Goal: Information Seeking & Learning: Learn about a topic

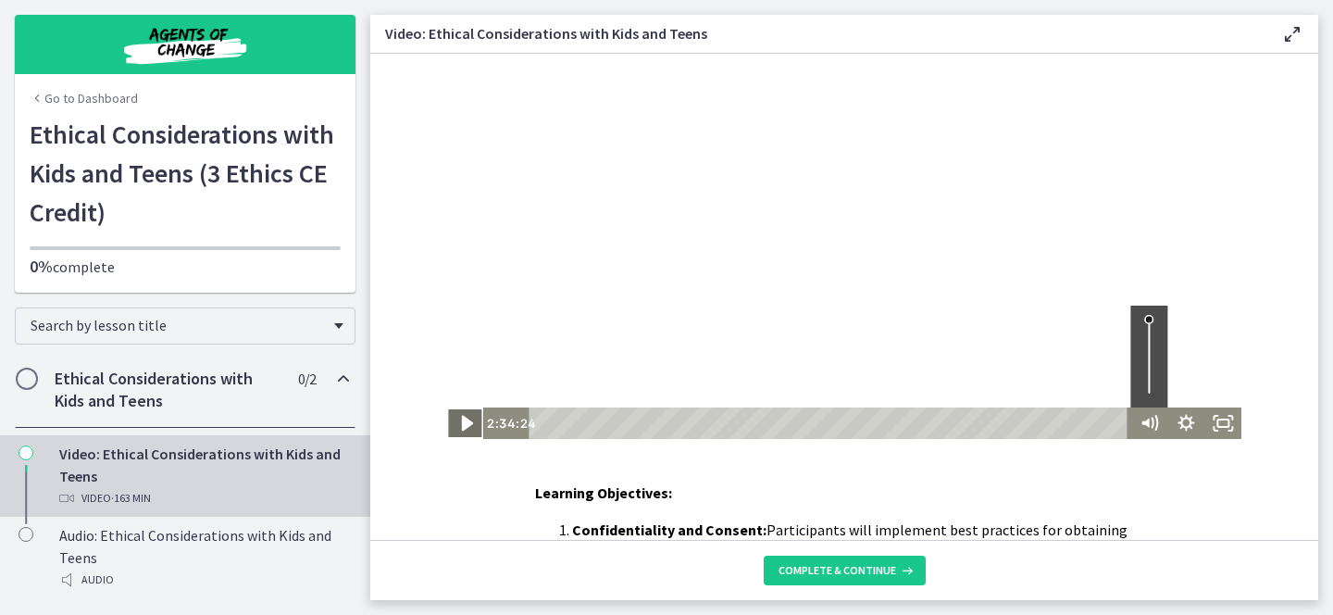
click at [461, 428] on icon "Play Video" at bounding box center [466, 423] width 44 height 38
click at [1231, 431] on icon "Fullscreen" at bounding box center [1222, 423] width 44 height 38
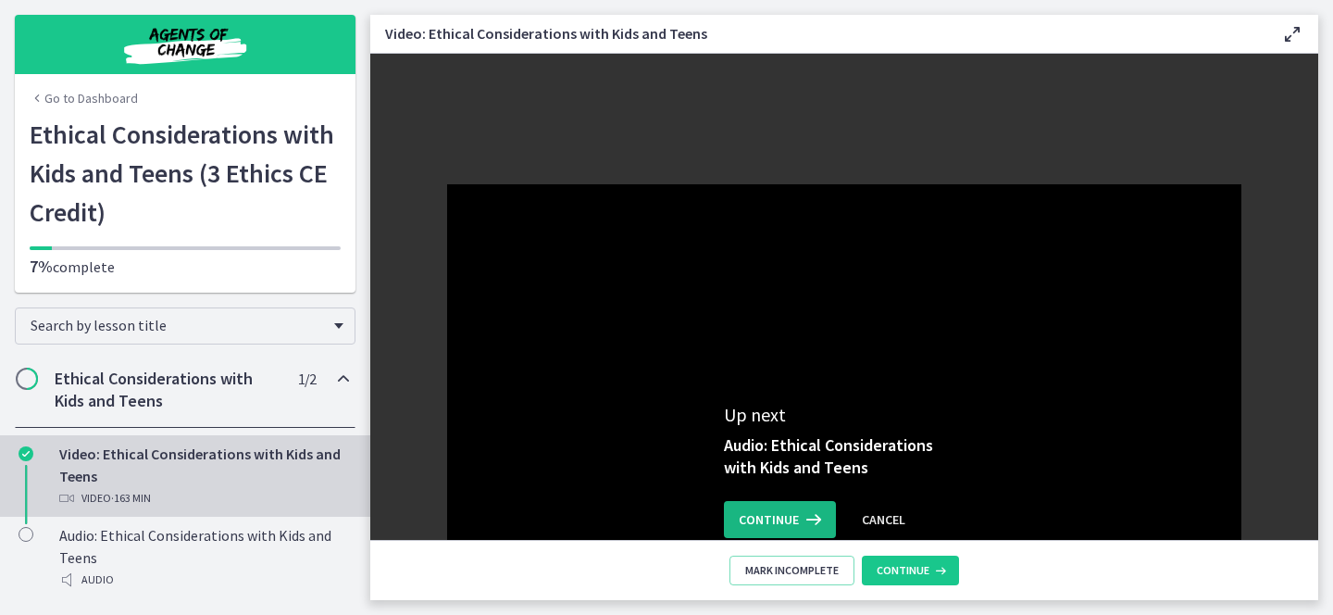
click at [804, 516] on icon at bounding box center [812, 519] width 26 height 22
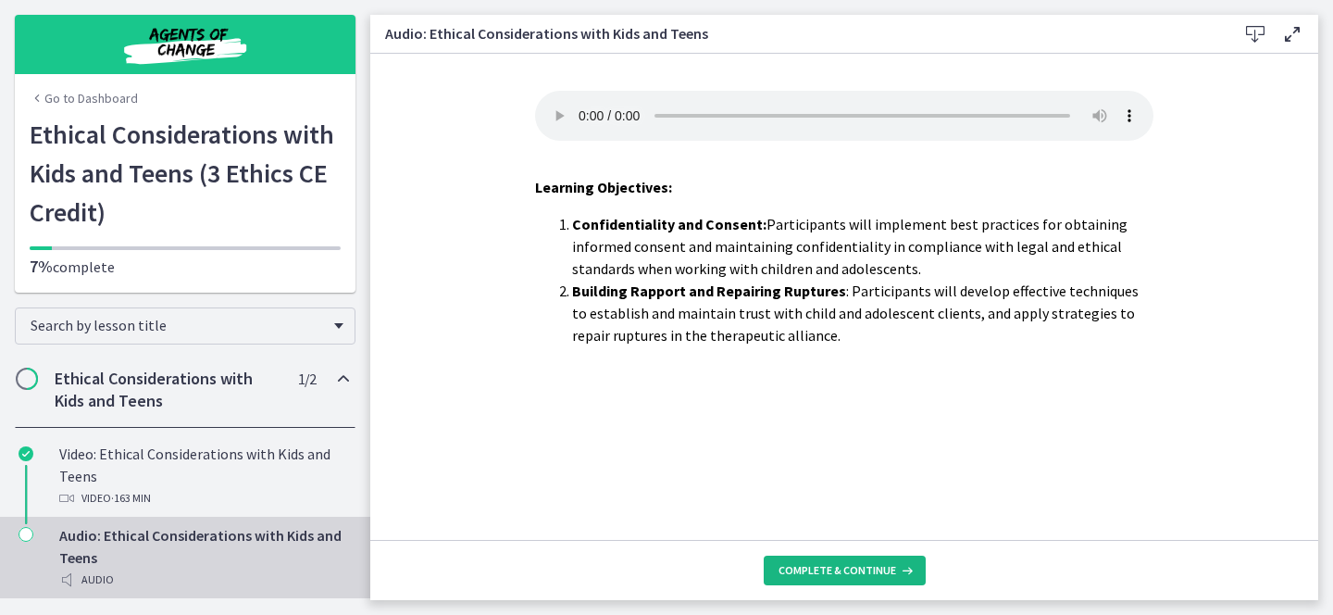
click at [811, 562] on button "Complete & continue" at bounding box center [845, 570] width 162 height 30
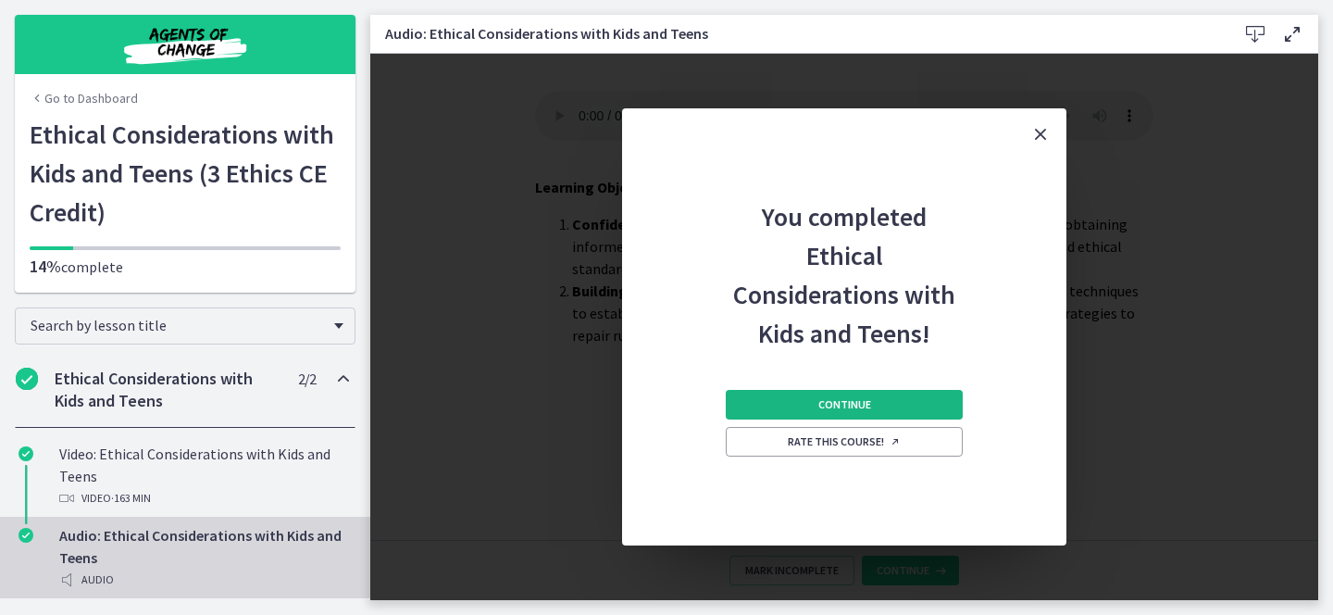
click at [841, 401] on span "Continue" at bounding box center [844, 404] width 53 height 15
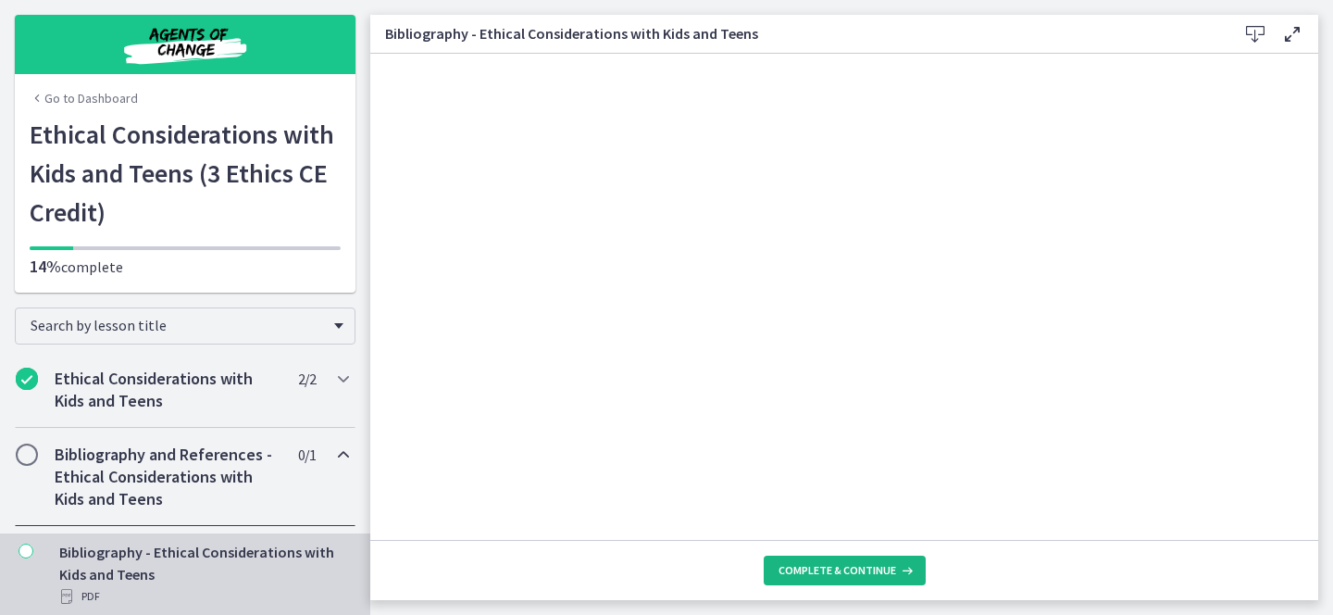
click at [843, 565] on span "Complete & continue" at bounding box center [837, 570] width 118 height 15
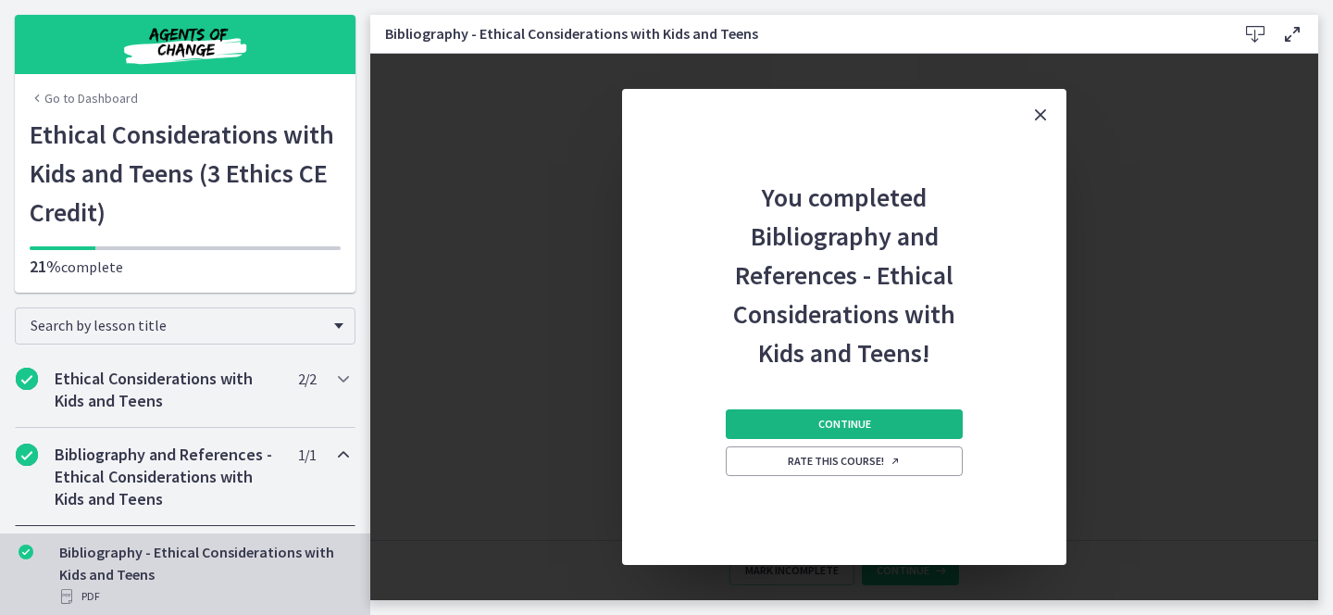
click at [854, 421] on span "Continue" at bounding box center [844, 423] width 53 height 15
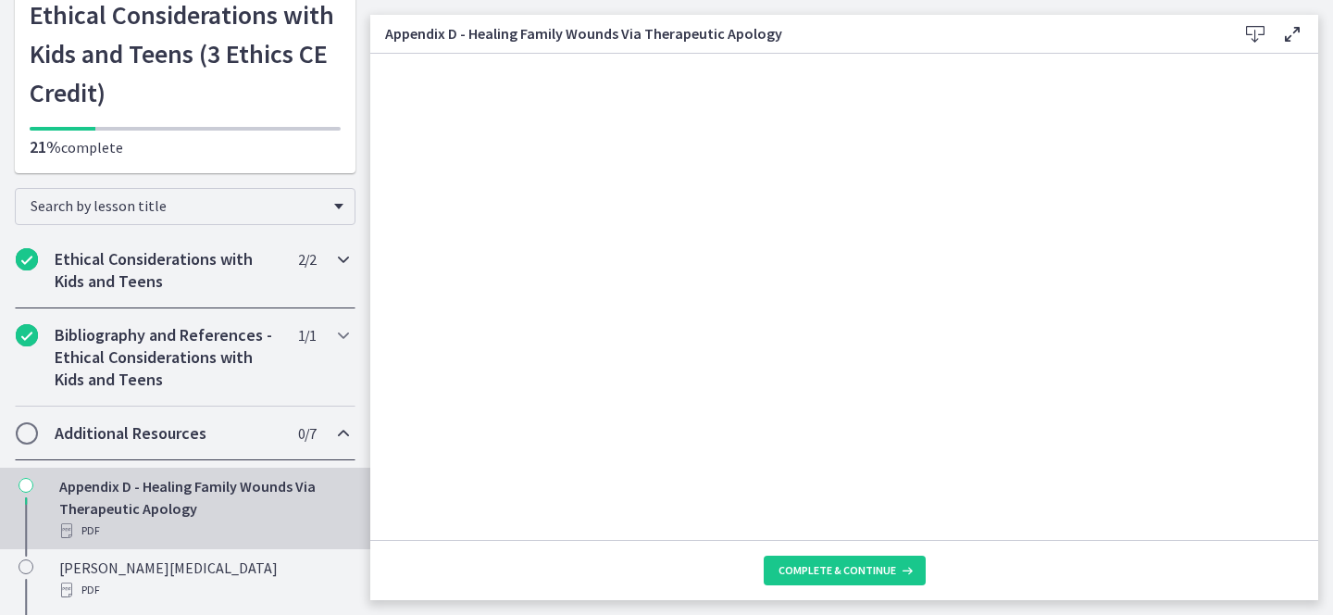
scroll to position [120, 0]
click at [1255, 25] on icon at bounding box center [1255, 34] width 22 height 22
click at [831, 577] on span "Complete & continue" at bounding box center [837, 570] width 118 height 15
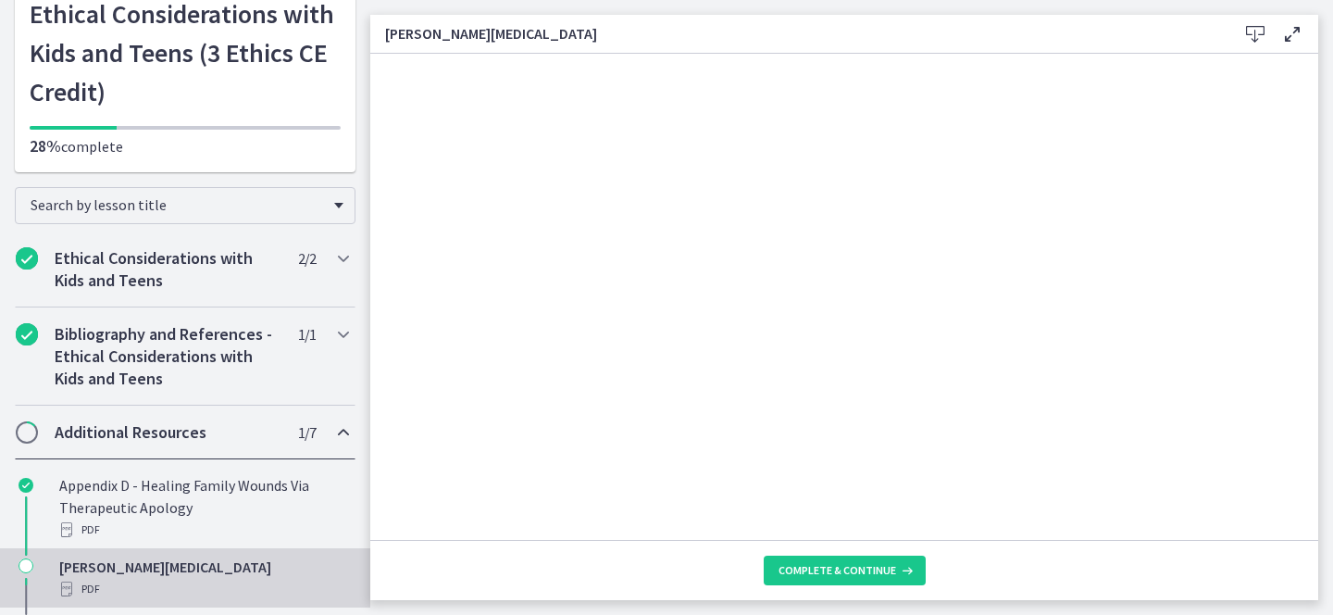
click at [1253, 33] on icon at bounding box center [1255, 34] width 22 height 22
click at [837, 577] on span "Complete & continue" at bounding box center [837, 570] width 118 height 15
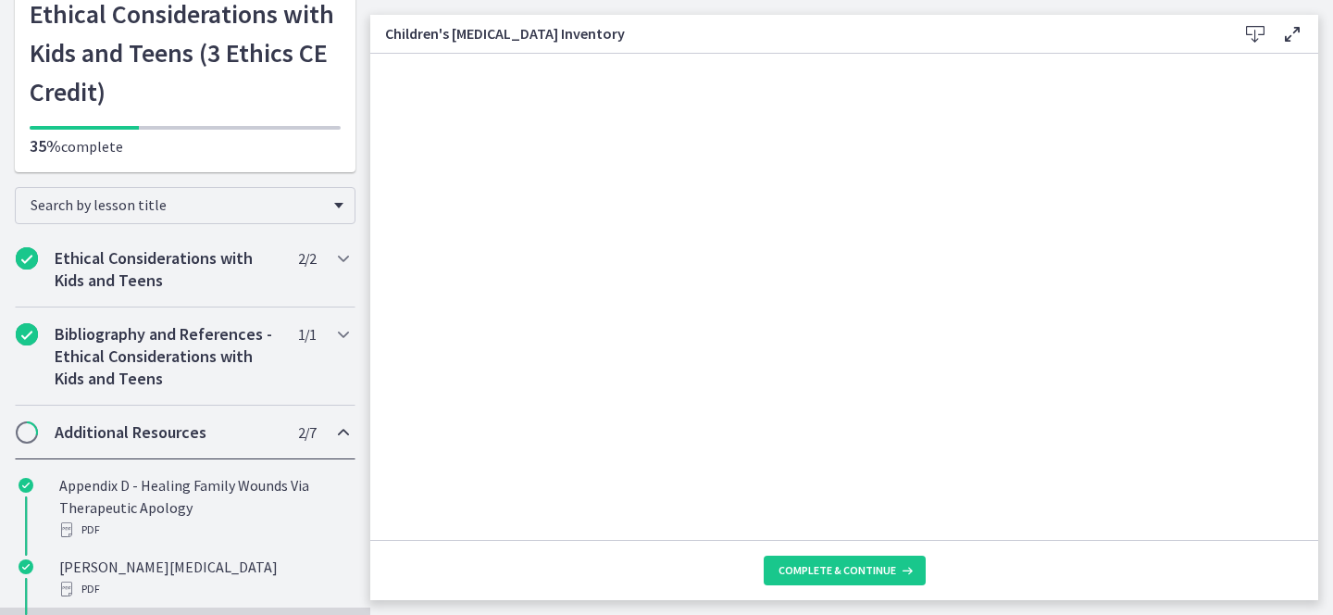
click at [1258, 37] on icon at bounding box center [1255, 34] width 22 height 22
click at [825, 566] on span "Complete & continue" at bounding box center [837, 570] width 118 height 15
click at [1252, 31] on icon at bounding box center [1255, 34] width 22 height 22
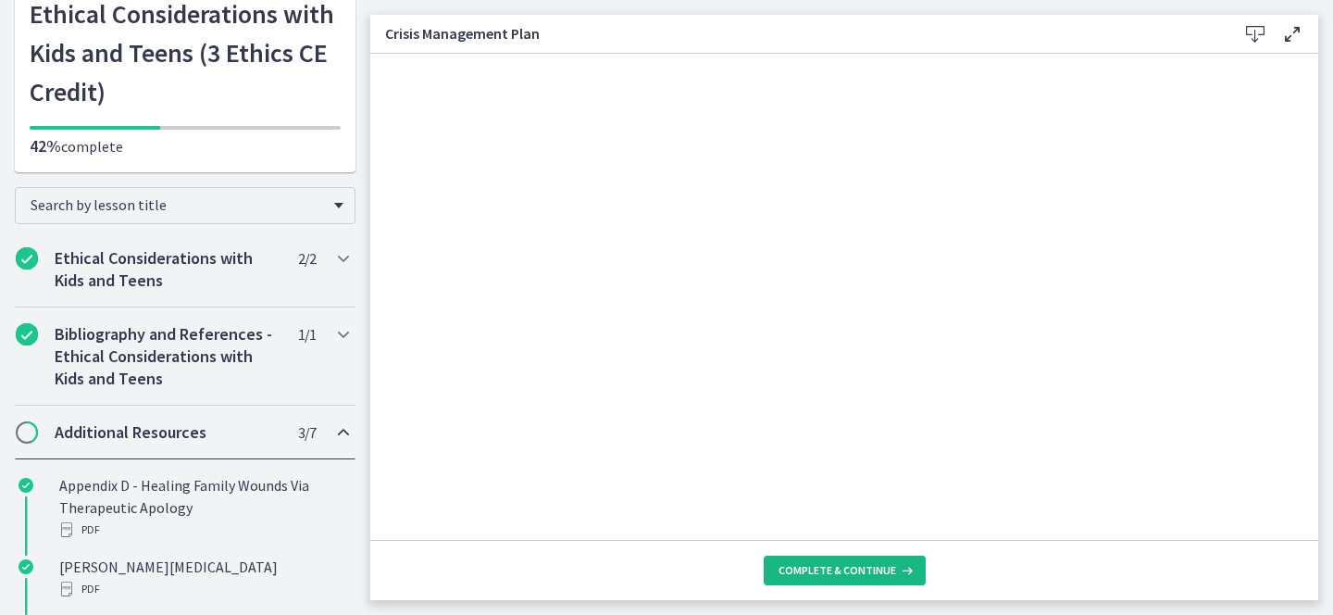
click at [862, 565] on span "Complete & continue" at bounding box center [837, 570] width 118 height 15
click at [1257, 32] on icon at bounding box center [1255, 34] width 22 height 22
click at [873, 564] on span "Complete & continue" at bounding box center [837, 570] width 118 height 15
click at [1249, 29] on icon at bounding box center [1255, 34] width 22 height 22
click at [862, 572] on span "Complete & continue" at bounding box center [837, 570] width 118 height 15
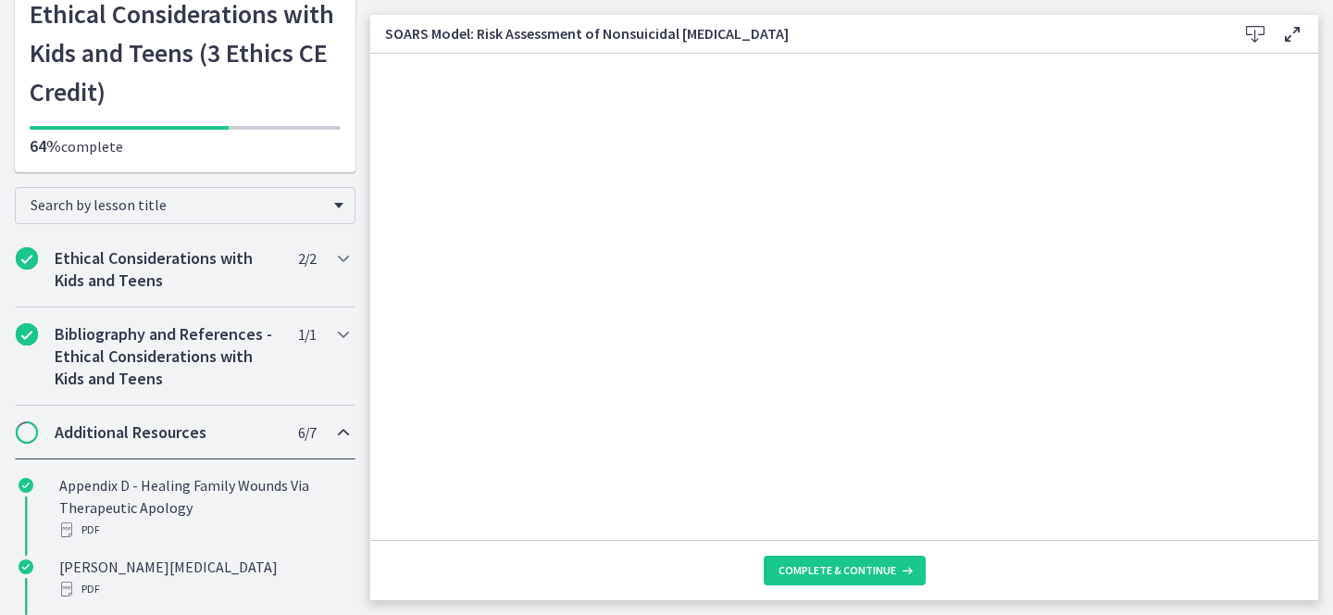
click at [1256, 31] on icon at bounding box center [1255, 34] width 22 height 22
click at [857, 571] on span "Complete & continue" at bounding box center [837, 570] width 118 height 15
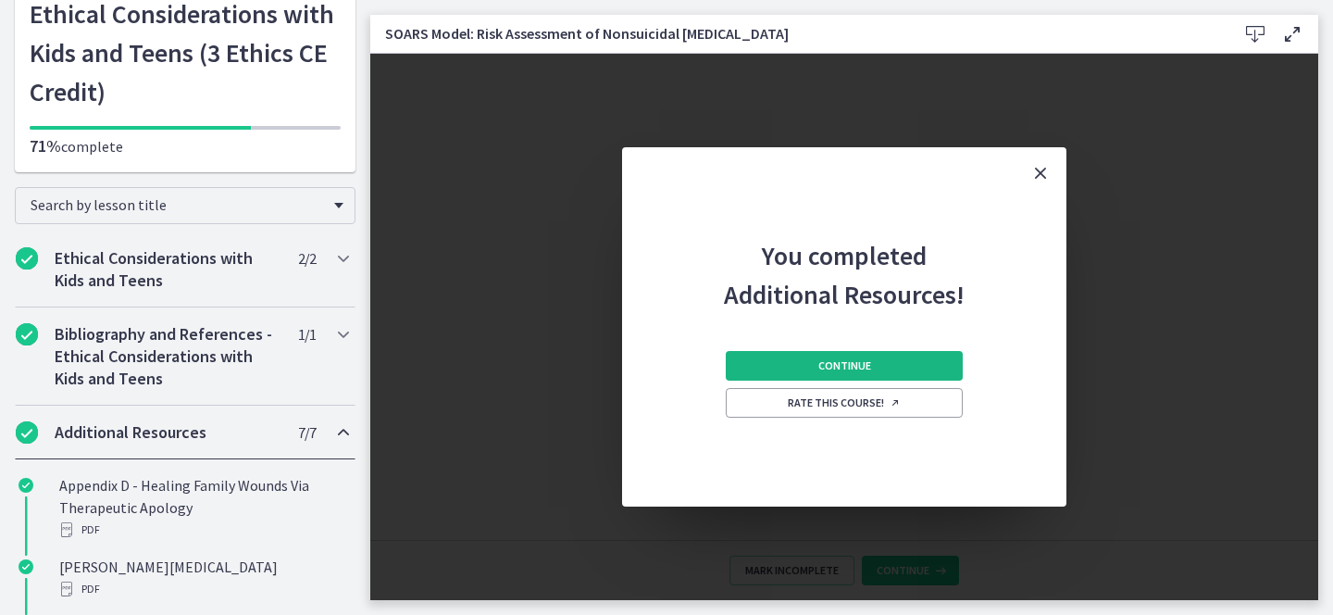
click at [874, 365] on button "Continue" at bounding box center [844, 366] width 237 height 30
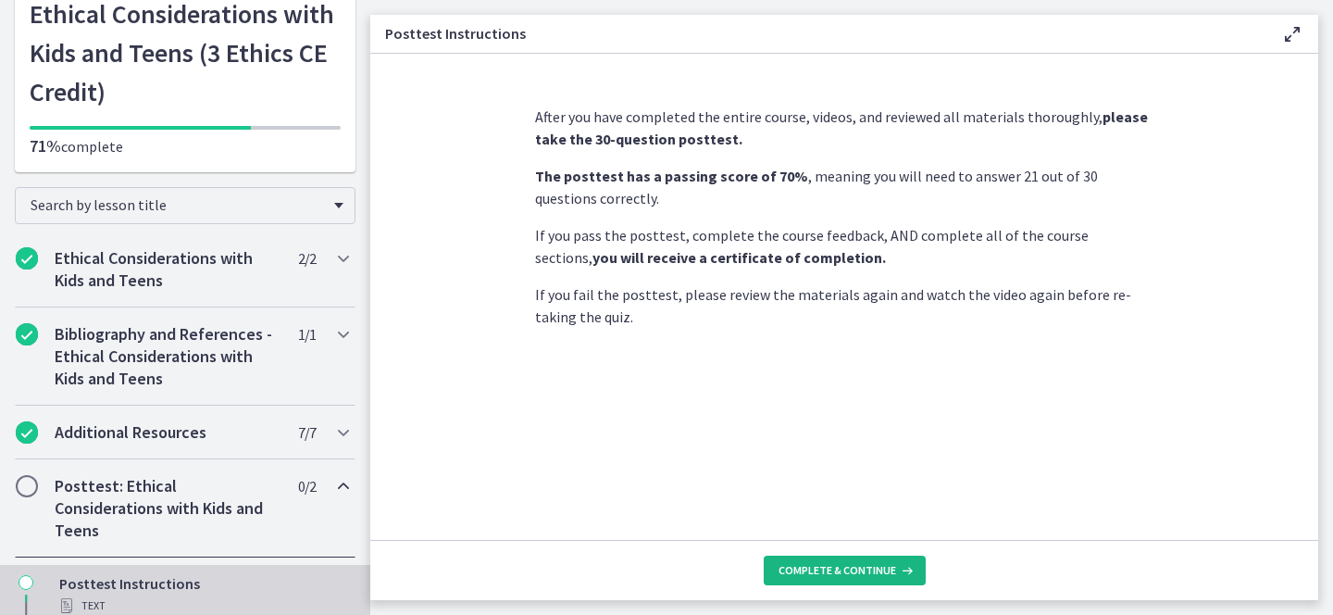
click at [848, 566] on span "Complete & continue" at bounding box center [837, 570] width 118 height 15
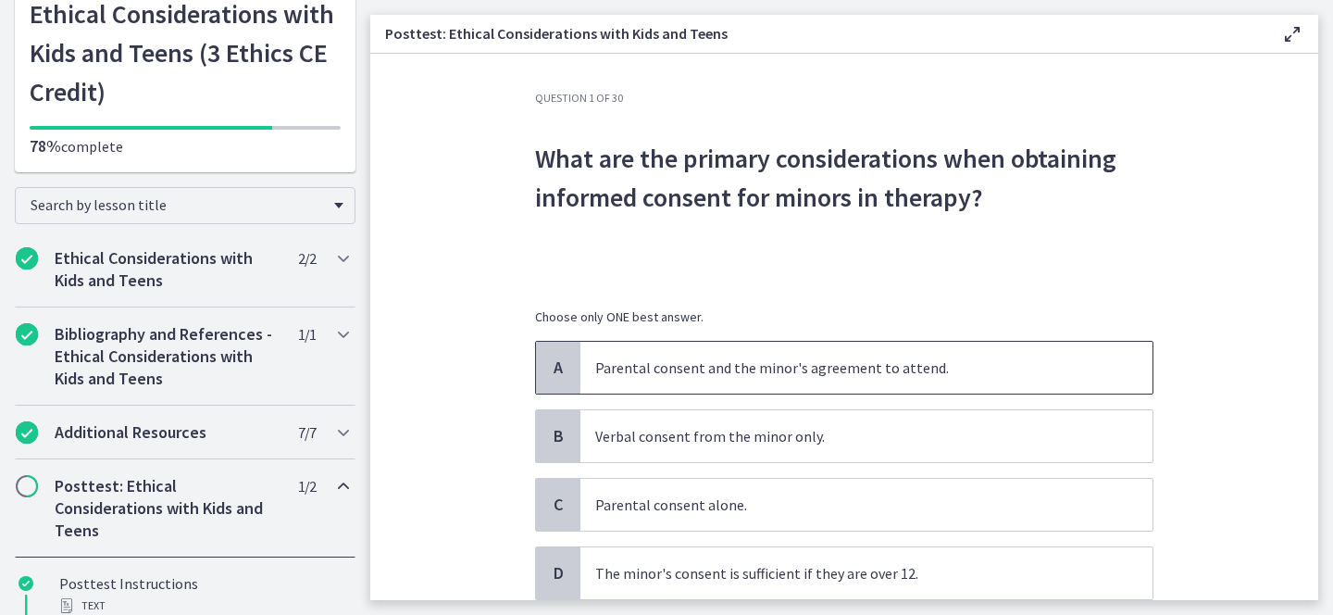
click at [615, 356] on p "Parental consent and the minor's agreement to attend." at bounding box center [847, 367] width 505 height 22
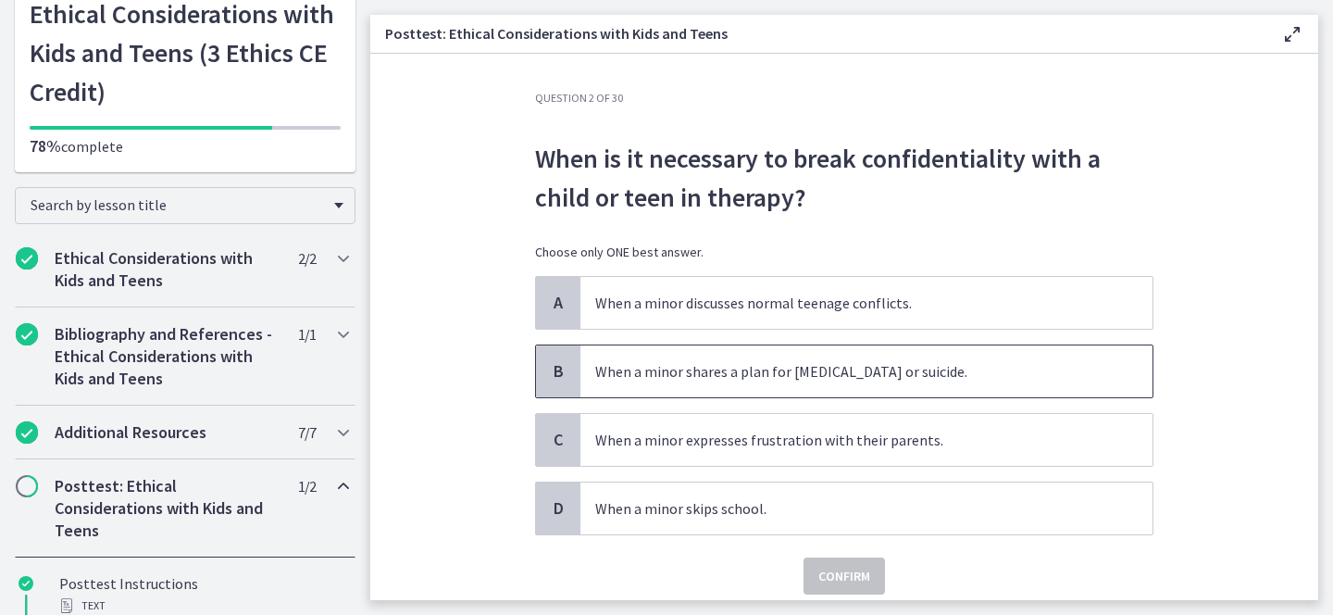
click at [662, 380] on p "When a minor shares a plan for self-harm or suicide." at bounding box center [847, 371] width 505 height 22
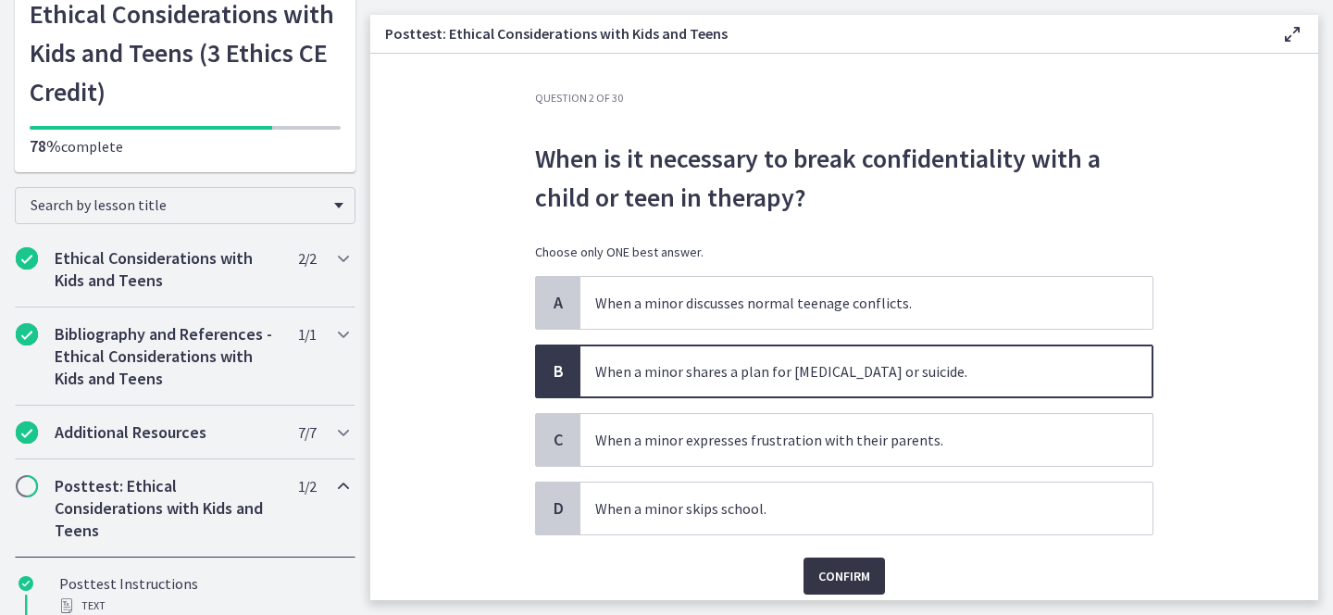
click at [832, 573] on span "Confirm" at bounding box center [844, 576] width 52 height 22
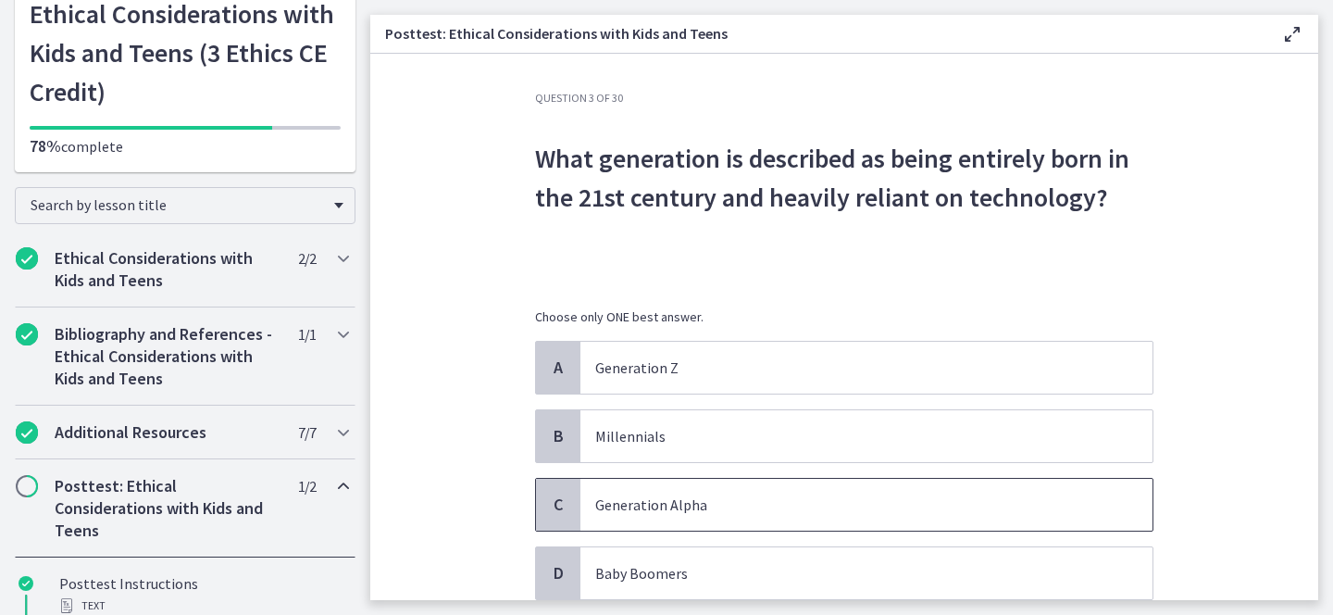
click at [782, 493] on p "Generation Alpha" at bounding box center [847, 504] width 505 height 22
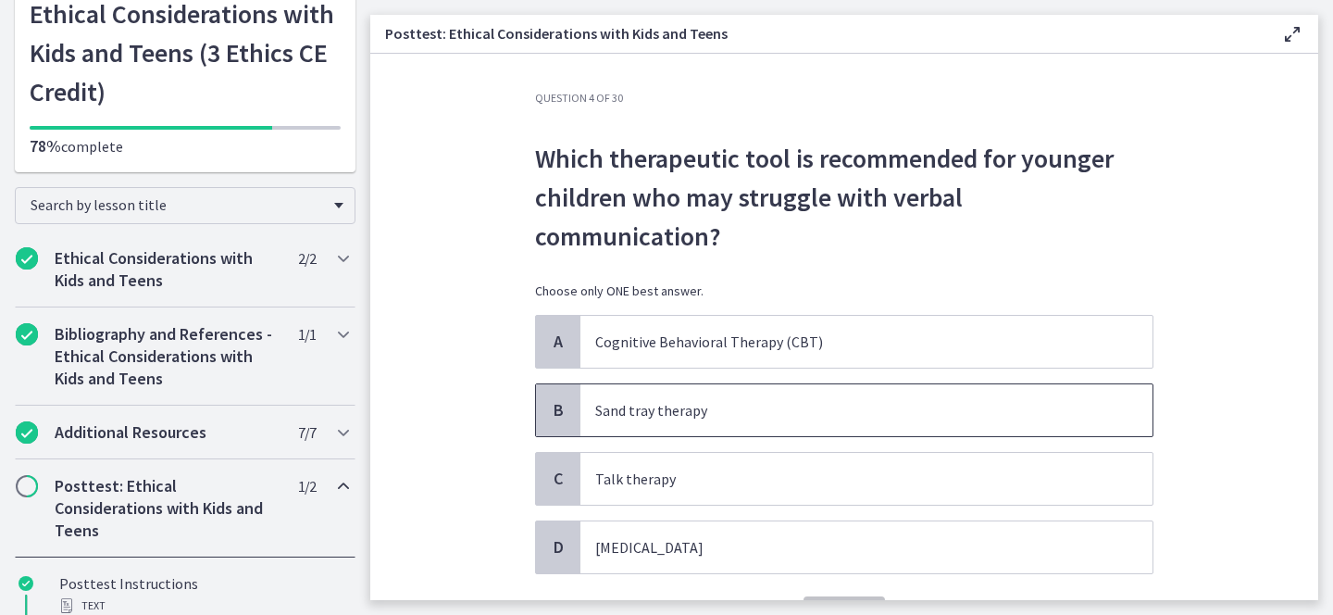
click at [690, 399] on p "Sand tray therapy" at bounding box center [847, 410] width 505 height 22
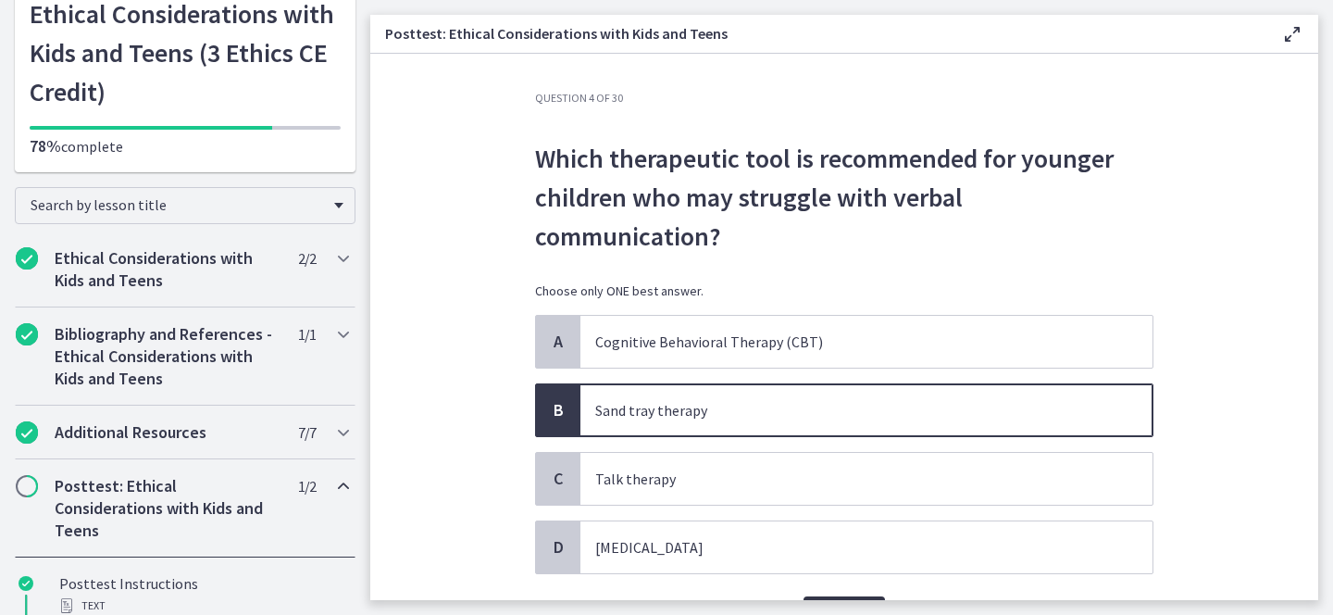
click at [845, 603] on span "Confirm" at bounding box center [844, 614] width 52 height 22
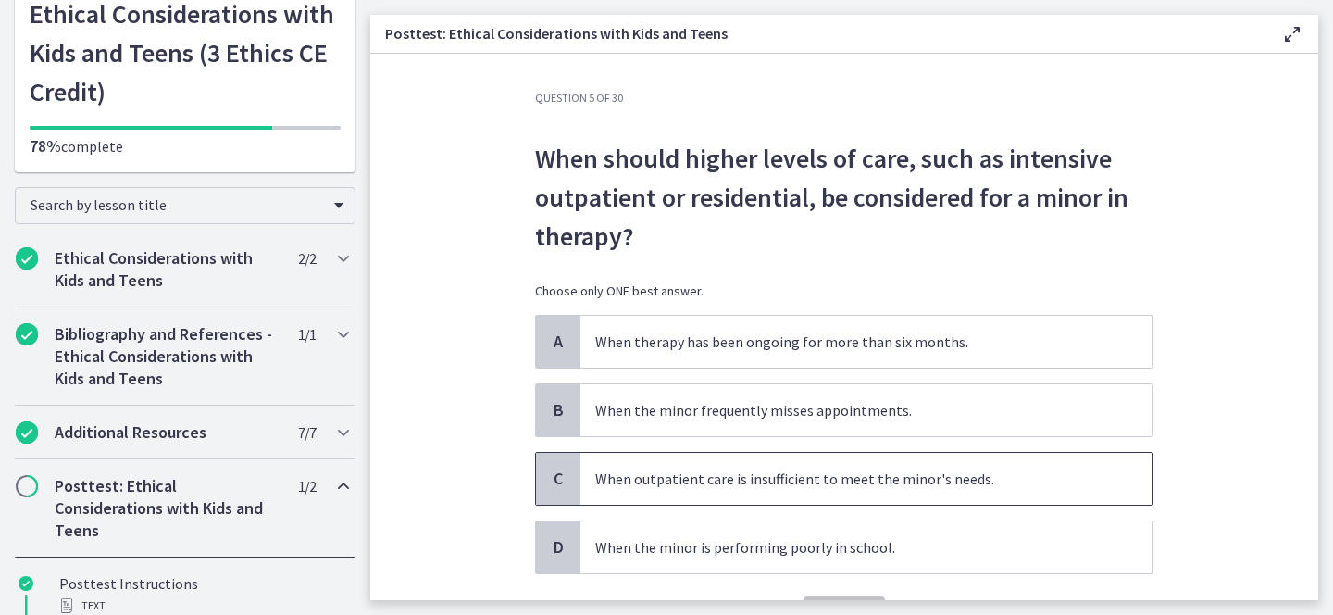
click at [665, 467] on p "When outpatient care is insufficient to meet the minor's needs." at bounding box center [847, 478] width 505 height 22
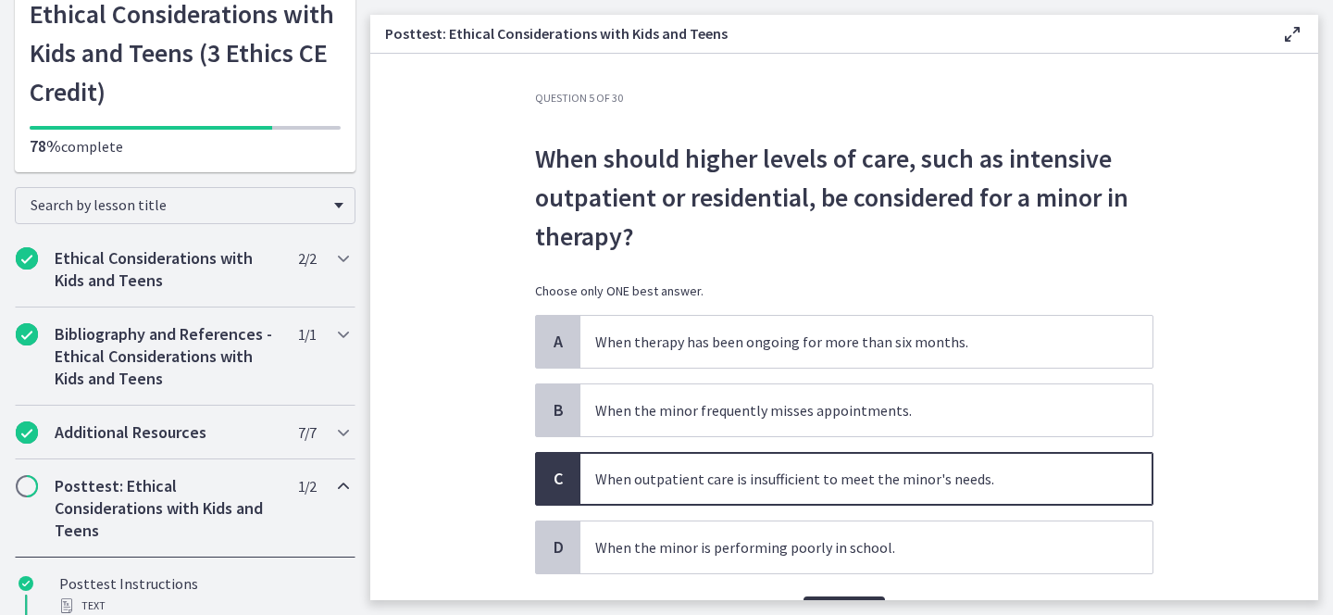
click at [829, 603] on span "Confirm" at bounding box center [844, 614] width 52 height 22
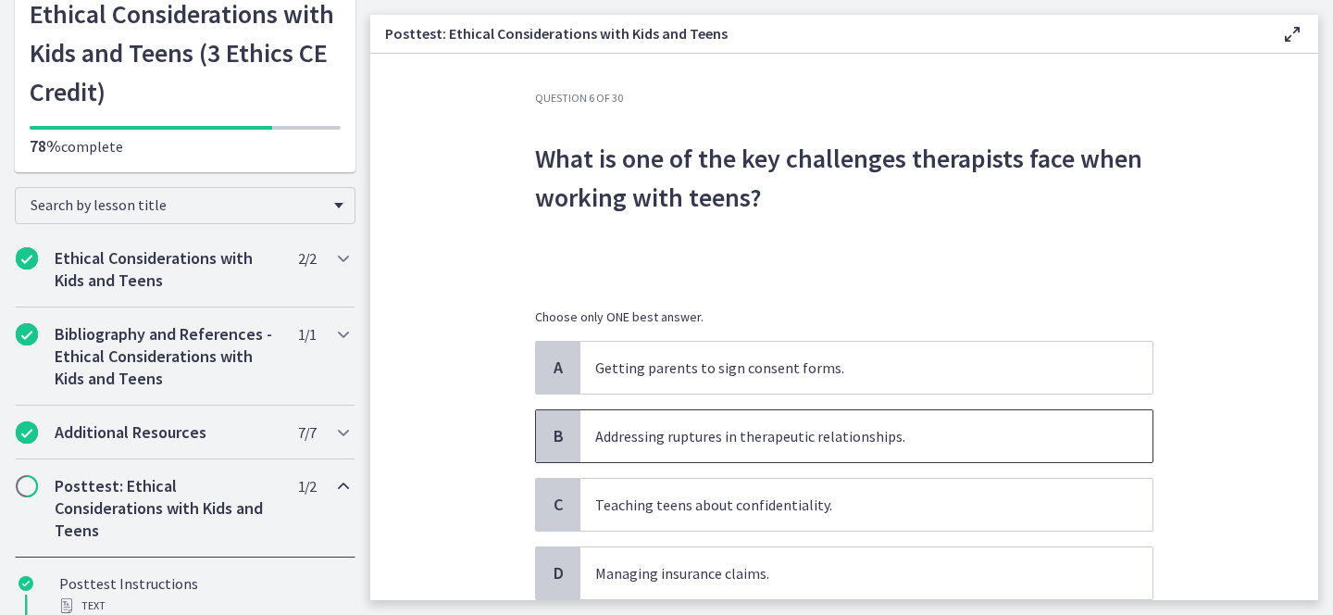
click at [786, 425] on p "Addressing ruptures in therapeutic relationships." at bounding box center [847, 436] width 505 height 22
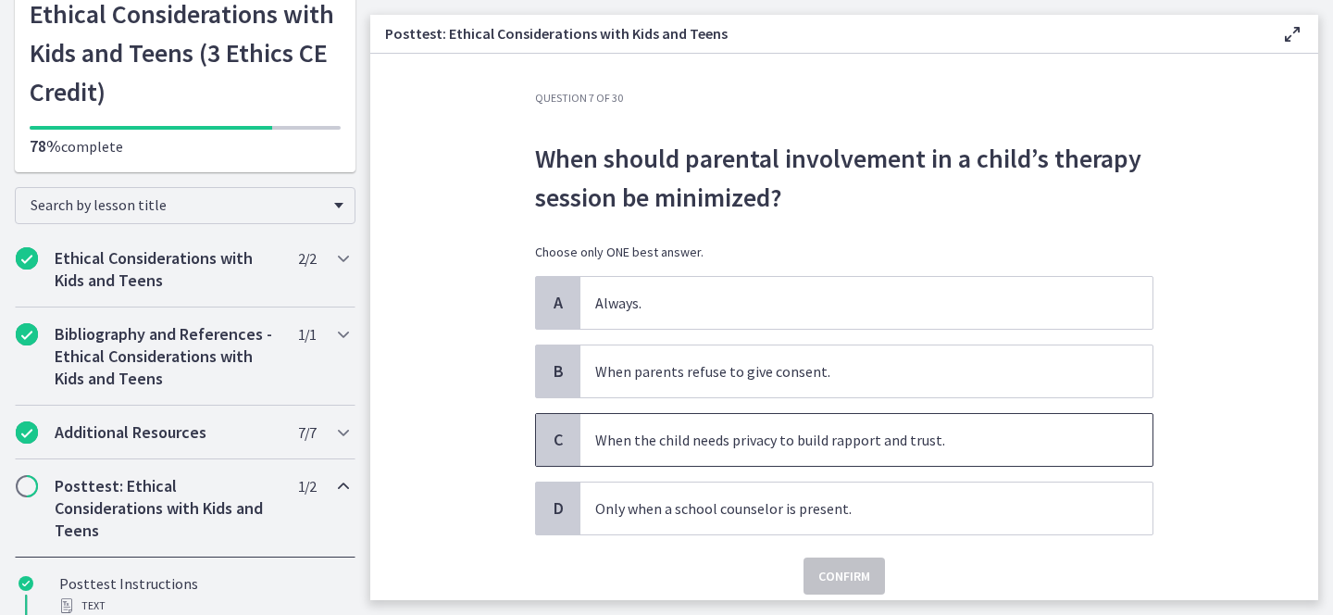
click at [652, 445] on p "When the child needs privacy to build rapport and trust." at bounding box center [847, 439] width 505 height 22
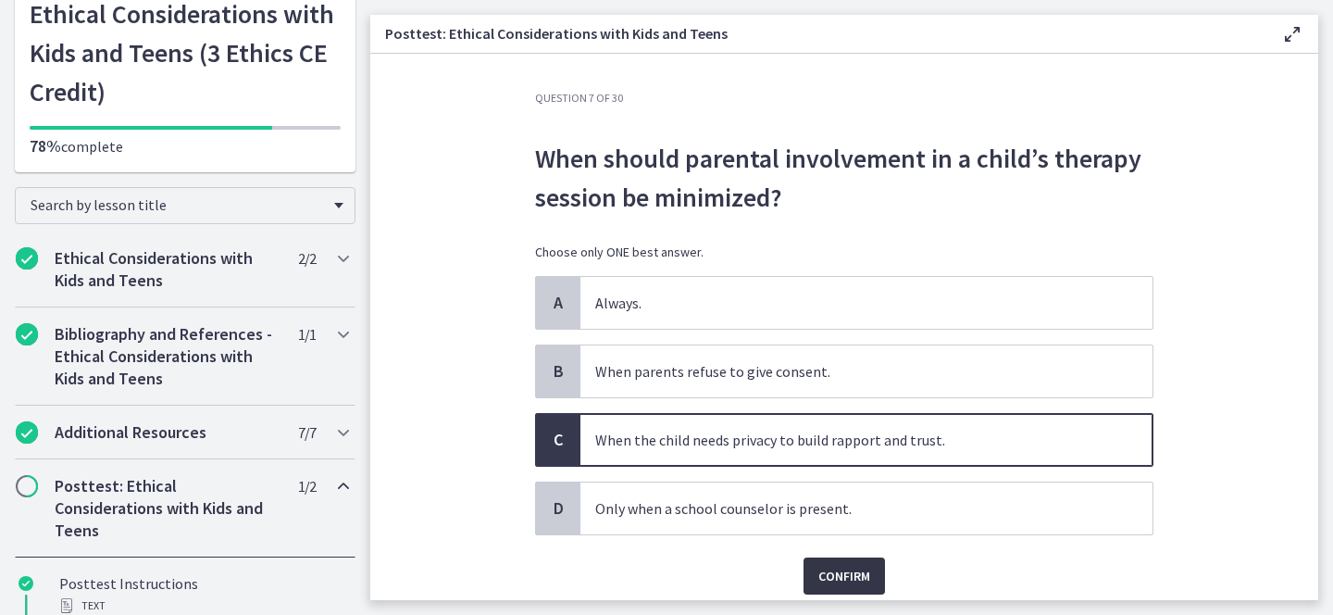
click at [835, 579] on span "Confirm" at bounding box center [844, 576] width 52 height 22
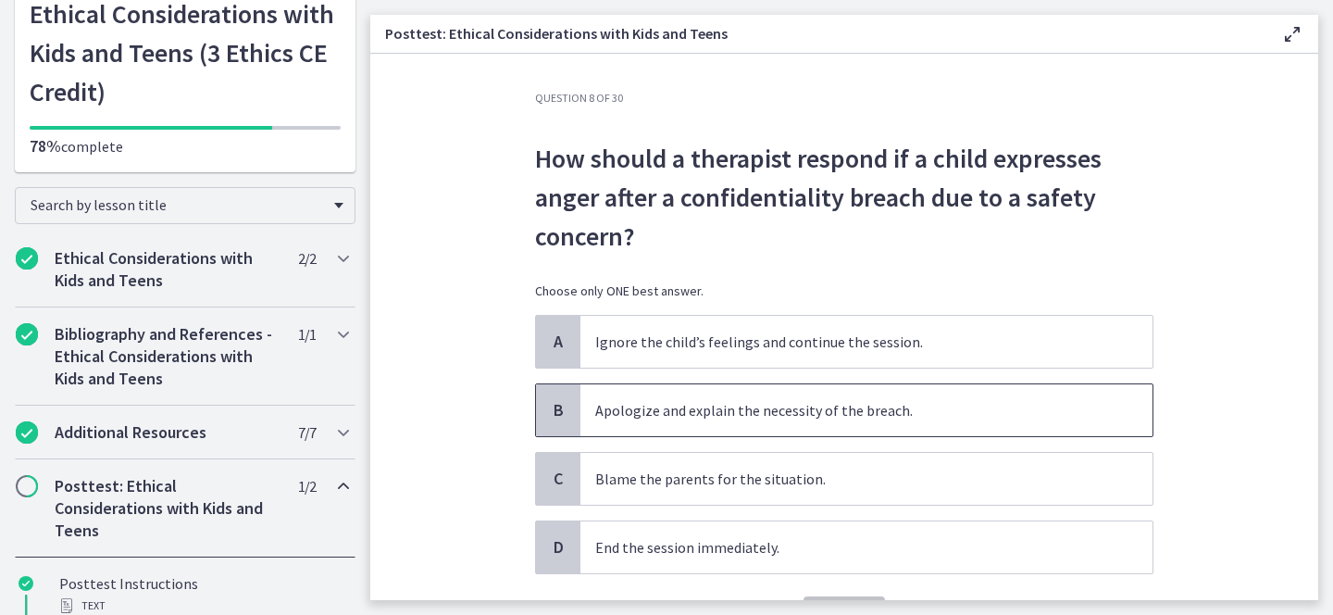
click at [805, 399] on p "Apologize and explain the necessity of the breach." at bounding box center [847, 410] width 505 height 22
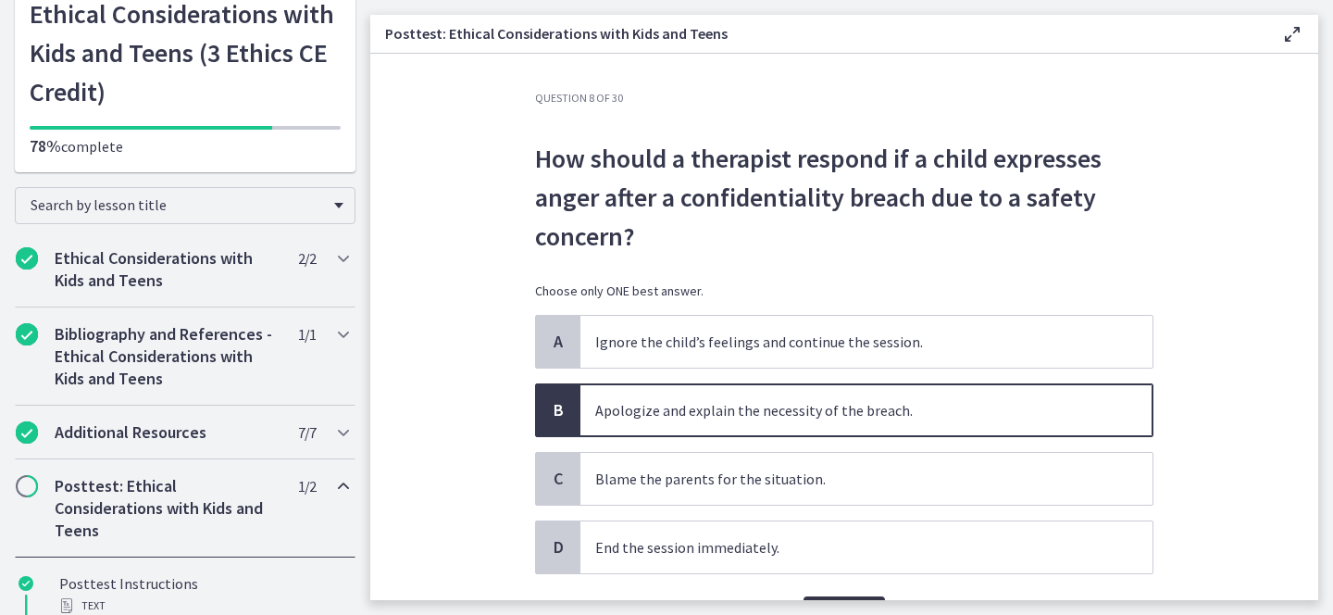
click at [825, 603] on span "Confirm" at bounding box center [844, 614] width 52 height 22
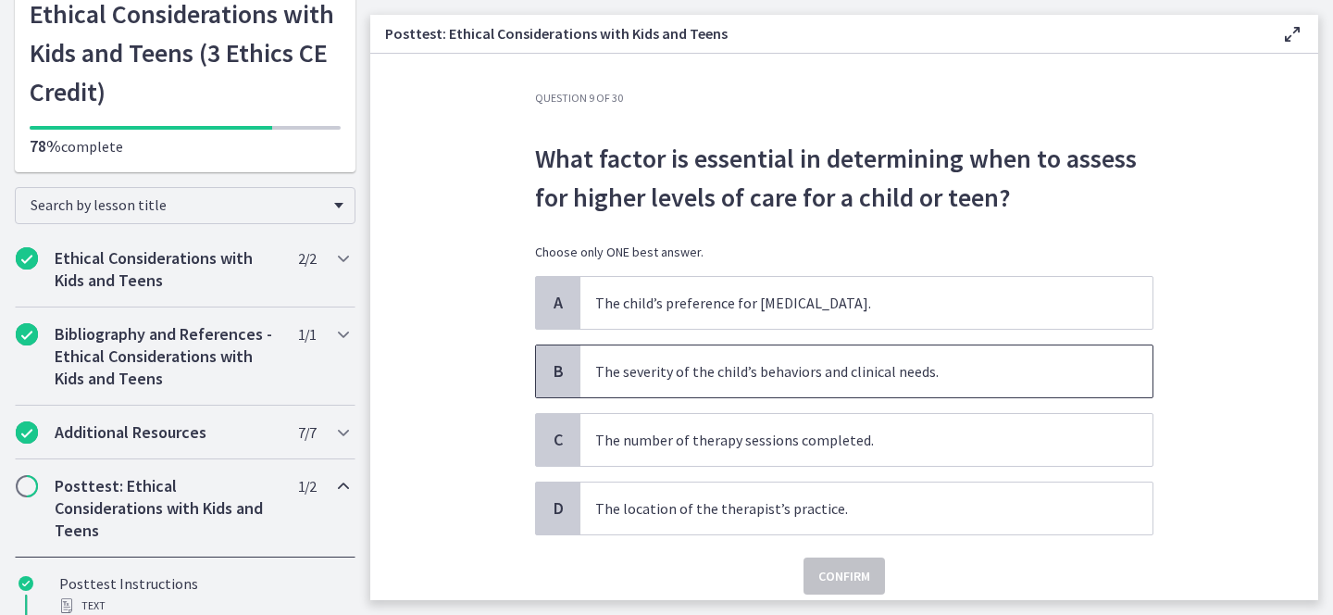
click at [702, 374] on p "The severity of the child’s behaviors and clinical needs." at bounding box center [847, 371] width 505 height 22
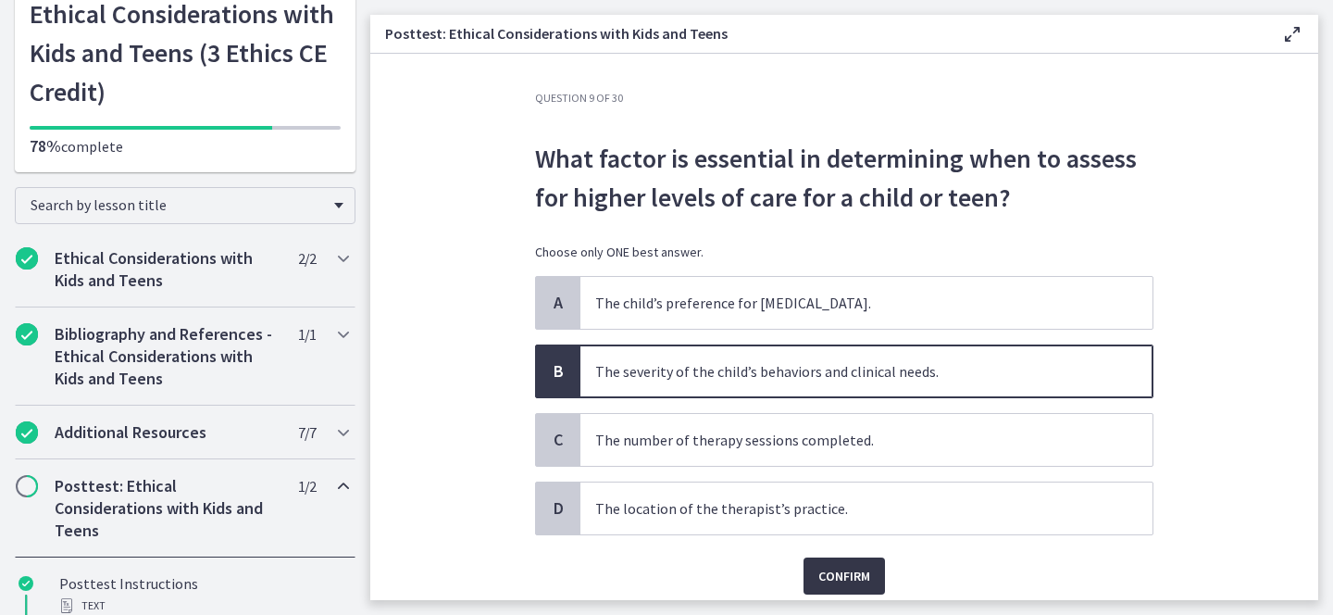
click at [853, 565] on span "Confirm" at bounding box center [844, 576] width 52 height 22
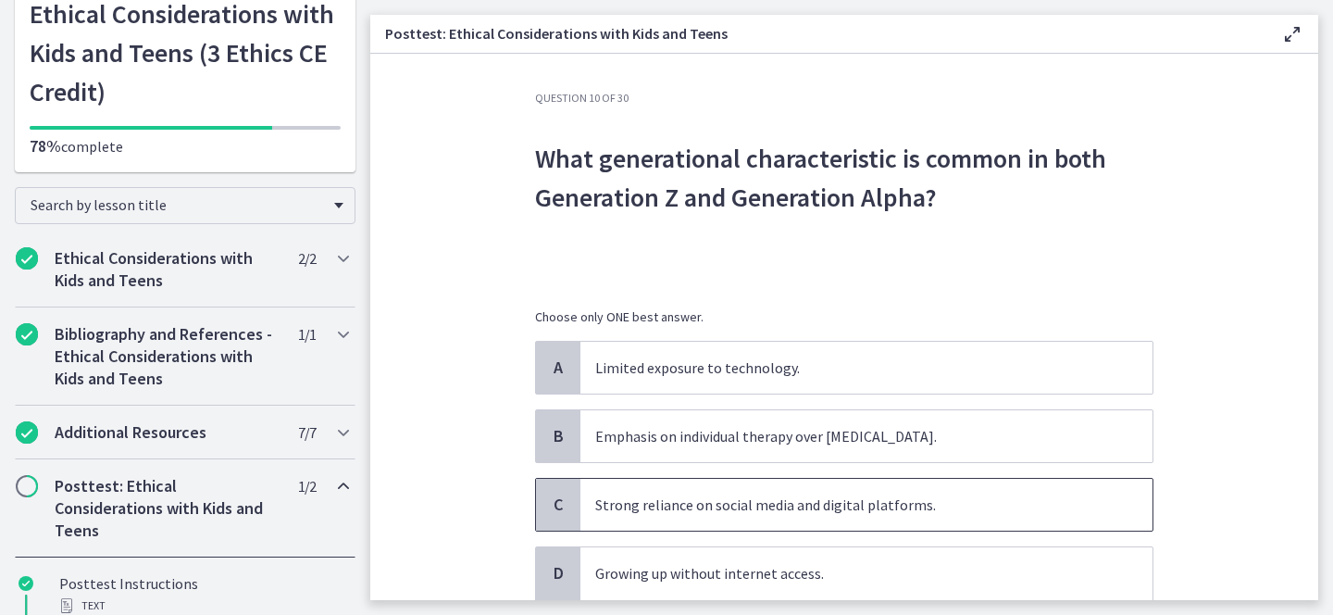
click at [752, 493] on p "Strong reliance on social media and digital platforms." at bounding box center [847, 504] width 505 height 22
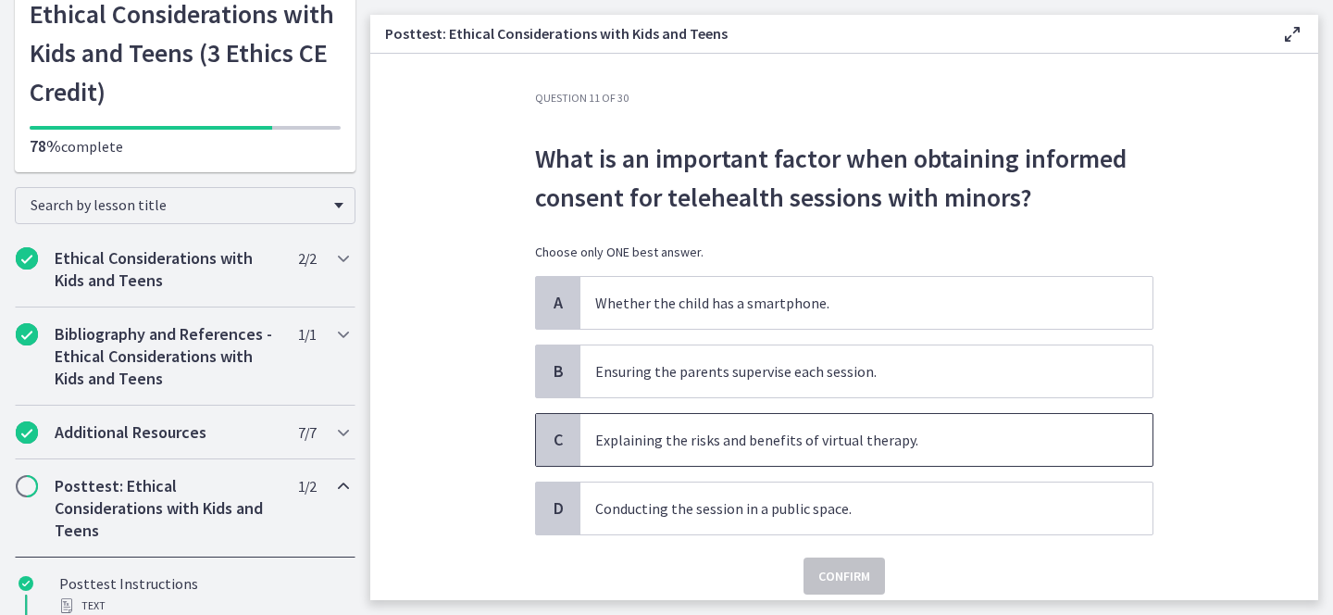
click at [839, 439] on p "Explaining the risks and benefits of virtual therapy." at bounding box center [847, 439] width 505 height 22
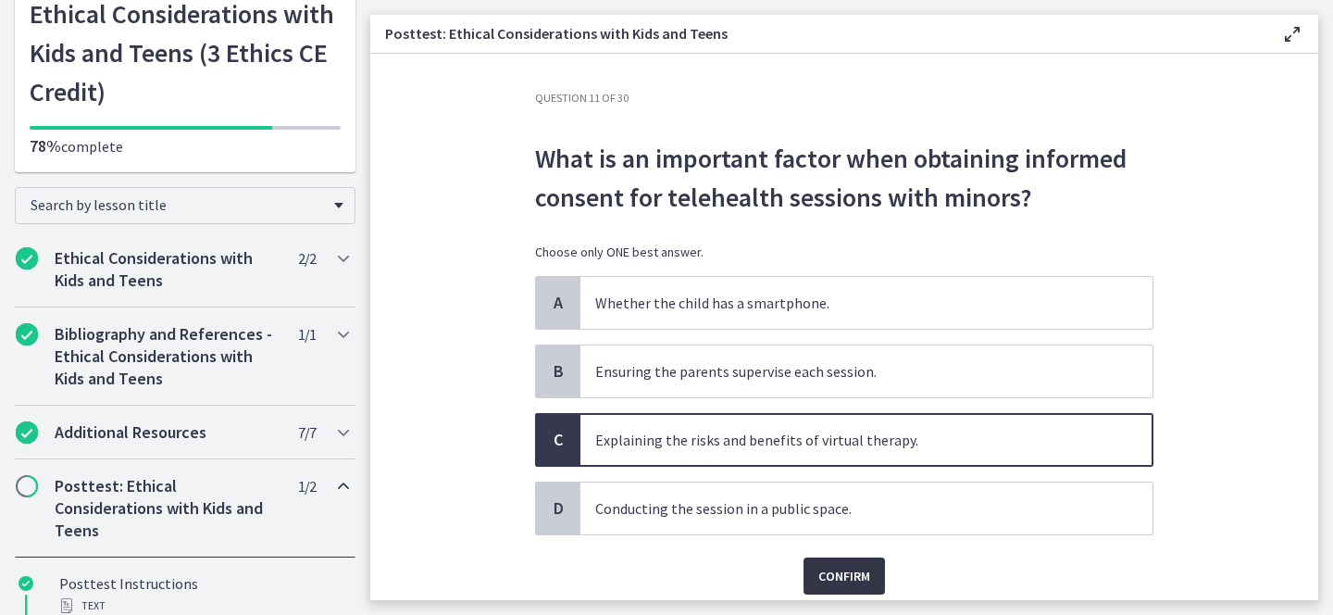
click at [838, 576] on span "Confirm" at bounding box center [844, 576] width 52 height 22
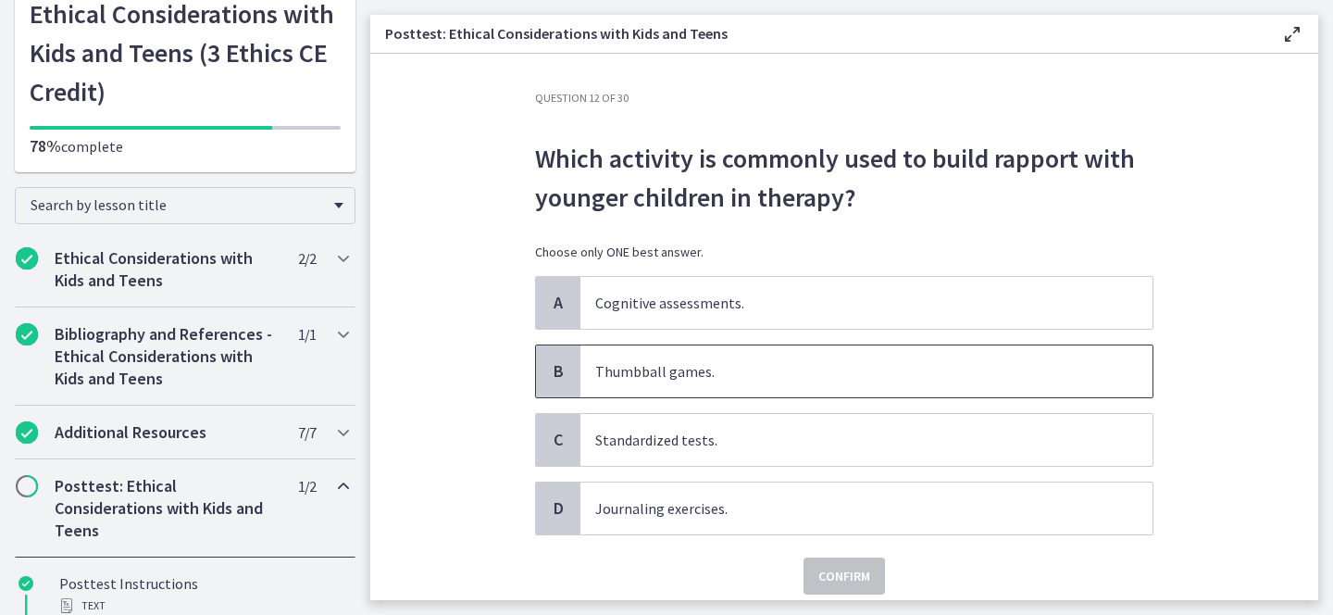
click at [733, 369] on p "Thumbball games." at bounding box center [847, 371] width 505 height 22
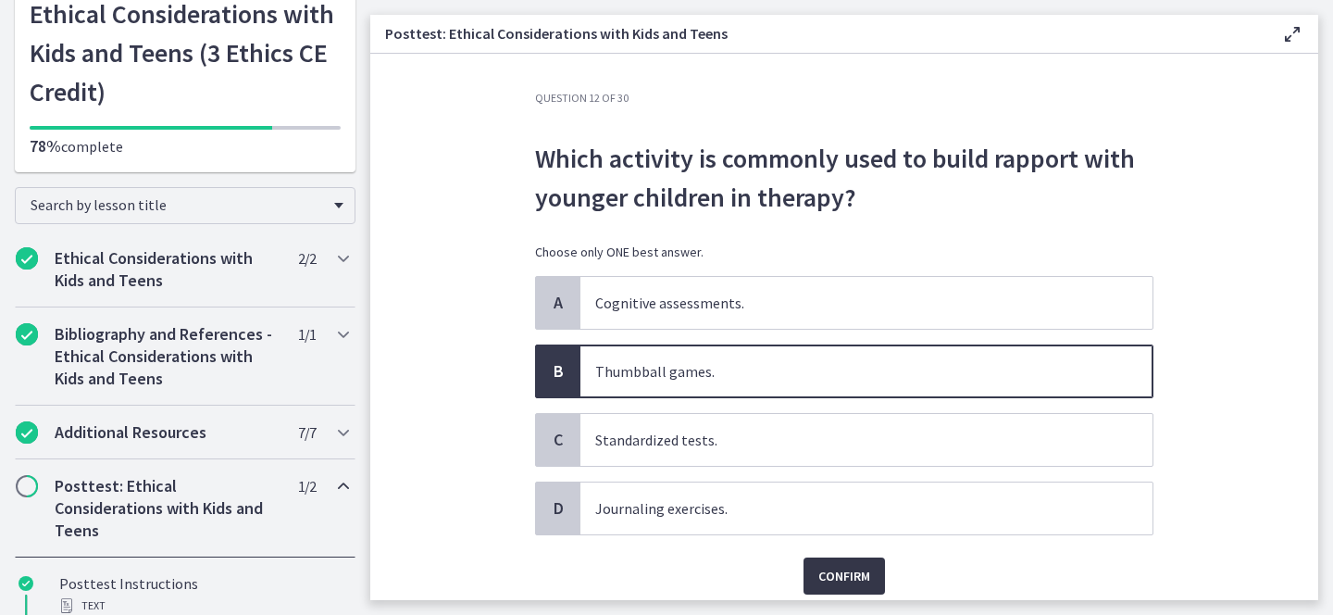
click at [848, 580] on span "Confirm" at bounding box center [844, 576] width 52 height 22
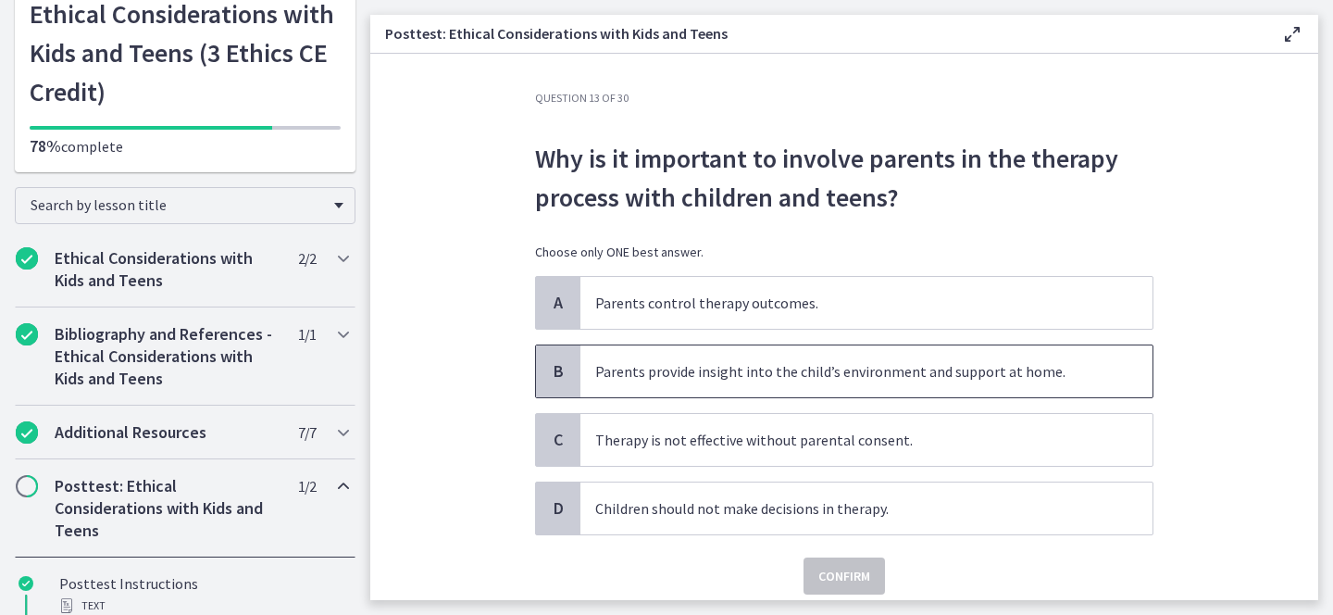
click at [755, 375] on p "Parents provide insight into the child’s environment and support at home." at bounding box center [847, 371] width 505 height 22
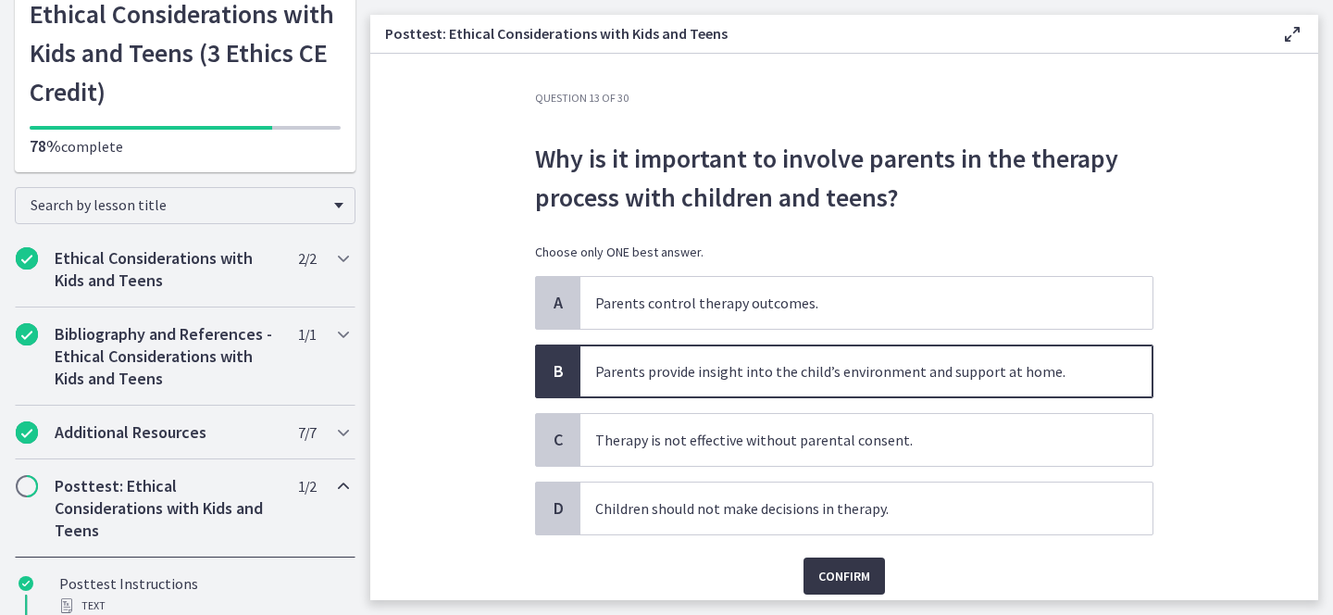
click at [842, 574] on span "Confirm" at bounding box center [844, 576] width 52 height 22
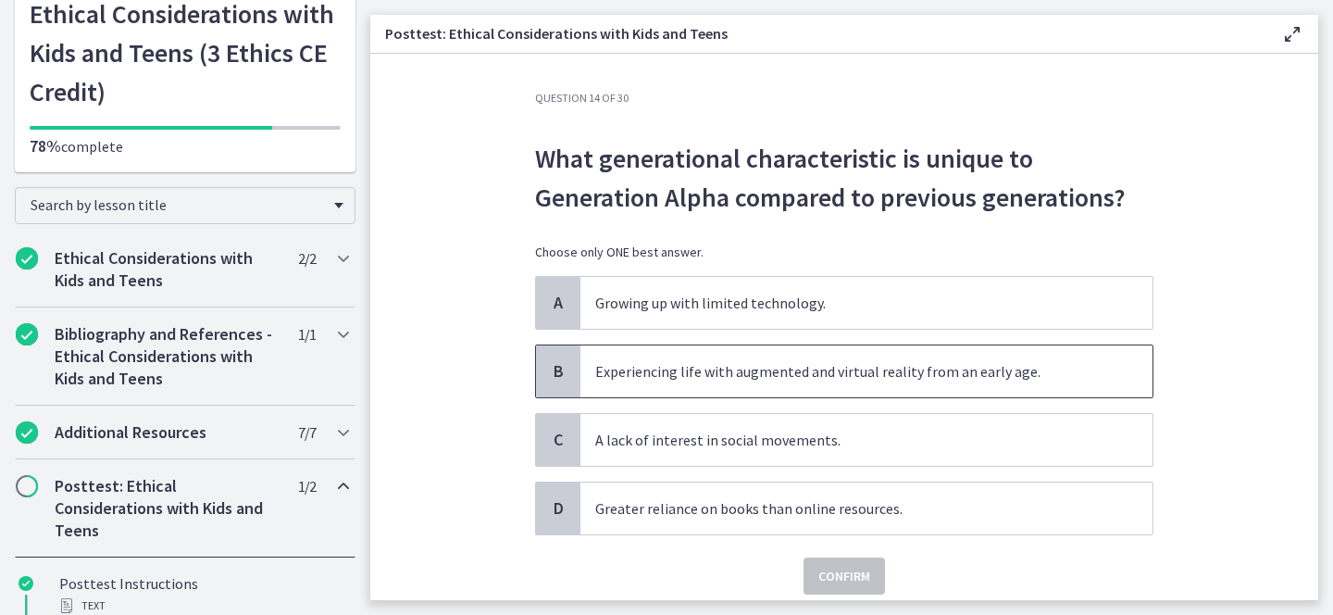
click at [878, 368] on p "Experiencing life with augmented and virtual reality from an early age." at bounding box center [847, 371] width 505 height 22
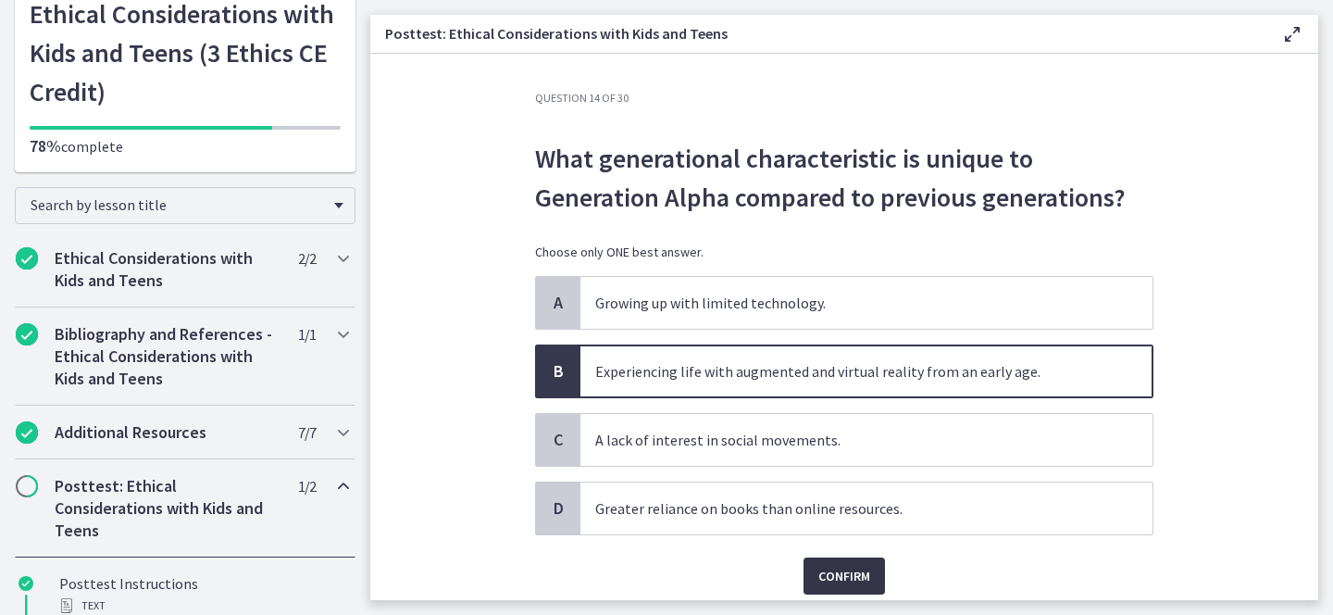
click at [829, 565] on span "Confirm" at bounding box center [844, 576] width 52 height 22
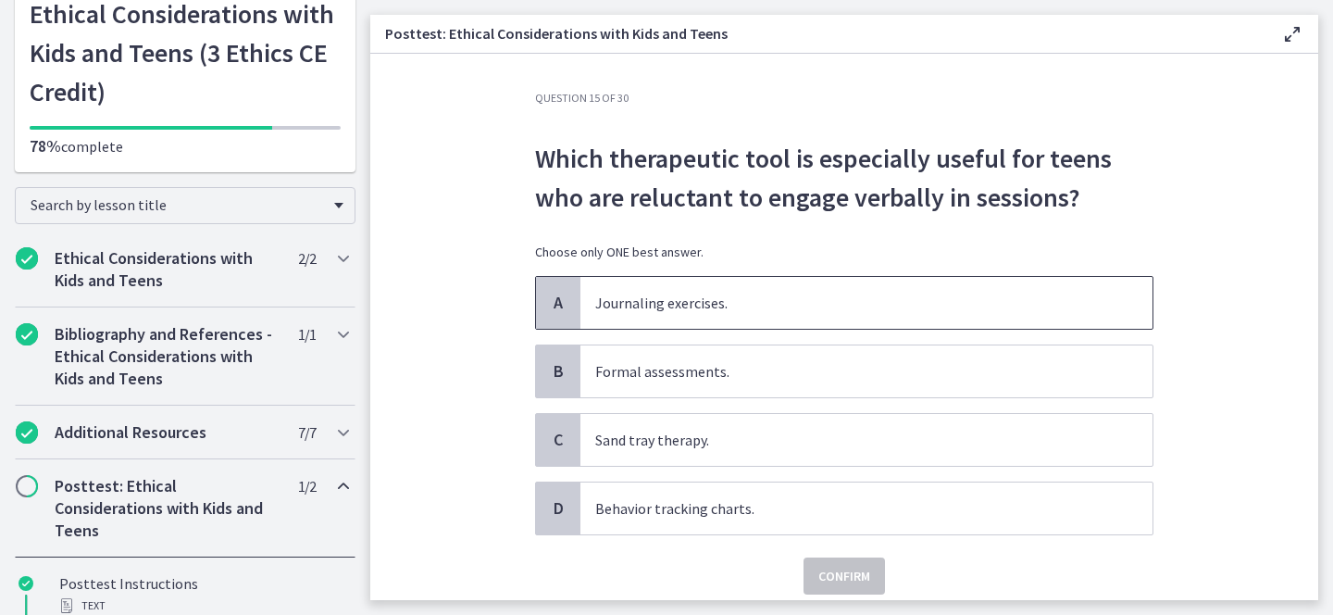
click at [769, 295] on p "Journaling exercises." at bounding box center [847, 303] width 505 height 22
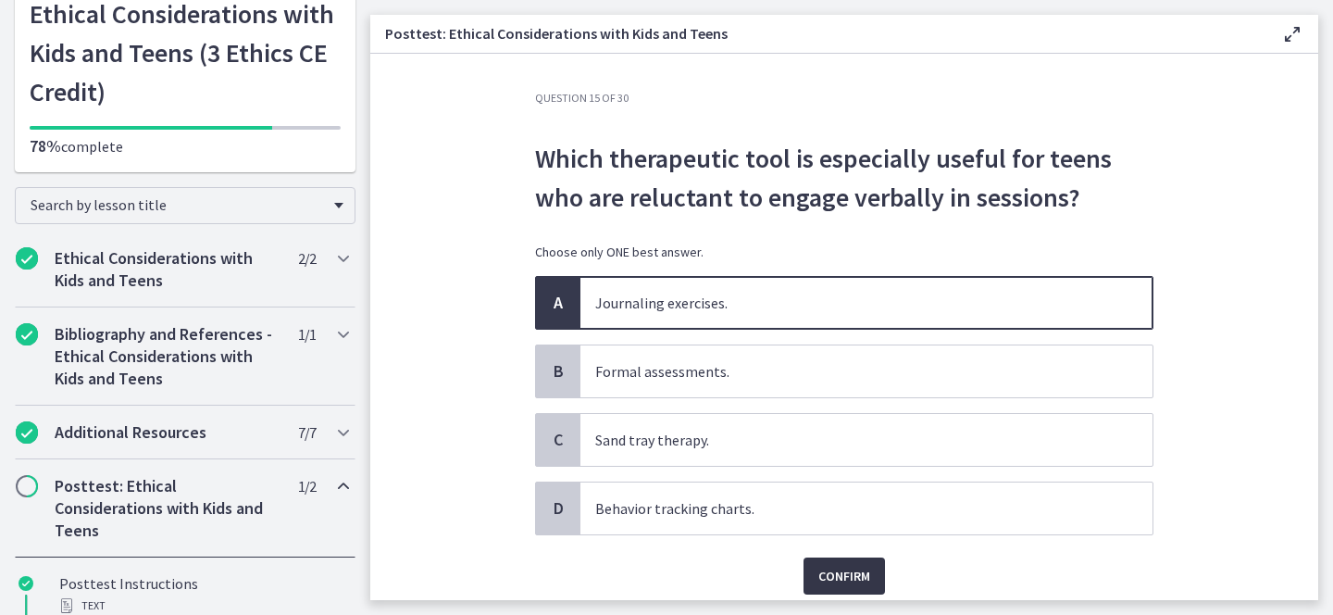
click at [829, 560] on button "Confirm" at bounding box center [843, 575] width 81 height 37
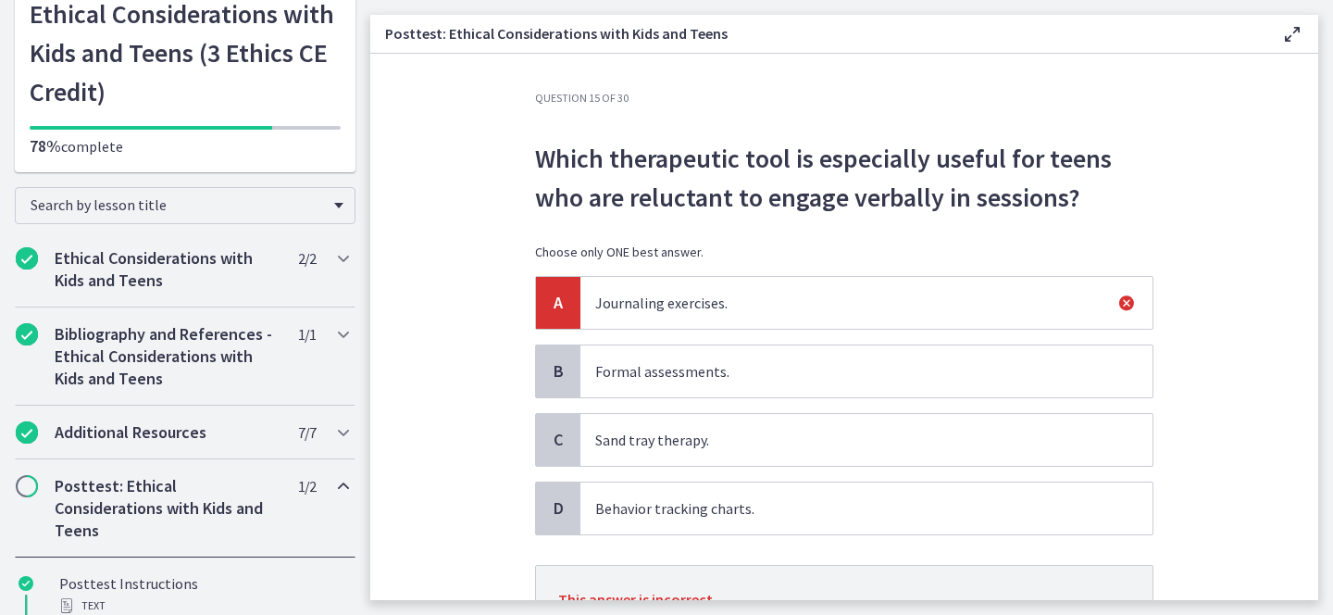
click at [725, 414] on span "Sand tray therapy." at bounding box center [866, 440] width 572 height 52
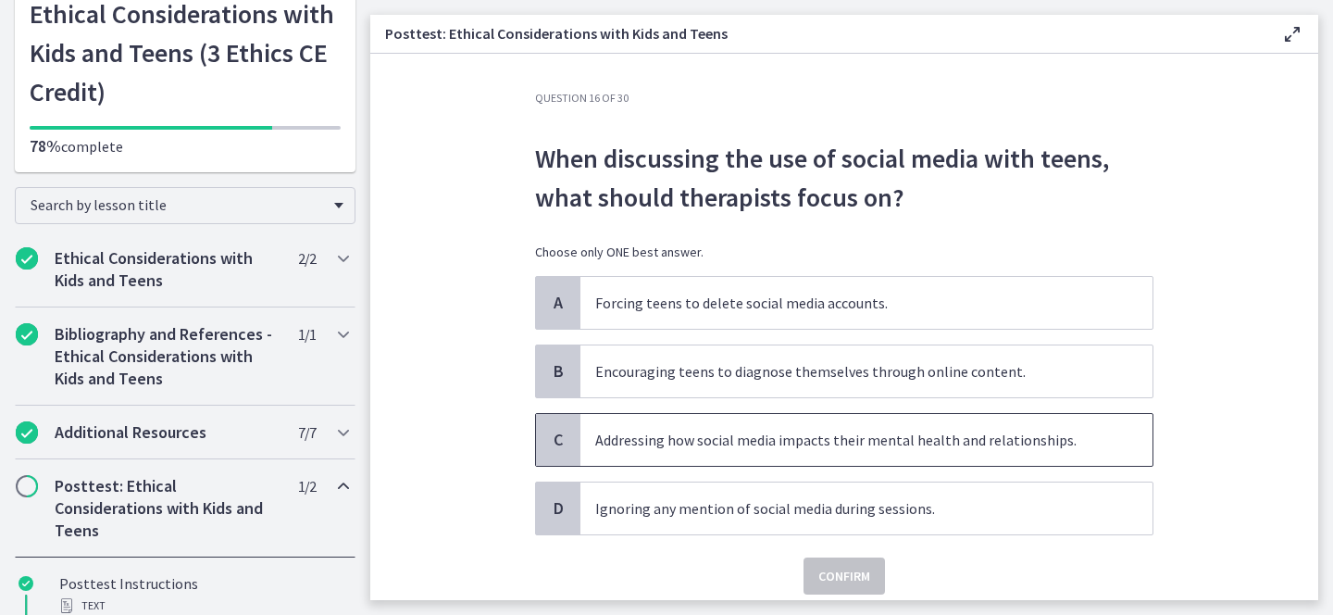
click at [756, 428] on p "Addressing how social media impacts their mental health and relationships." at bounding box center [847, 439] width 505 height 22
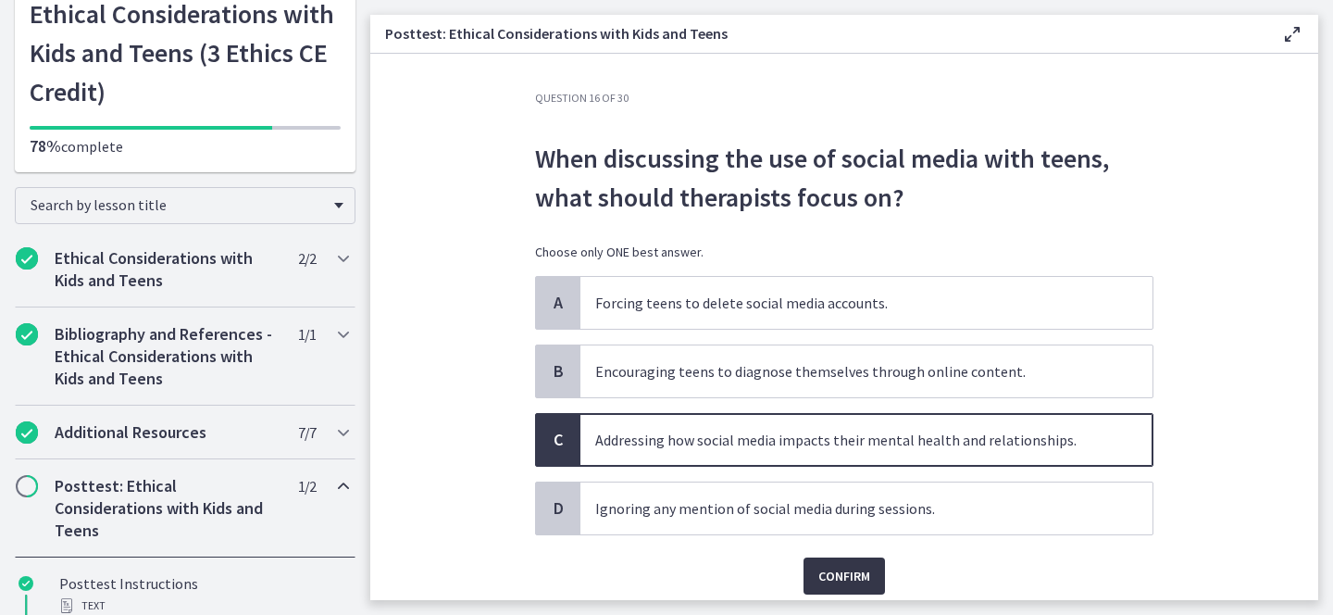
click at [827, 565] on span "Confirm" at bounding box center [844, 576] width 52 height 22
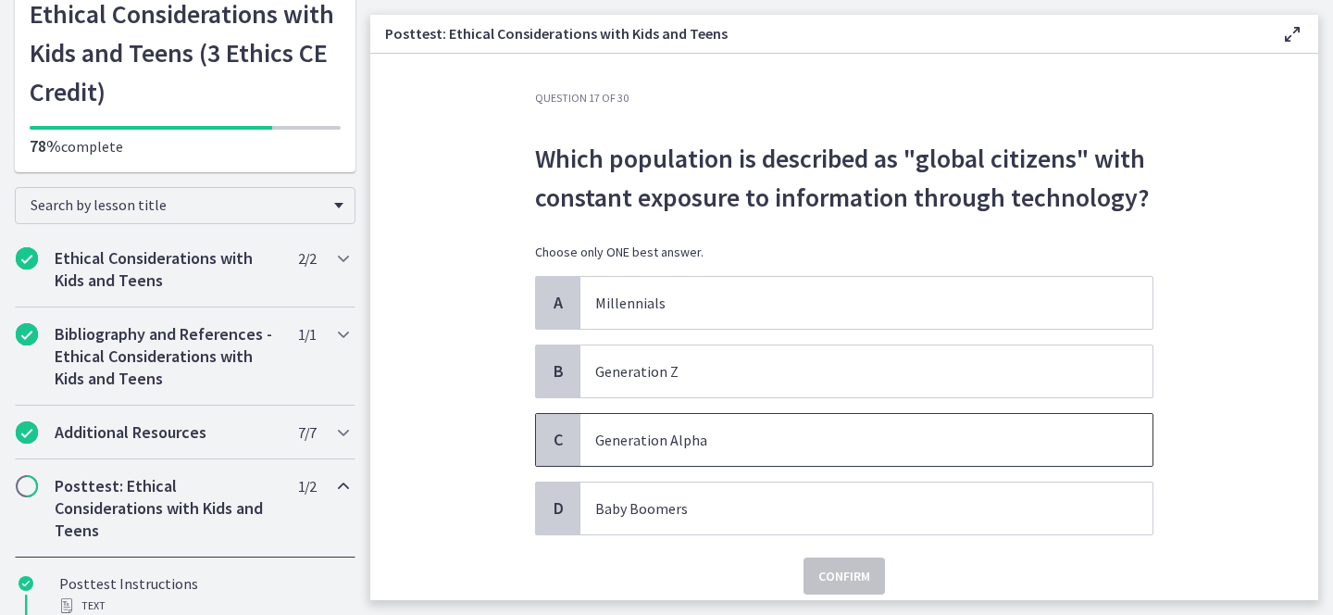
click at [714, 442] on p "Generation Alpha" at bounding box center [847, 439] width 505 height 22
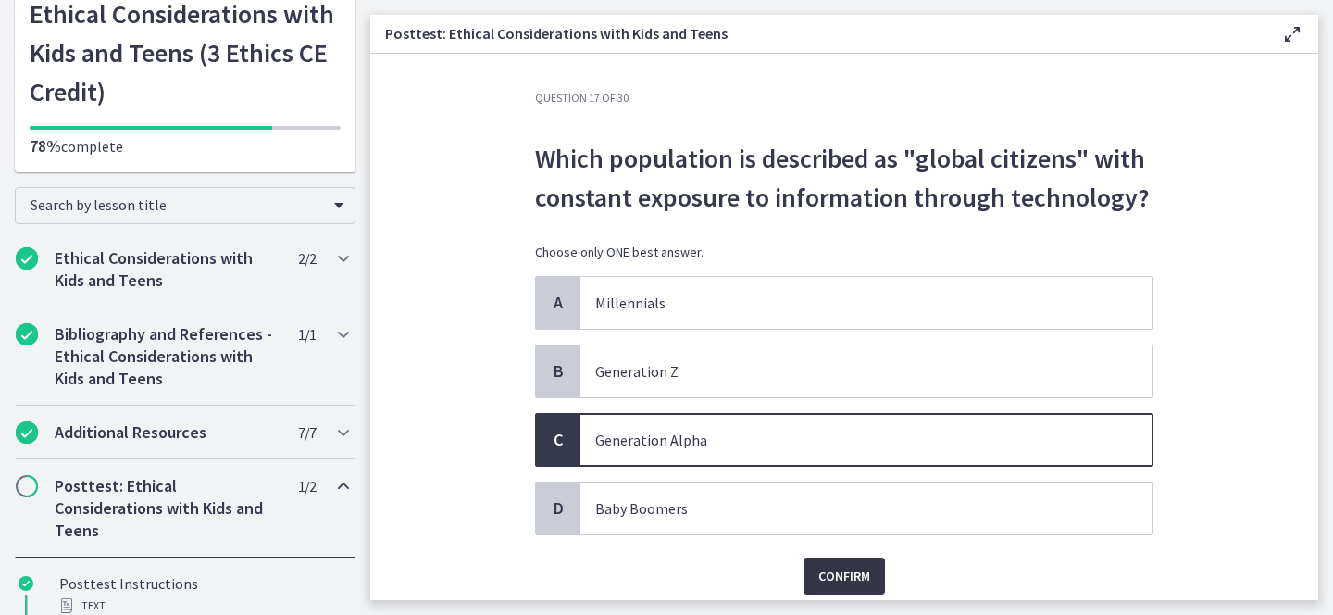
click at [850, 565] on span "Confirm" at bounding box center [844, 576] width 52 height 22
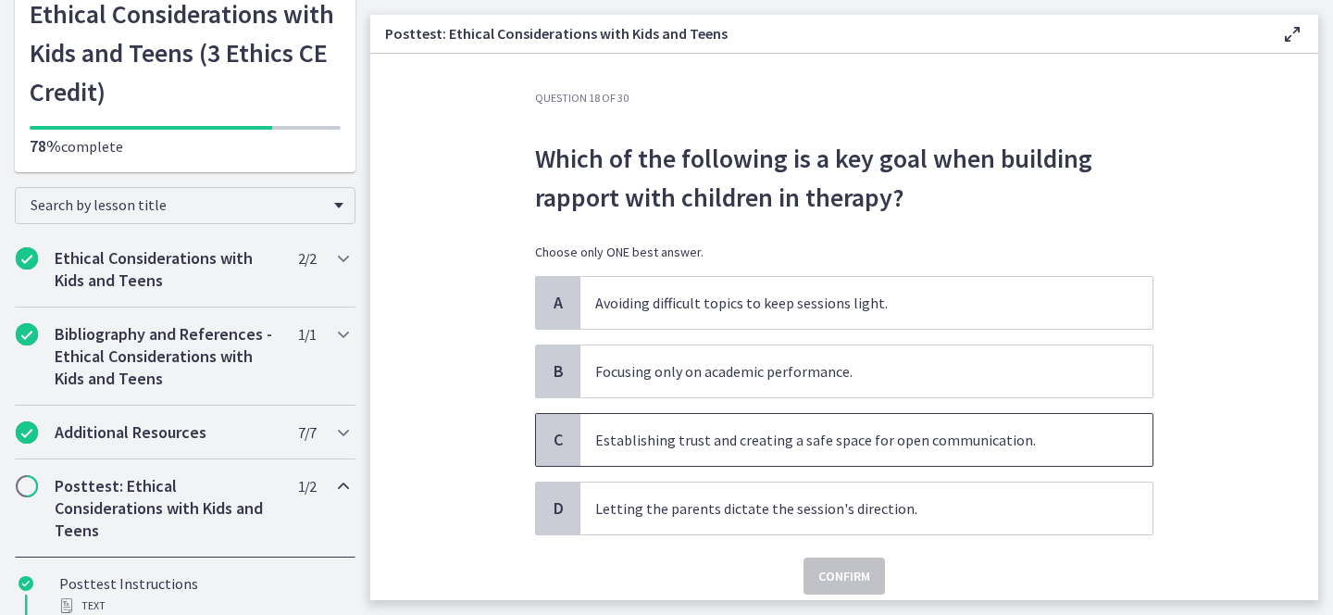
click at [693, 445] on p "Establishing trust and creating a safe space for open communication." at bounding box center [847, 439] width 505 height 22
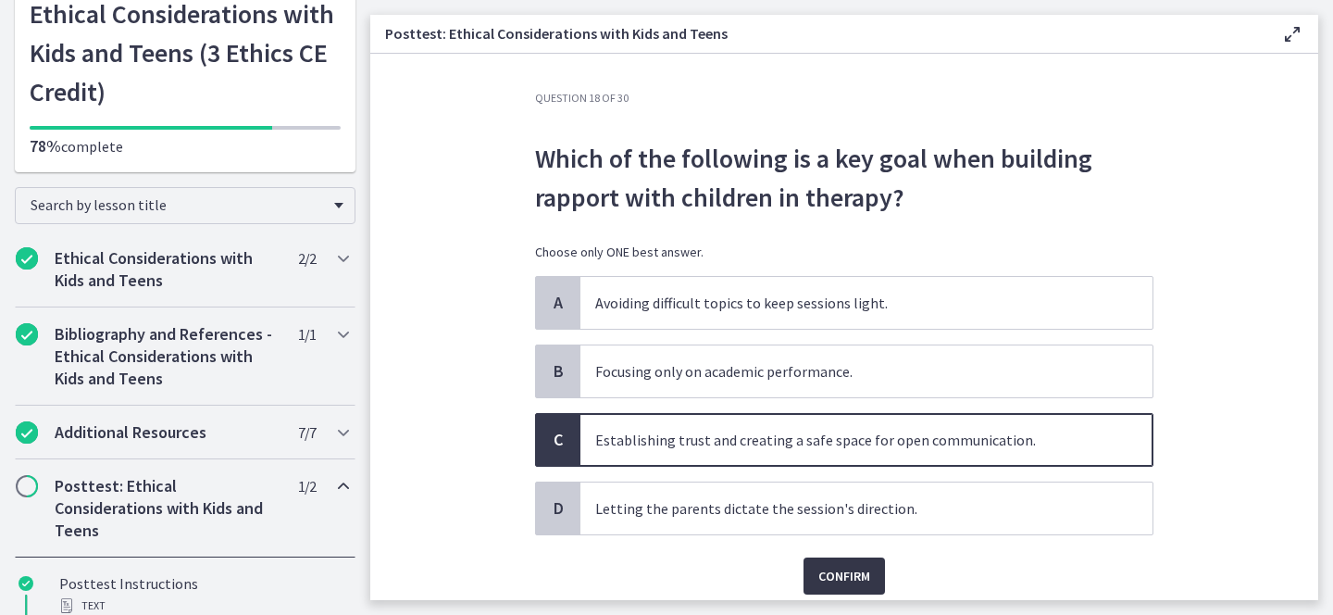
click at [834, 574] on span "Confirm" at bounding box center [844, 576] width 52 height 22
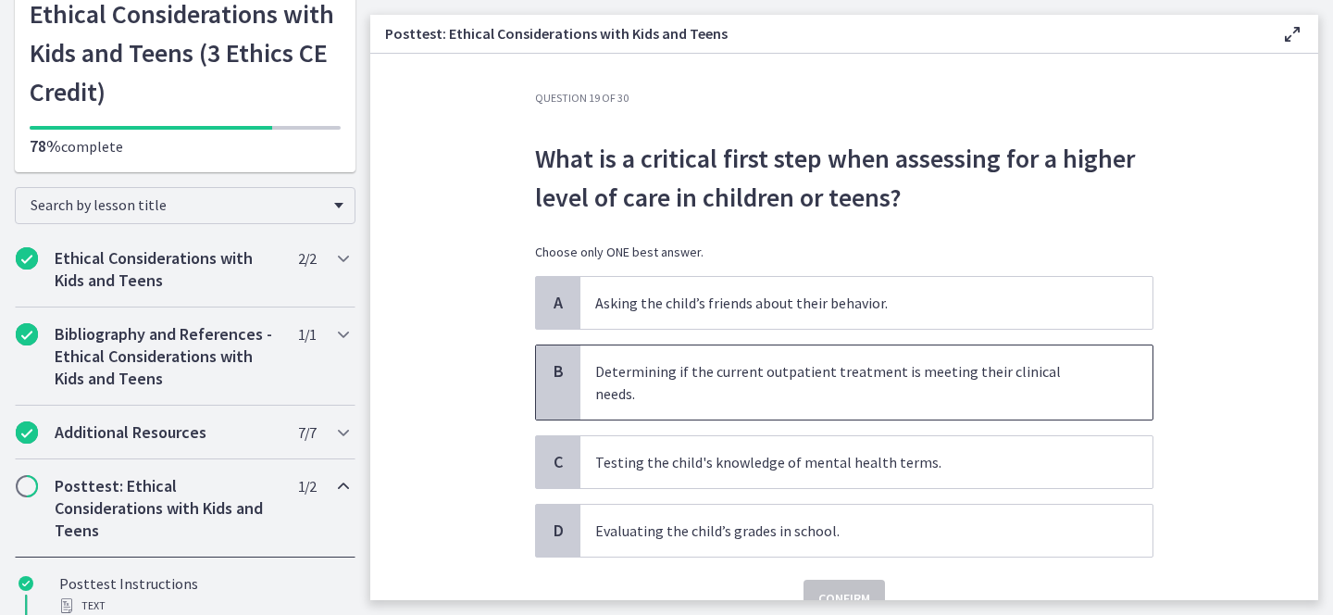
click at [728, 371] on p "Determining if the current outpatient treatment is meeting their clinical needs." at bounding box center [847, 382] width 505 height 44
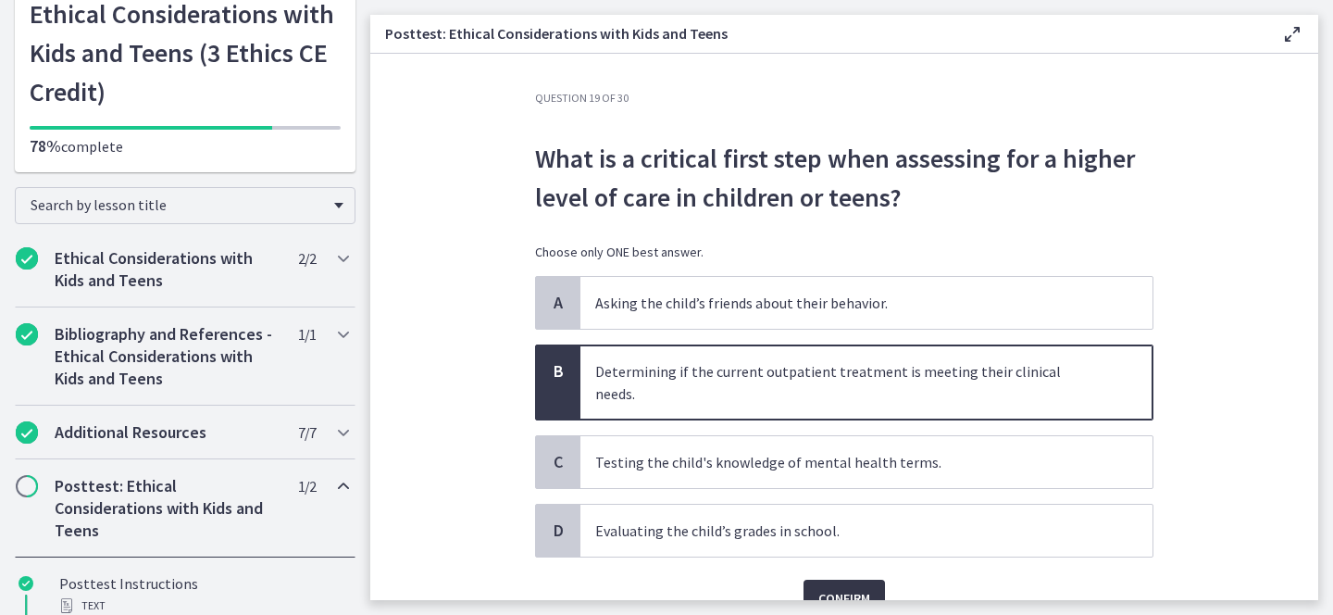
click at [838, 587] on span "Confirm" at bounding box center [844, 598] width 52 height 22
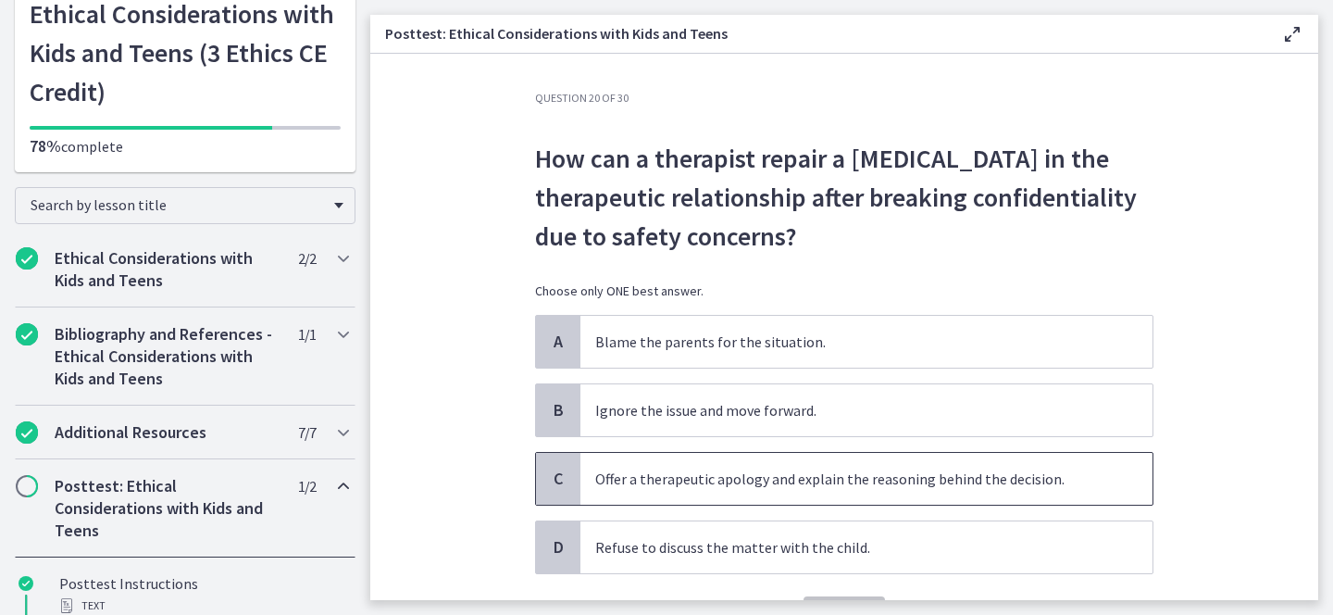
click at [665, 480] on p "Offer a therapeutic apology and explain the reasoning behind the decision." at bounding box center [847, 478] width 505 height 22
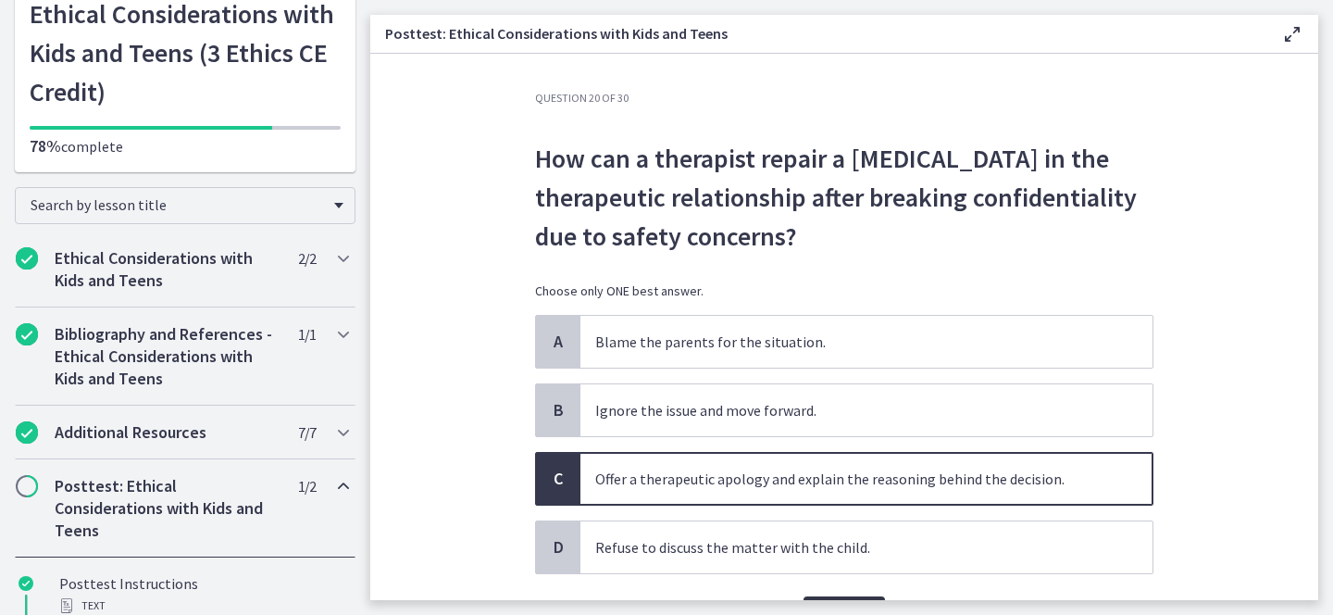
click at [827, 596] on button "Confirm" at bounding box center [843, 614] width 81 height 37
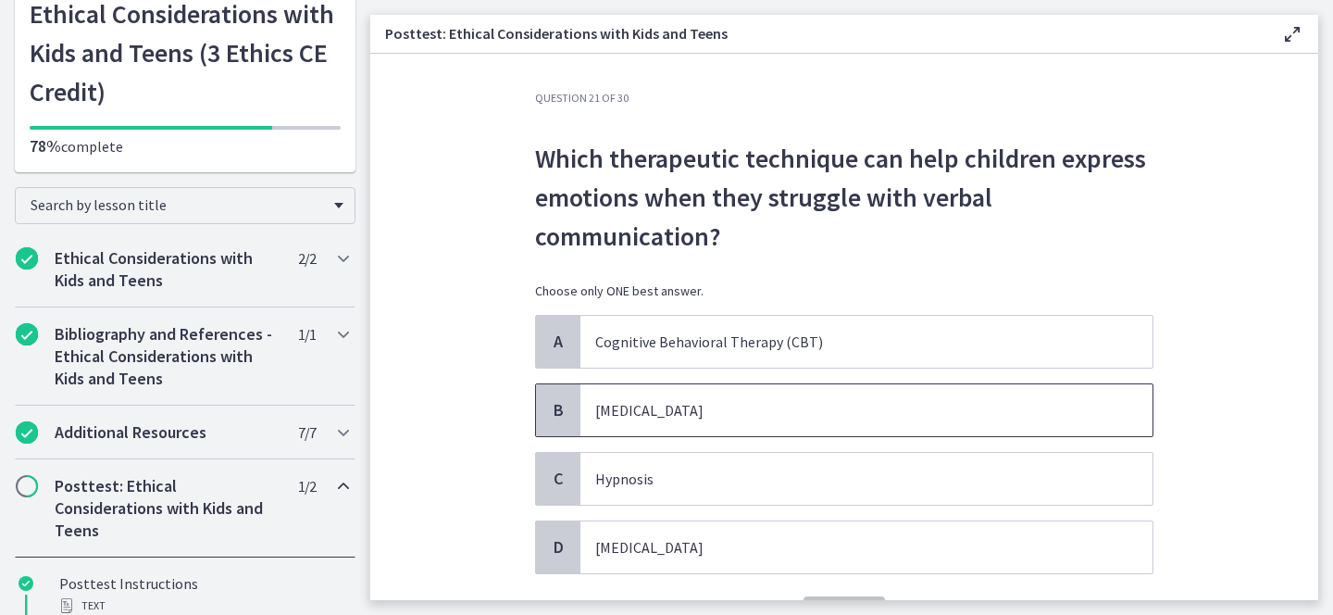
click at [671, 413] on p "Play therapy" at bounding box center [847, 410] width 505 height 22
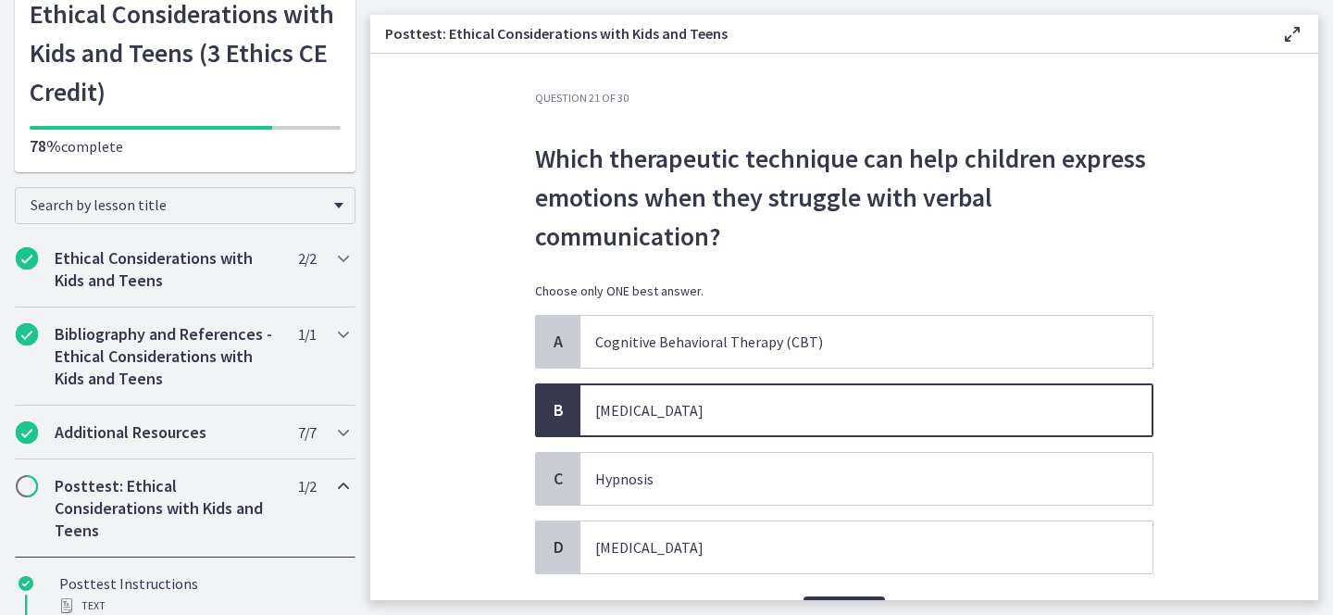
click at [838, 596] on button "Confirm" at bounding box center [843, 614] width 81 height 37
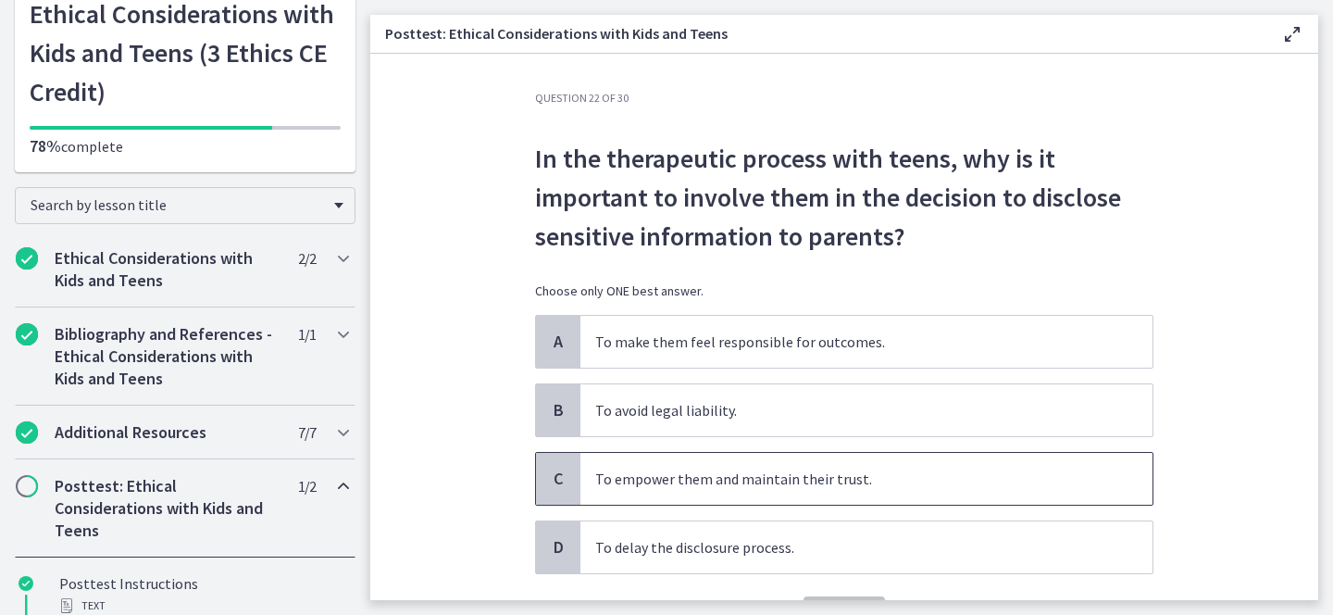
click at [663, 481] on p "To empower them and maintain their trust." at bounding box center [847, 478] width 505 height 22
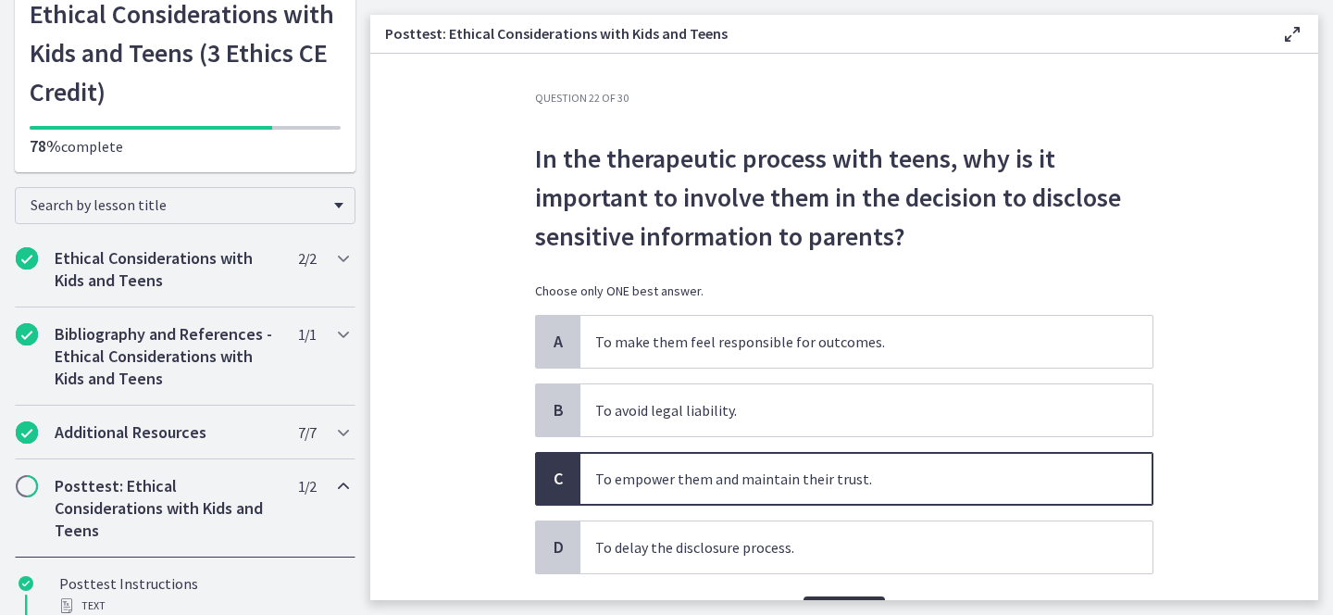
click at [820, 603] on span "Confirm" at bounding box center [844, 614] width 52 height 22
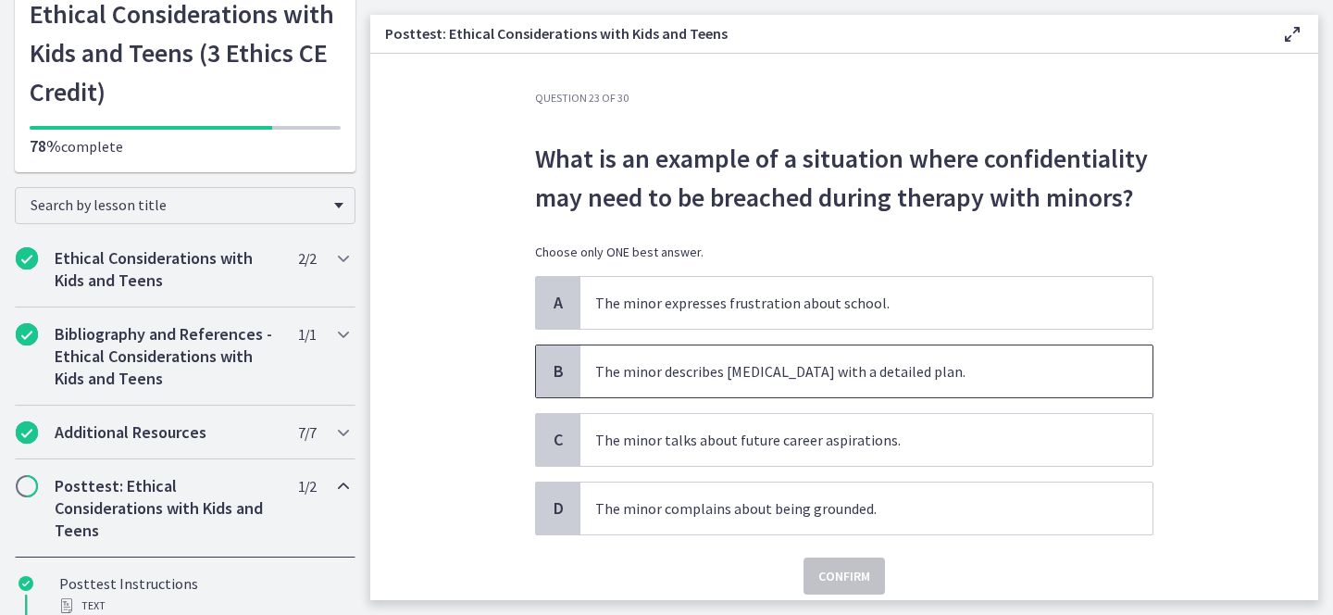
click at [685, 372] on p "The minor describes suicidal ideation with a detailed plan." at bounding box center [847, 371] width 505 height 22
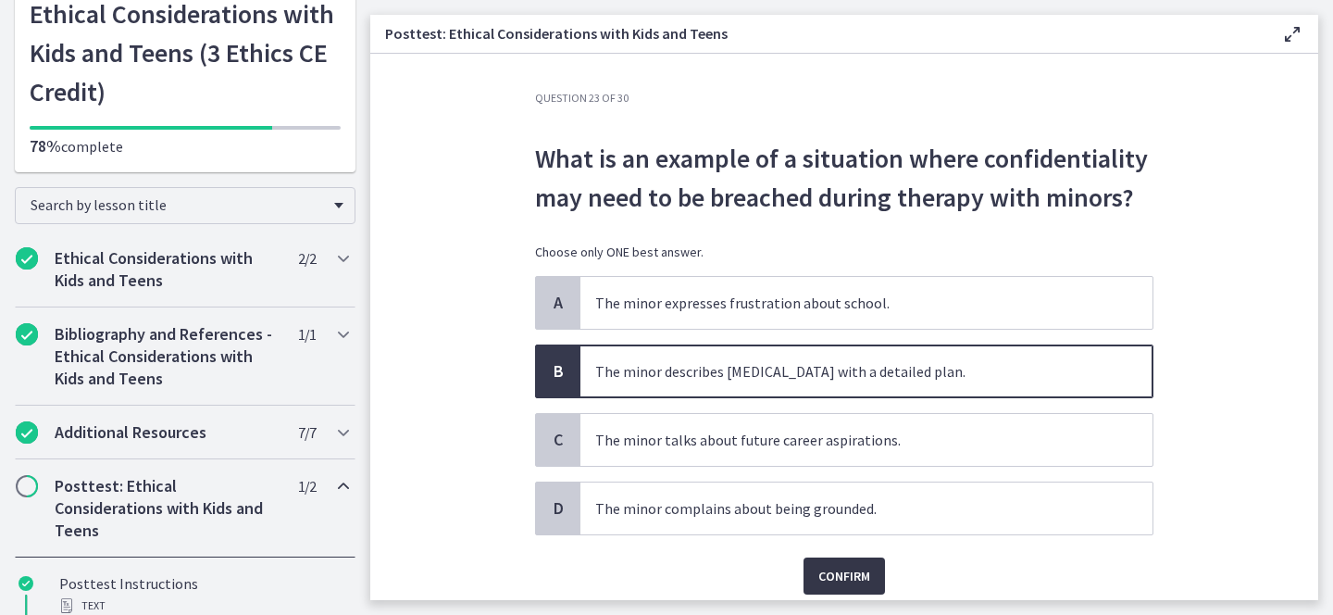
click at [830, 573] on span "Confirm" at bounding box center [844, 576] width 52 height 22
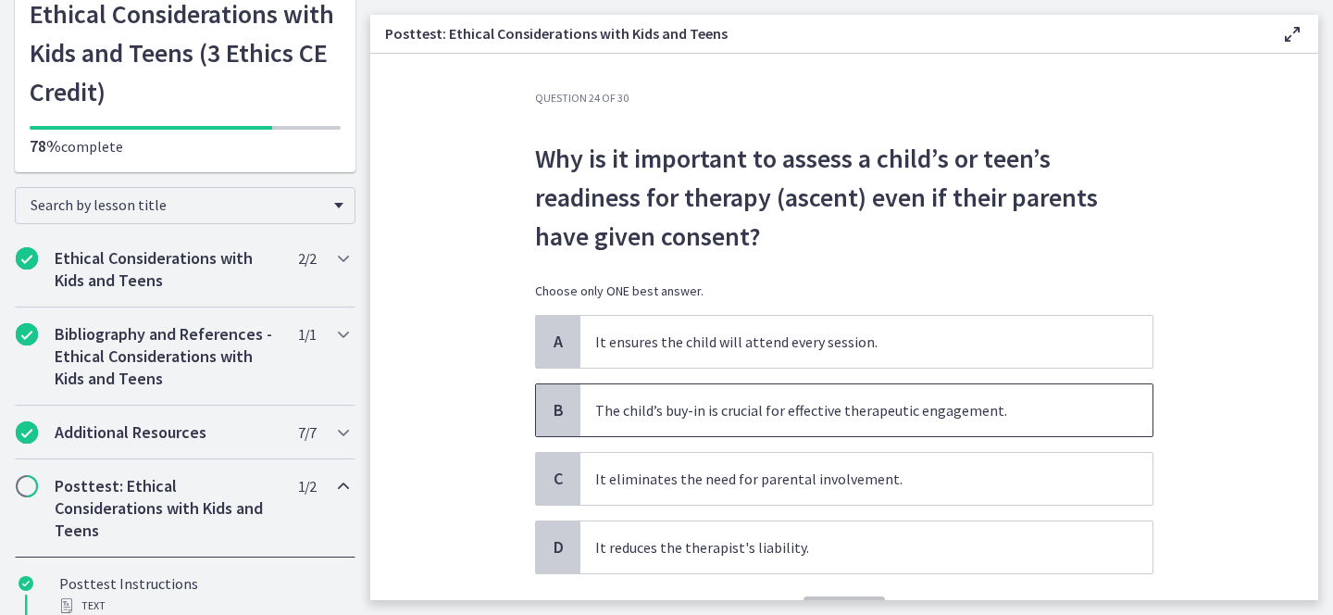
click at [673, 415] on p "The child’s buy-in is crucial for effective therapeutic engagement." at bounding box center [847, 410] width 505 height 22
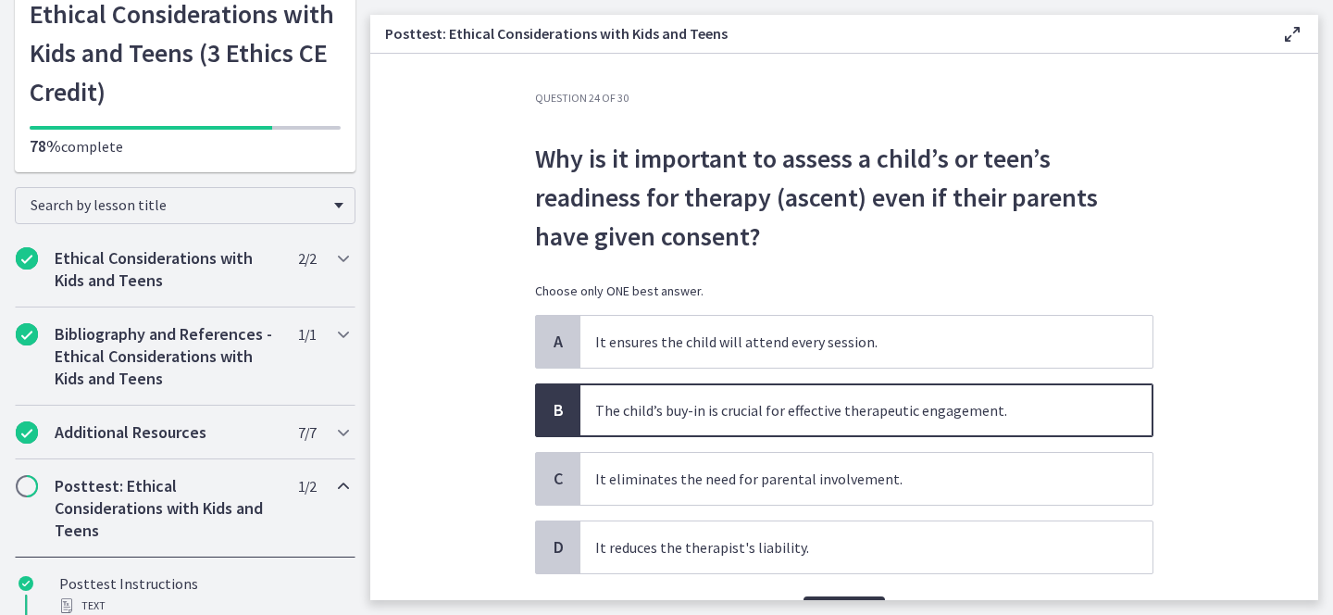
click at [838, 603] on span "Confirm" at bounding box center [844, 614] width 52 height 22
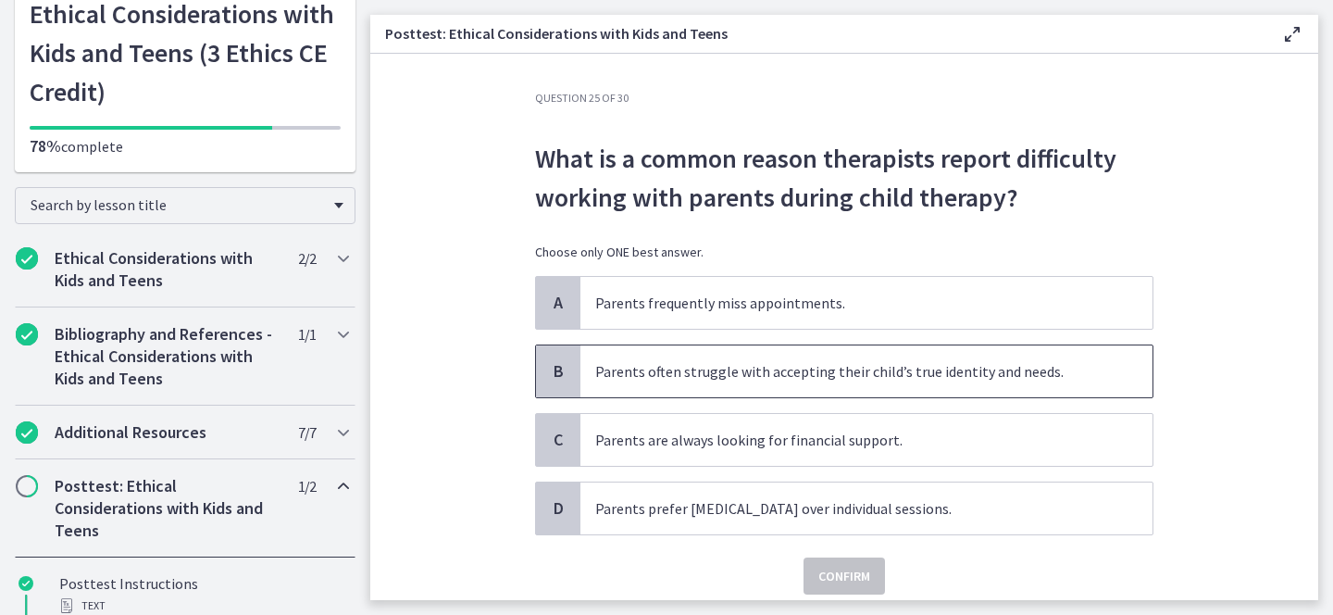
click at [683, 375] on p "Parents often struggle with accepting their child’s true identity and needs." at bounding box center [847, 371] width 505 height 22
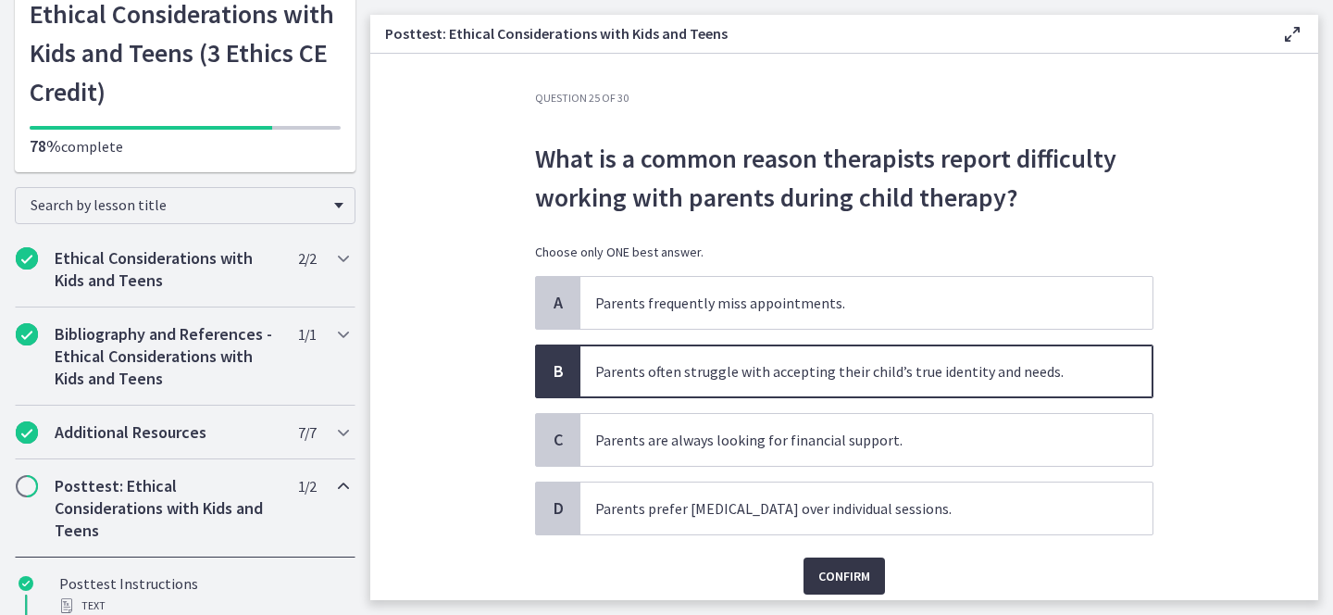
click at [829, 577] on span "Confirm" at bounding box center [844, 576] width 52 height 22
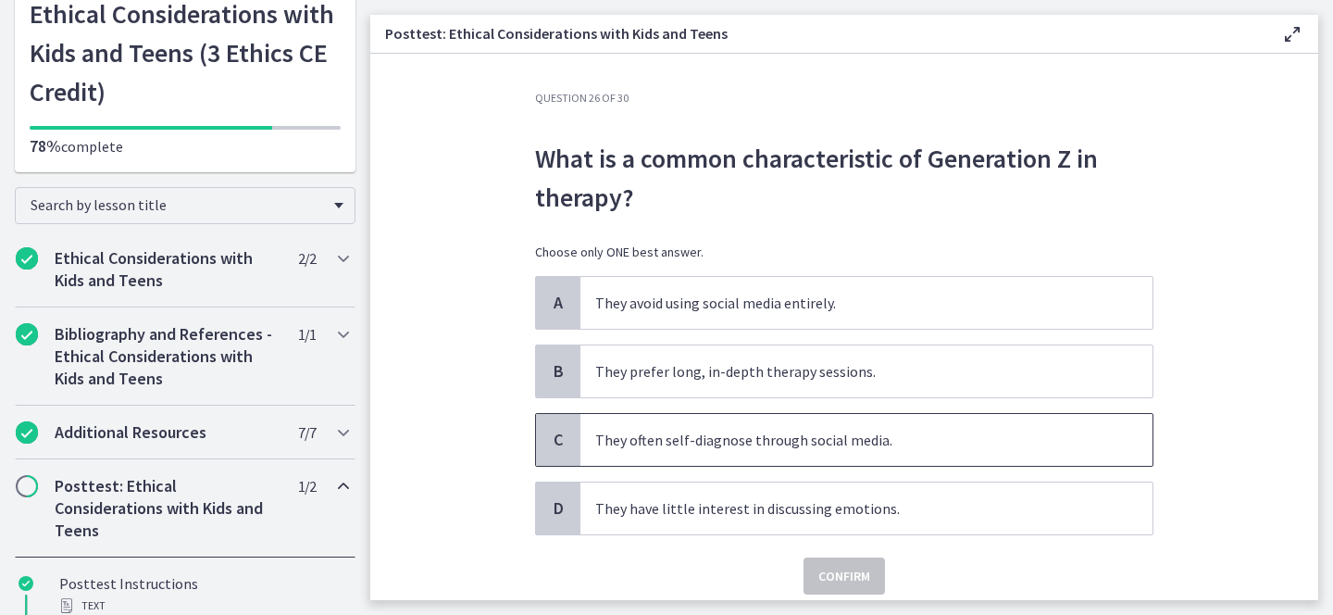
click at [888, 441] on p "They often self-diagnose through social media." at bounding box center [847, 439] width 505 height 22
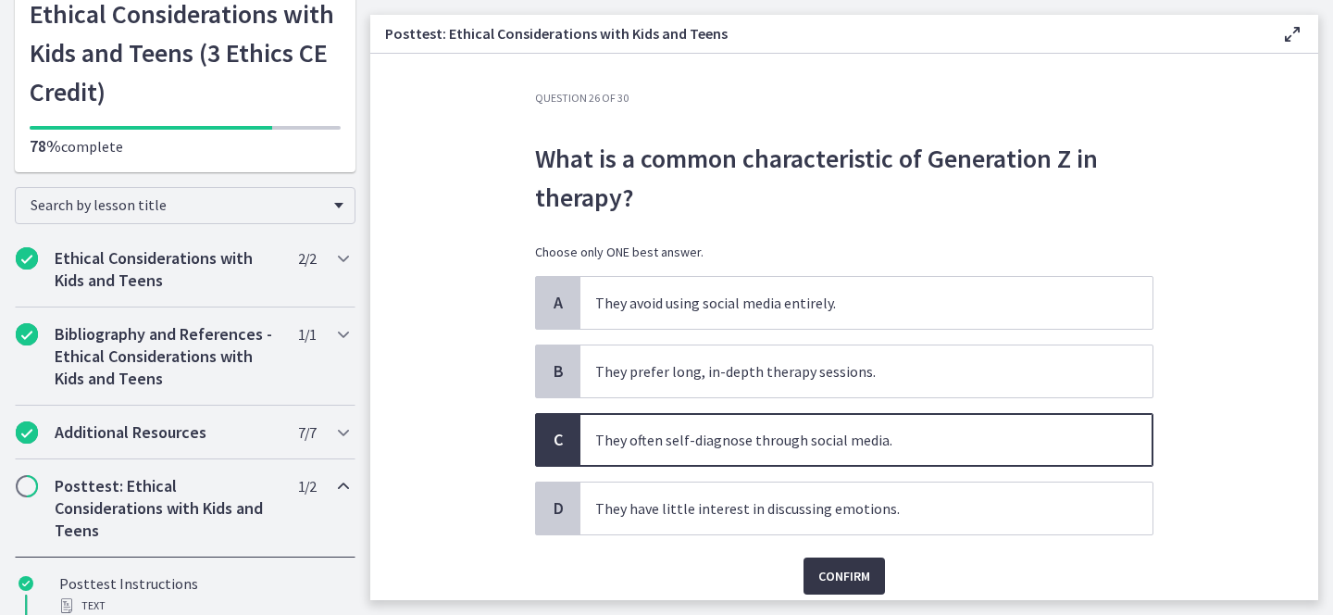
click at [854, 568] on span "Confirm" at bounding box center [844, 576] width 52 height 22
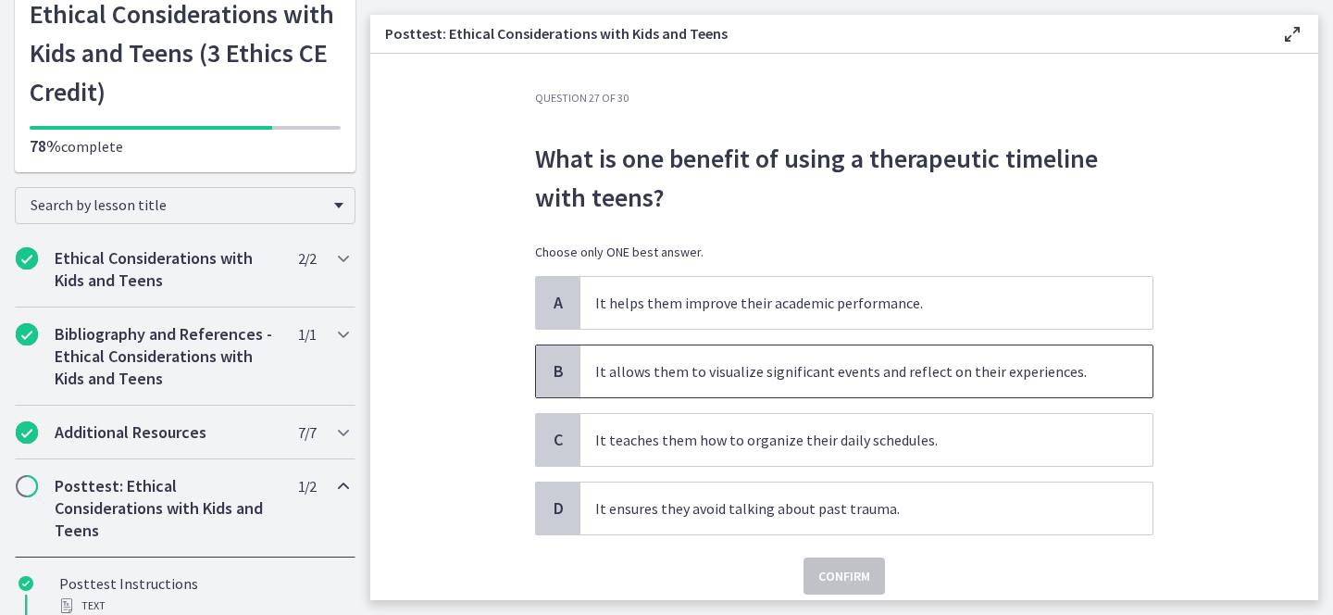
click at [689, 379] on p "It allows them to visualize significant events and reflect on their experiences." at bounding box center [847, 371] width 505 height 22
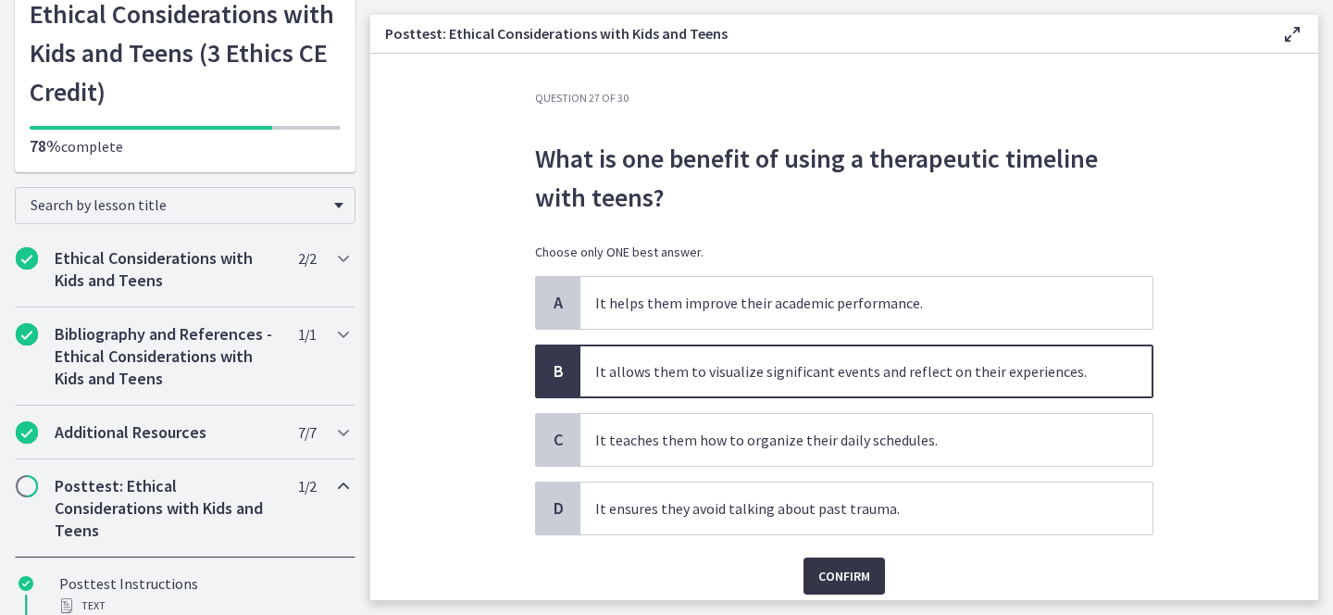
click at [822, 577] on span "Confirm" at bounding box center [844, 576] width 52 height 22
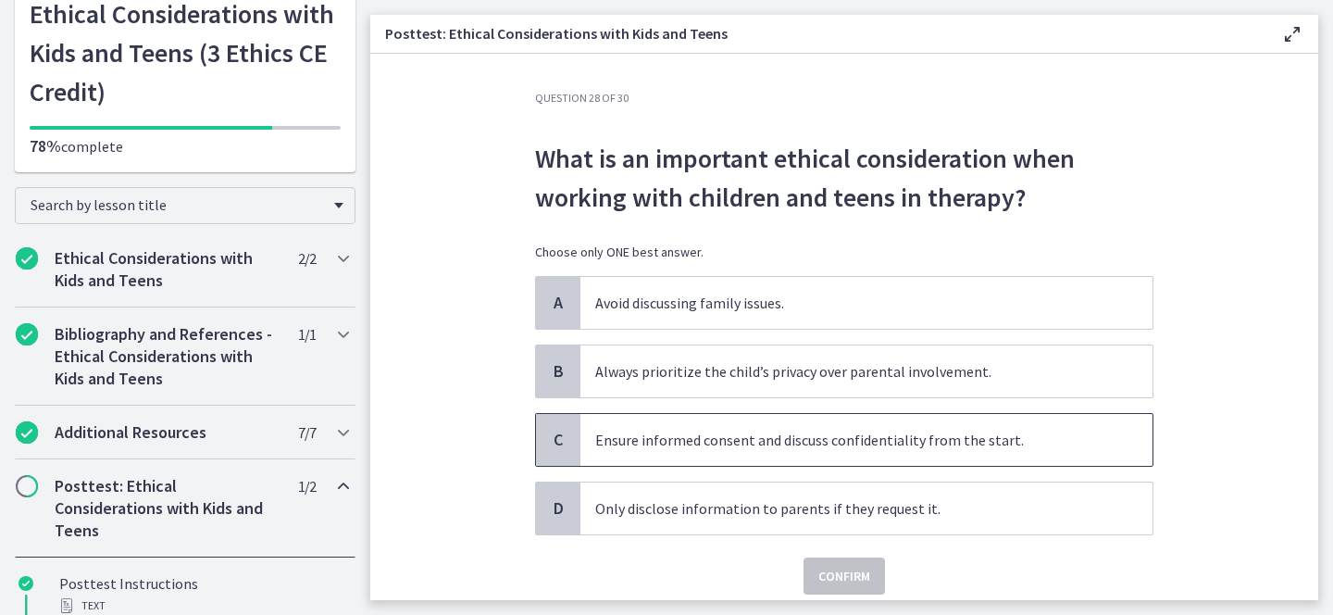
click at [677, 443] on p "Ensure informed consent and discuss confidentiality from the start." at bounding box center [847, 439] width 505 height 22
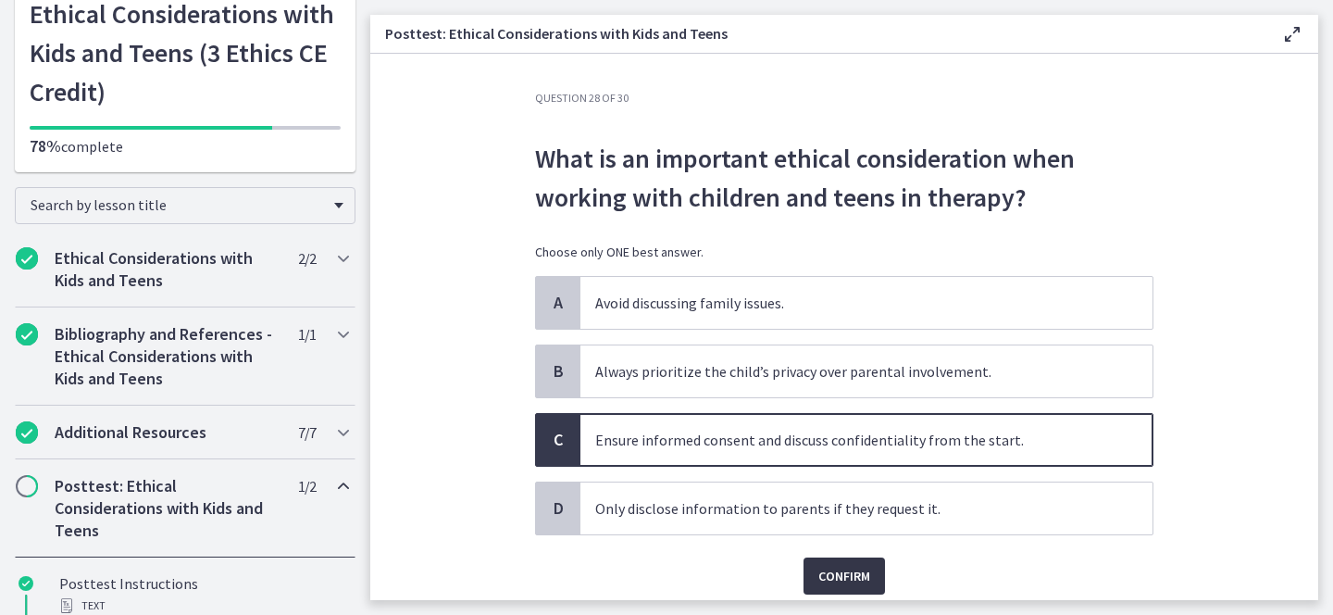
click at [848, 567] on span "Confirm" at bounding box center [844, 576] width 52 height 22
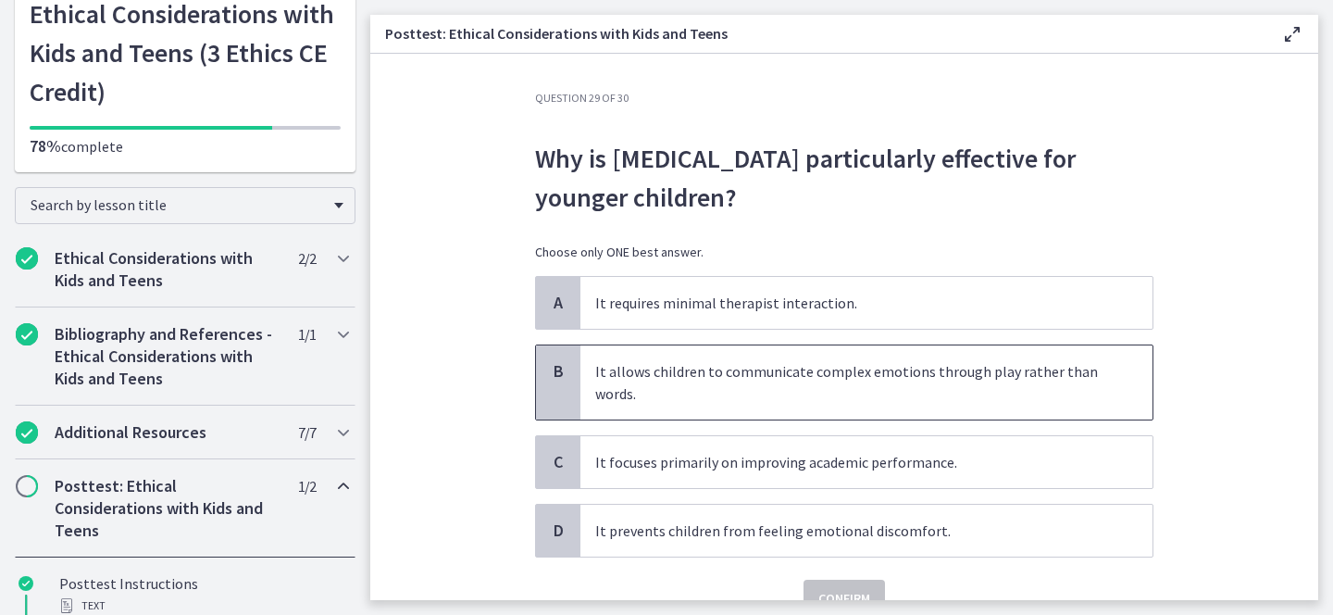
click at [683, 381] on p "It allows children to communicate complex emotions through play rather than wor…" at bounding box center [847, 382] width 505 height 44
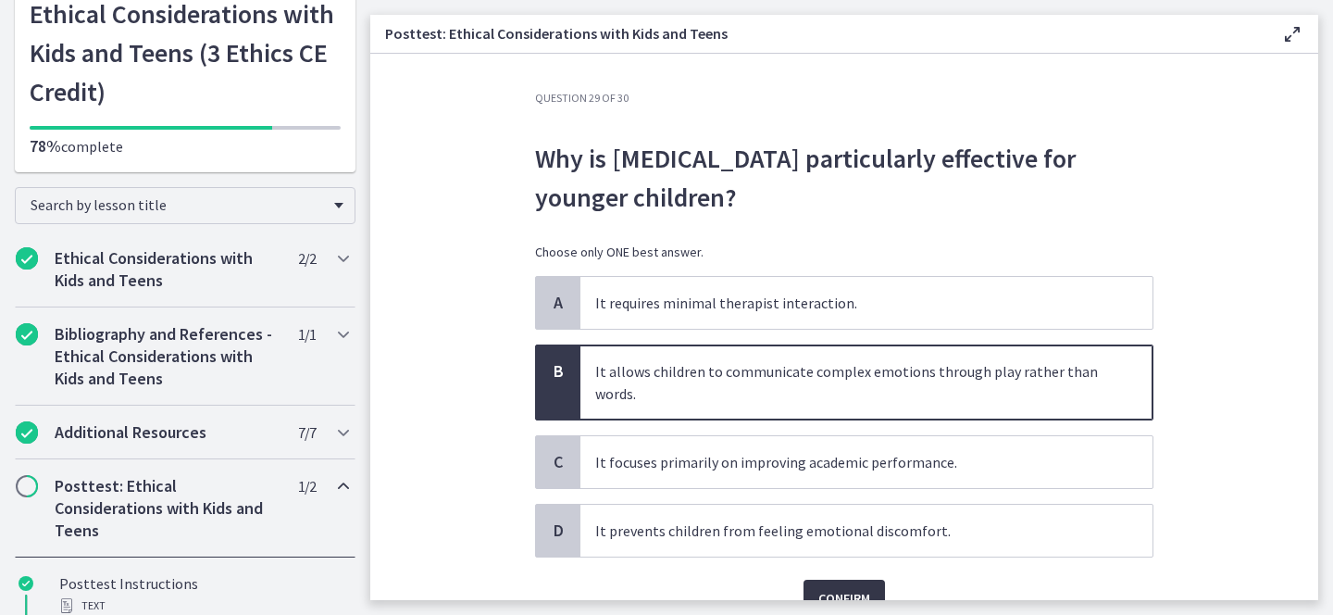
click at [824, 587] on span "Confirm" at bounding box center [844, 598] width 52 height 22
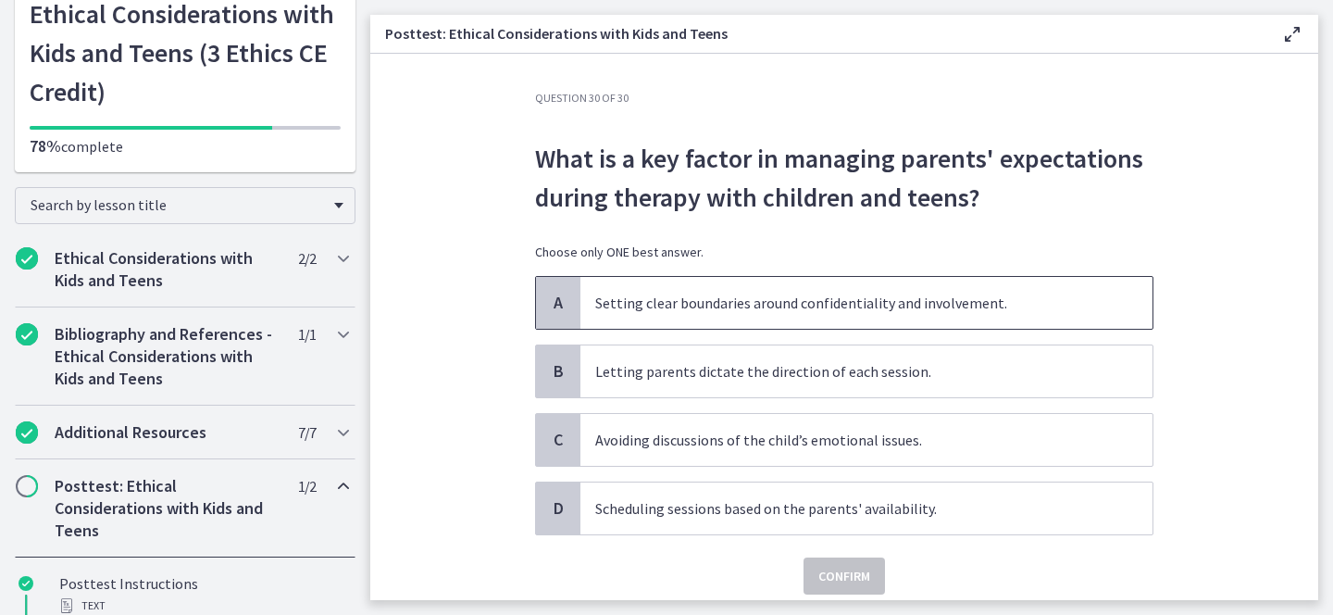
click at [749, 306] on p "Setting clear boundaries around confidentiality and involvement." at bounding box center [847, 303] width 505 height 22
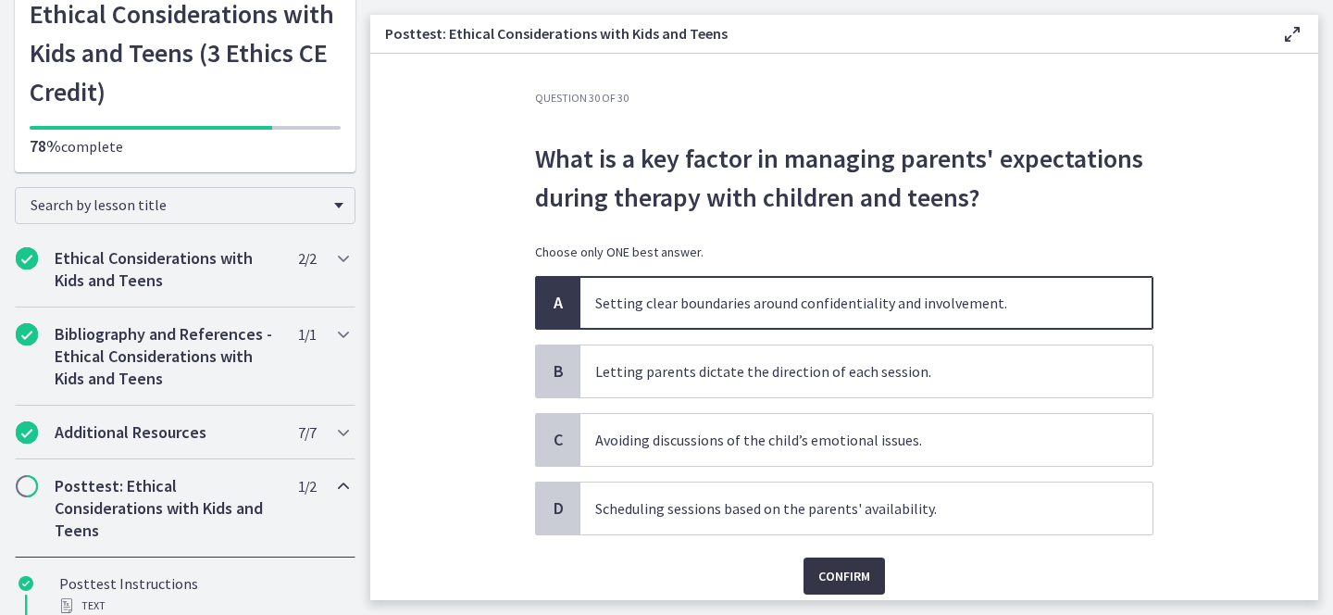
click at [838, 576] on span "Confirm" at bounding box center [844, 576] width 52 height 22
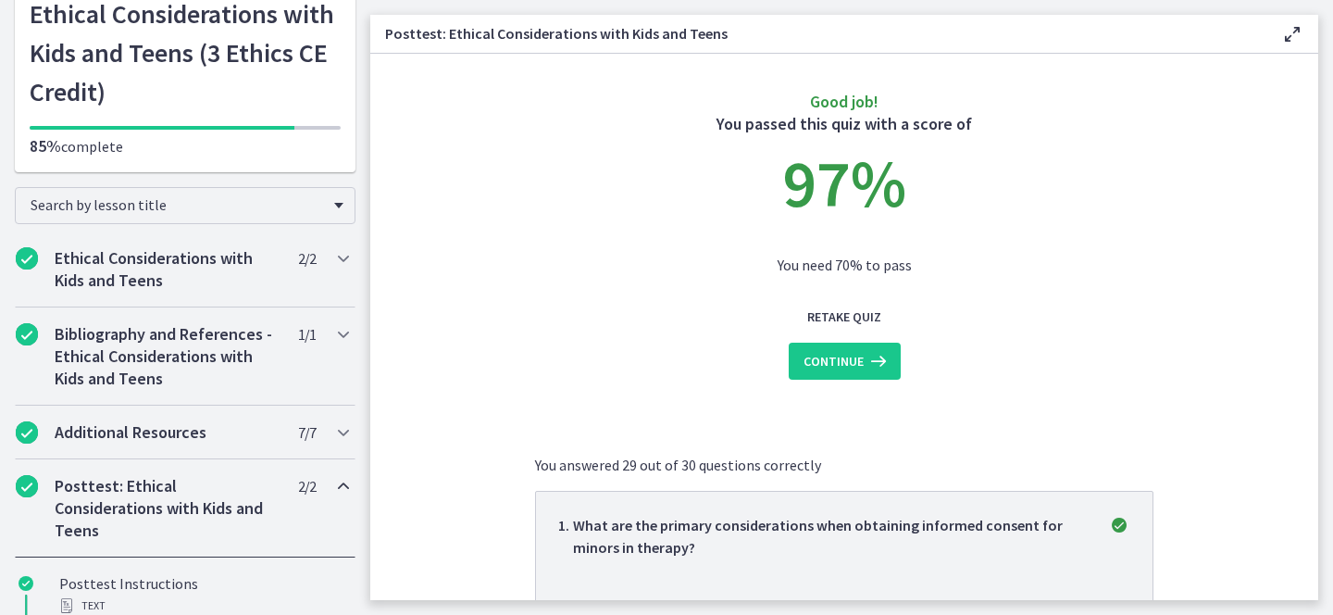
click at [831, 352] on span "Continue" at bounding box center [833, 361] width 60 height 22
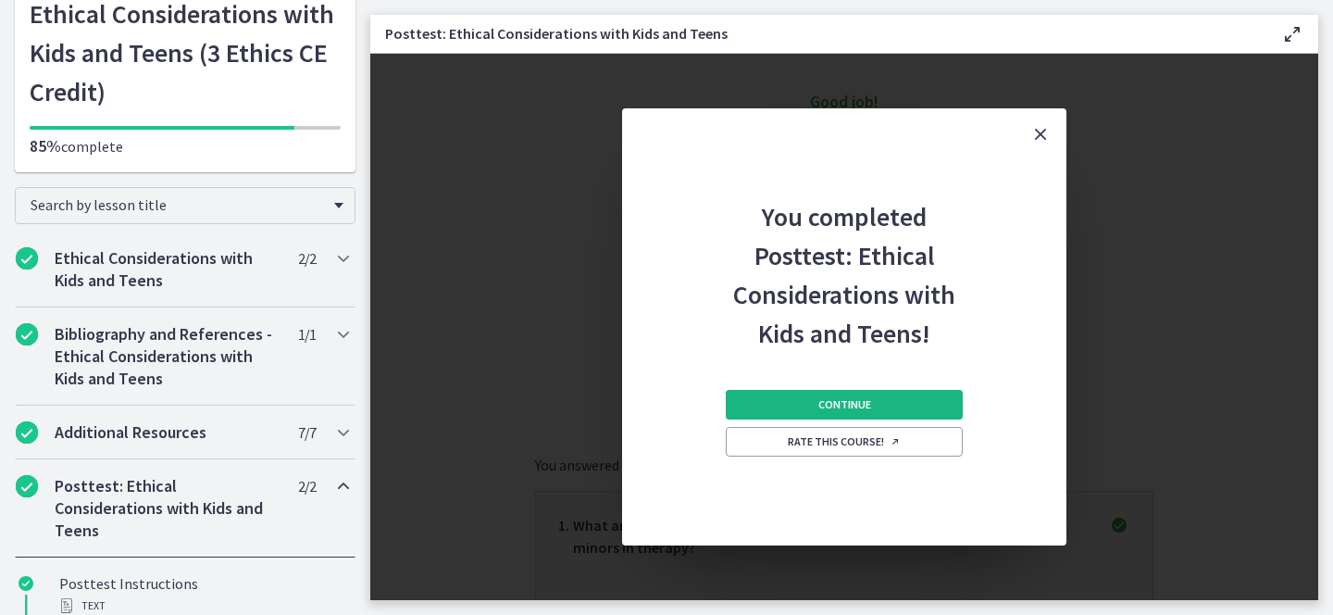
click at [832, 400] on span "Continue" at bounding box center [844, 404] width 53 height 15
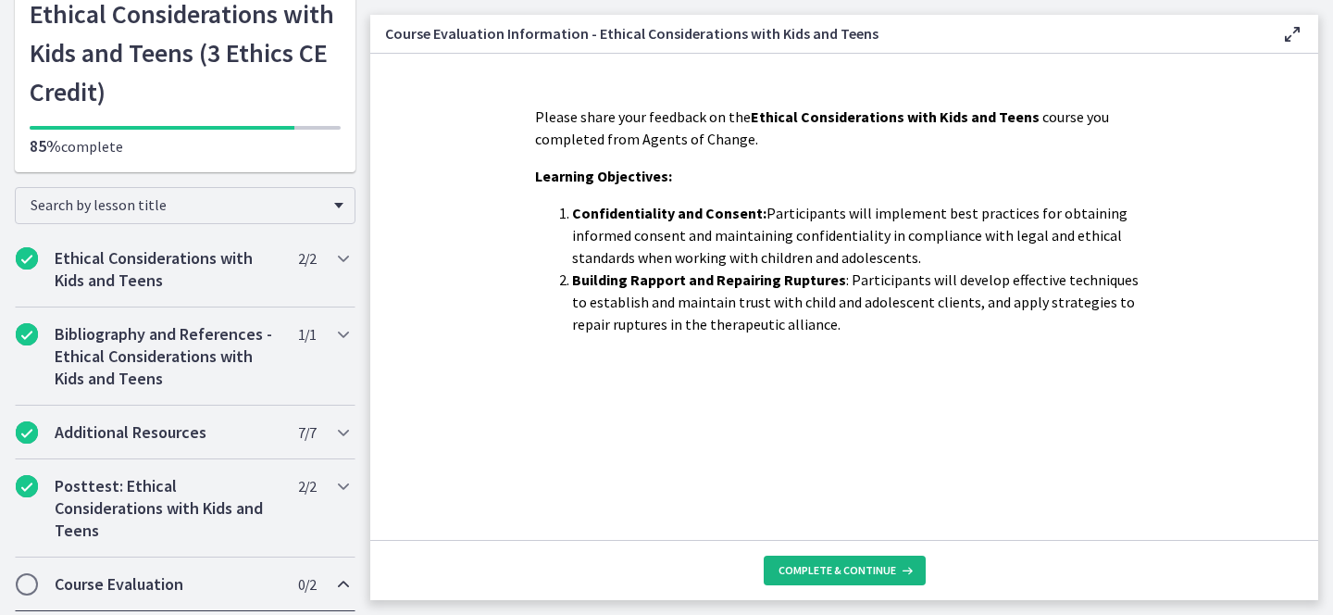
click at [789, 569] on span "Complete & continue" at bounding box center [837, 570] width 118 height 15
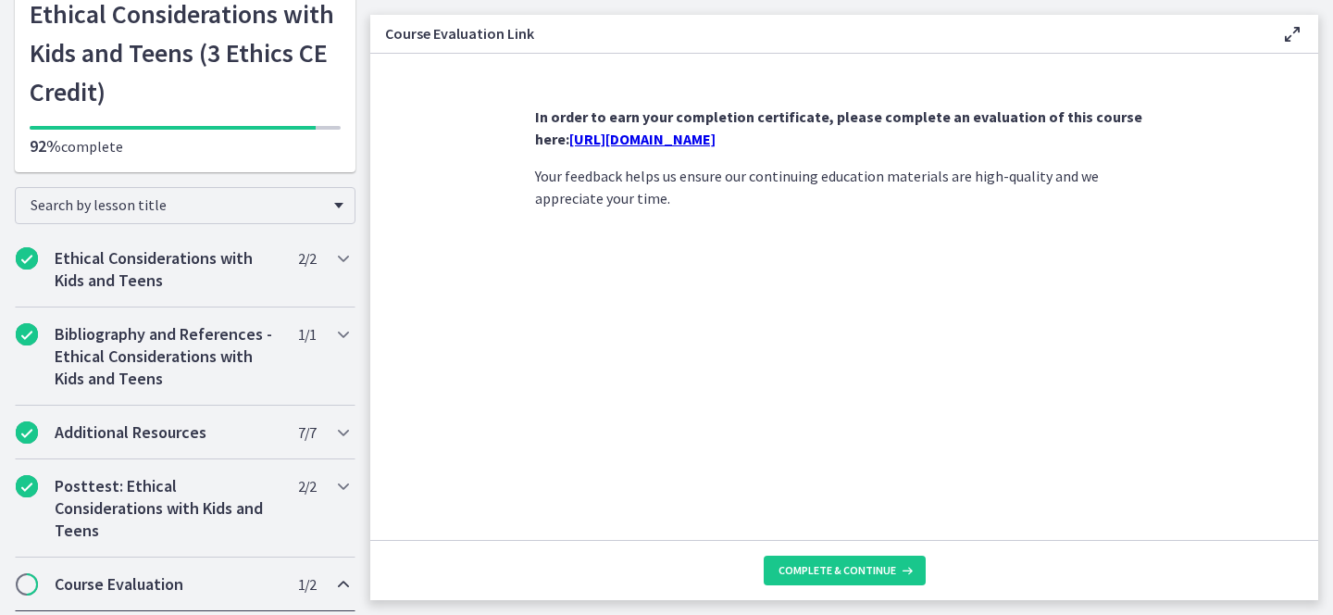
click at [703, 138] on link "https://forms.gle/NHq1DmrK6XcgvnNz7" at bounding box center [642, 139] width 146 height 19
click at [806, 573] on span "Complete & continue" at bounding box center [837, 570] width 118 height 15
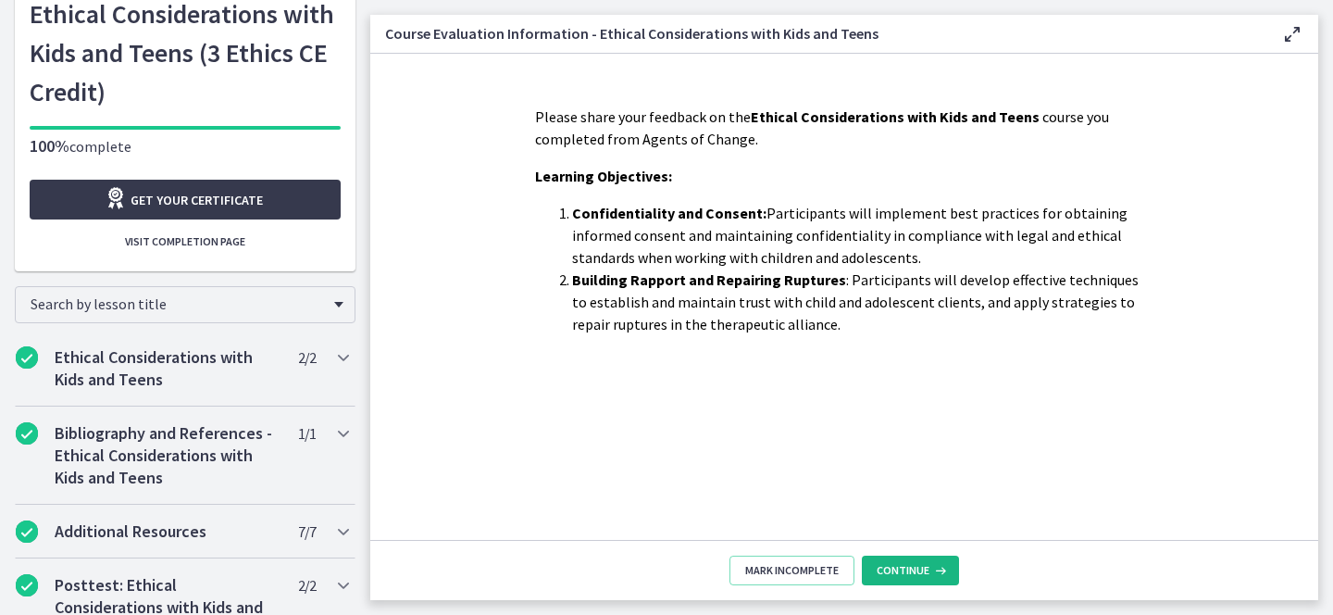
click at [920, 565] on span "Continue" at bounding box center [902, 570] width 53 height 15
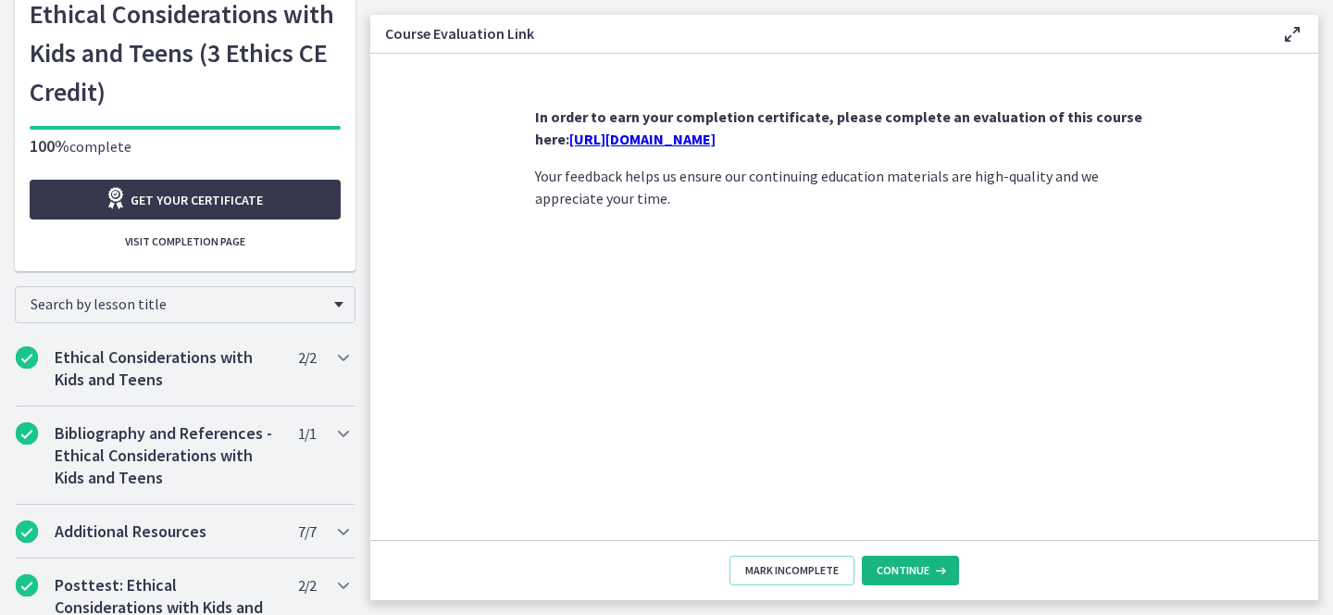
click at [917, 570] on span "Continue" at bounding box center [902, 570] width 53 height 15
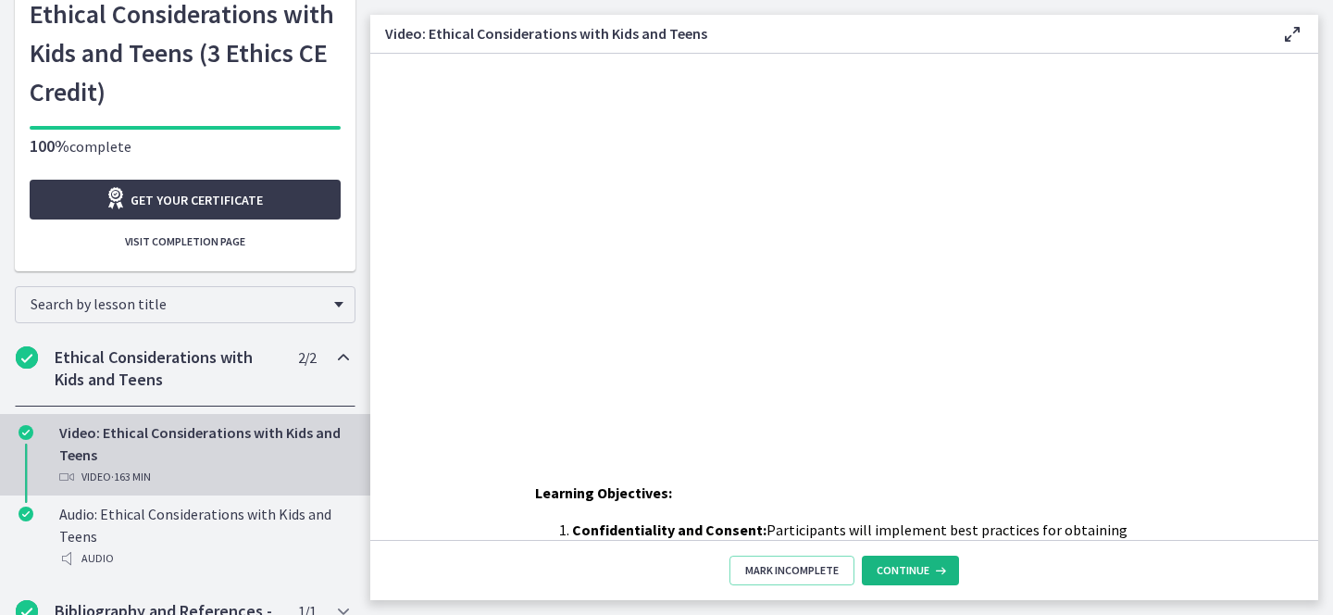
click at [944, 563] on icon at bounding box center [938, 570] width 19 height 15
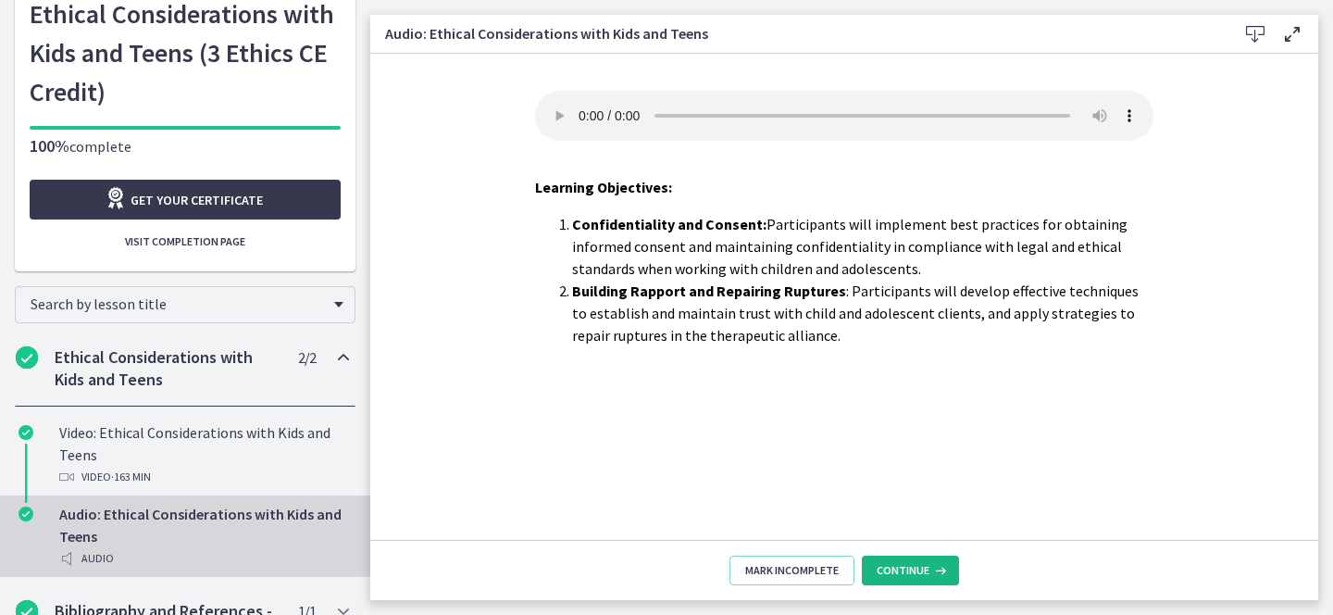
click at [925, 567] on span "Continue" at bounding box center [902, 570] width 53 height 15
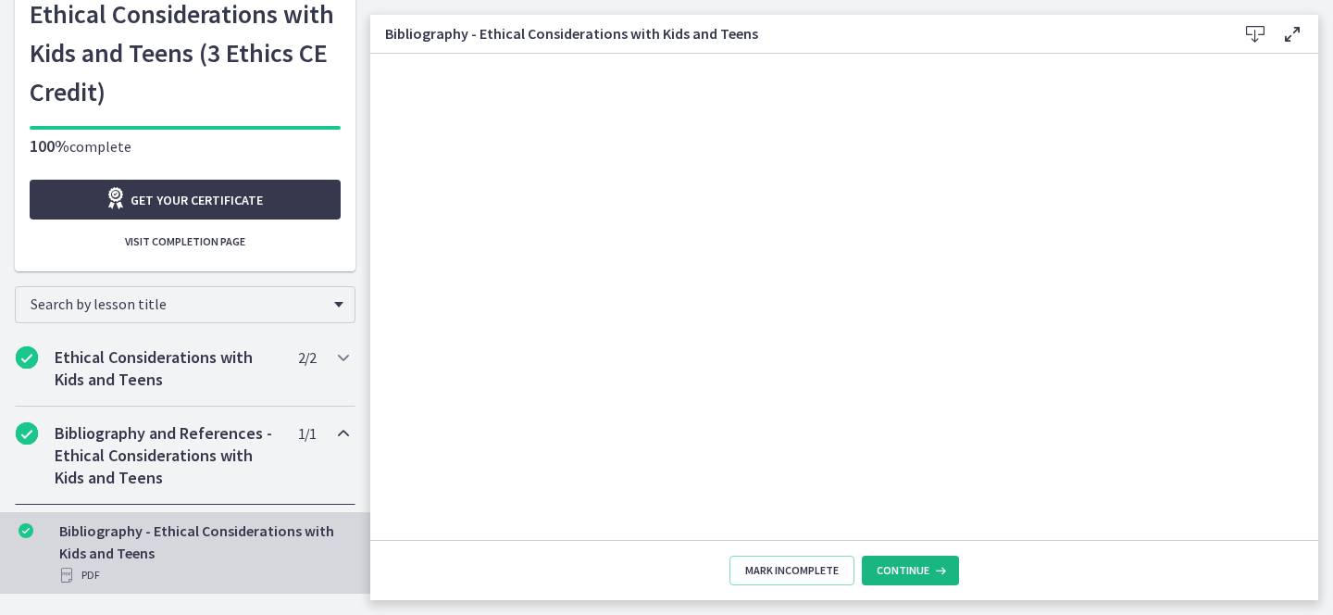
click at [925, 567] on span "Continue" at bounding box center [902, 570] width 53 height 15
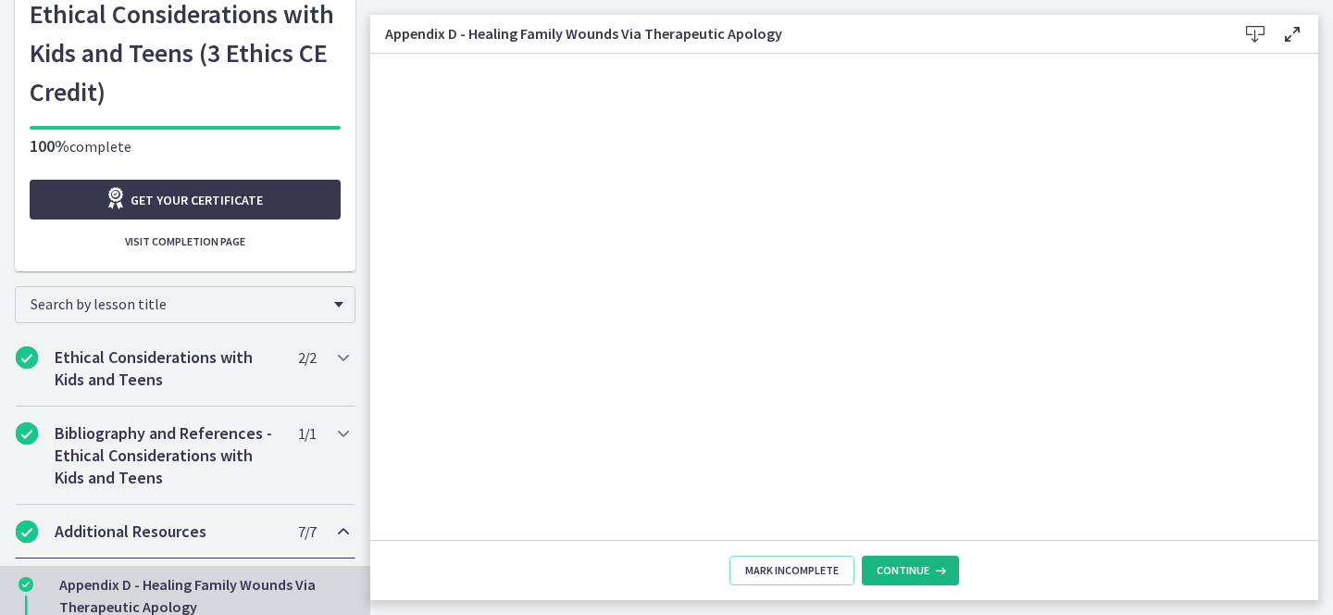
click at [925, 567] on span "Continue" at bounding box center [902, 570] width 53 height 15
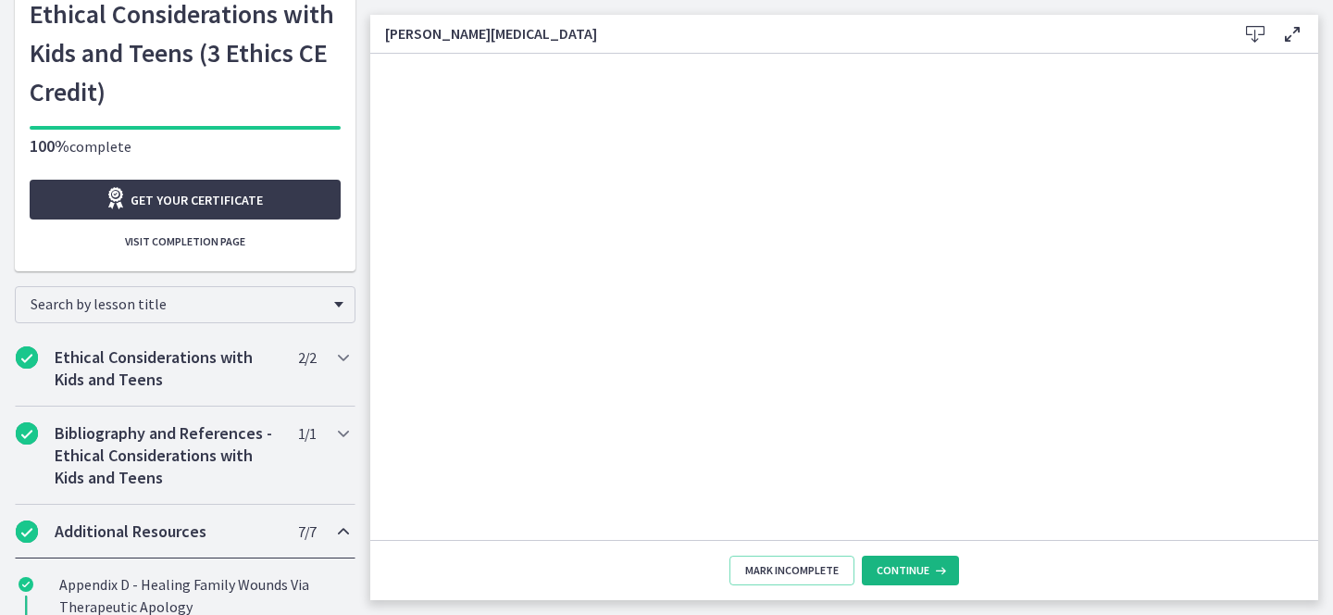
click at [925, 567] on span "Continue" at bounding box center [902, 570] width 53 height 15
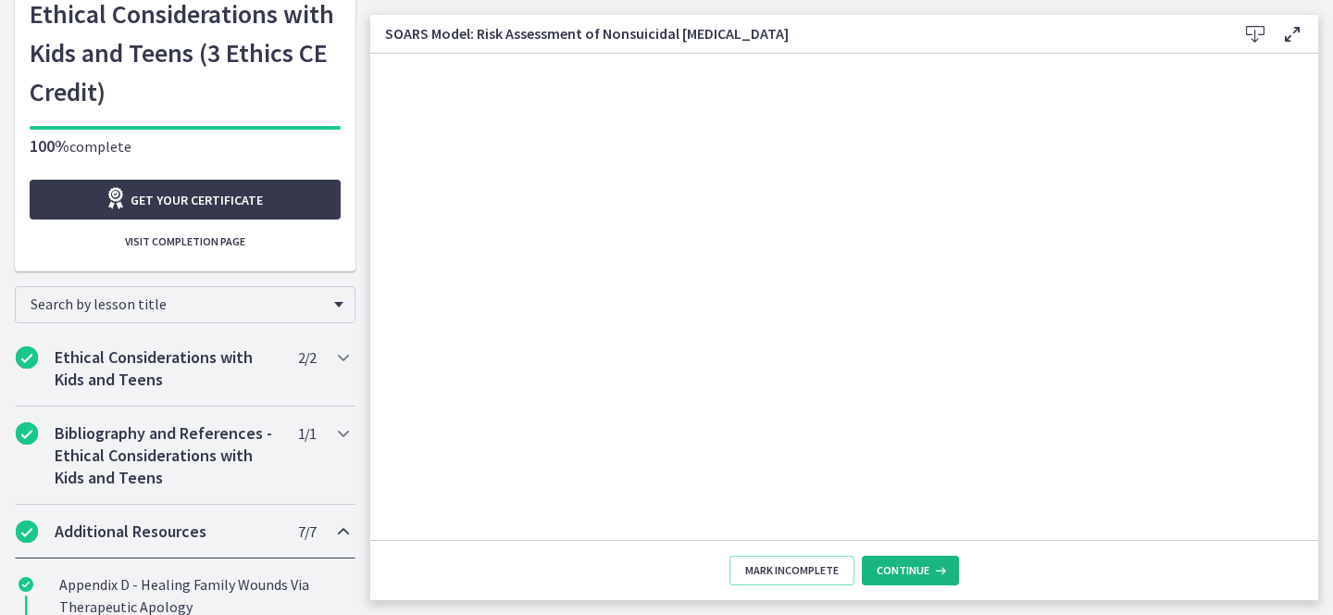
click at [925, 567] on span "Continue" at bounding box center [902, 570] width 53 height 15
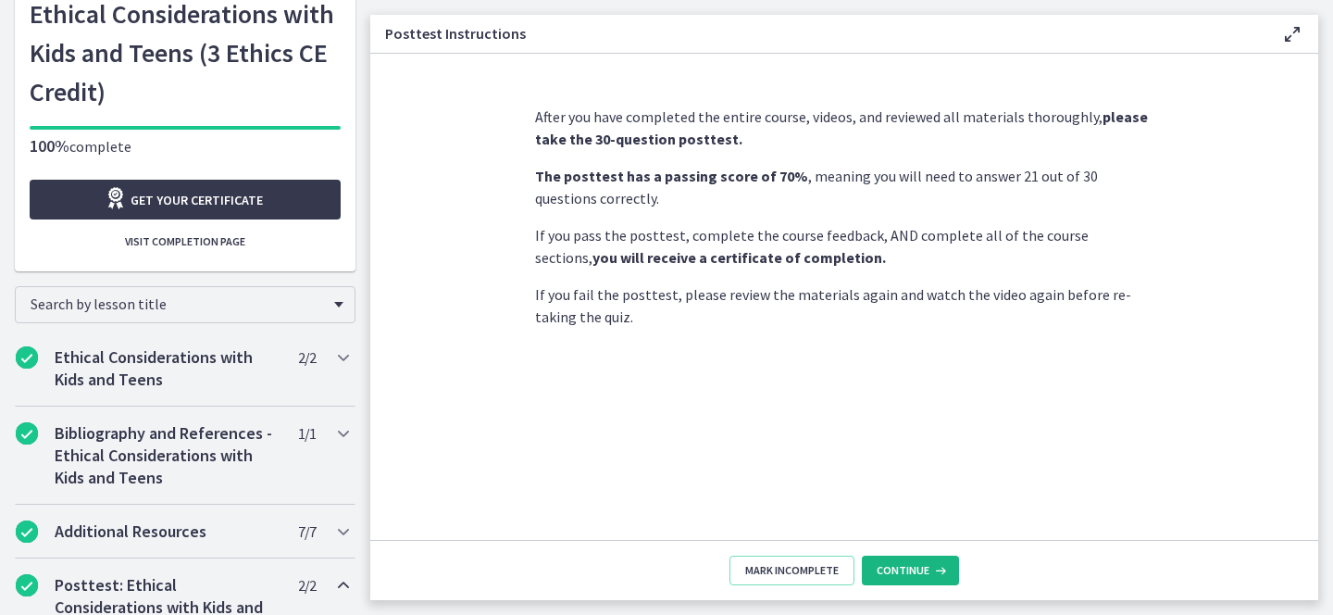
click at [925, 567] on span "Continue" at bounding box center [902, 570] width 53 height 15
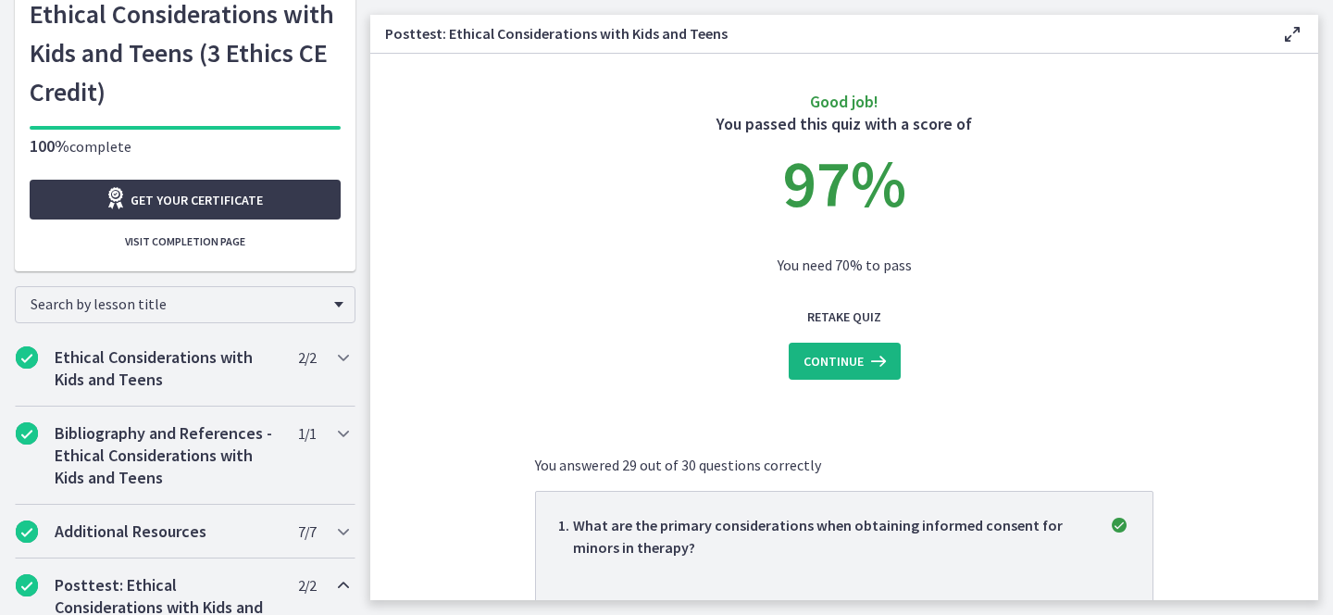
click at [870, 367] on icon at bounding box center [876, 361] width 26 height 22
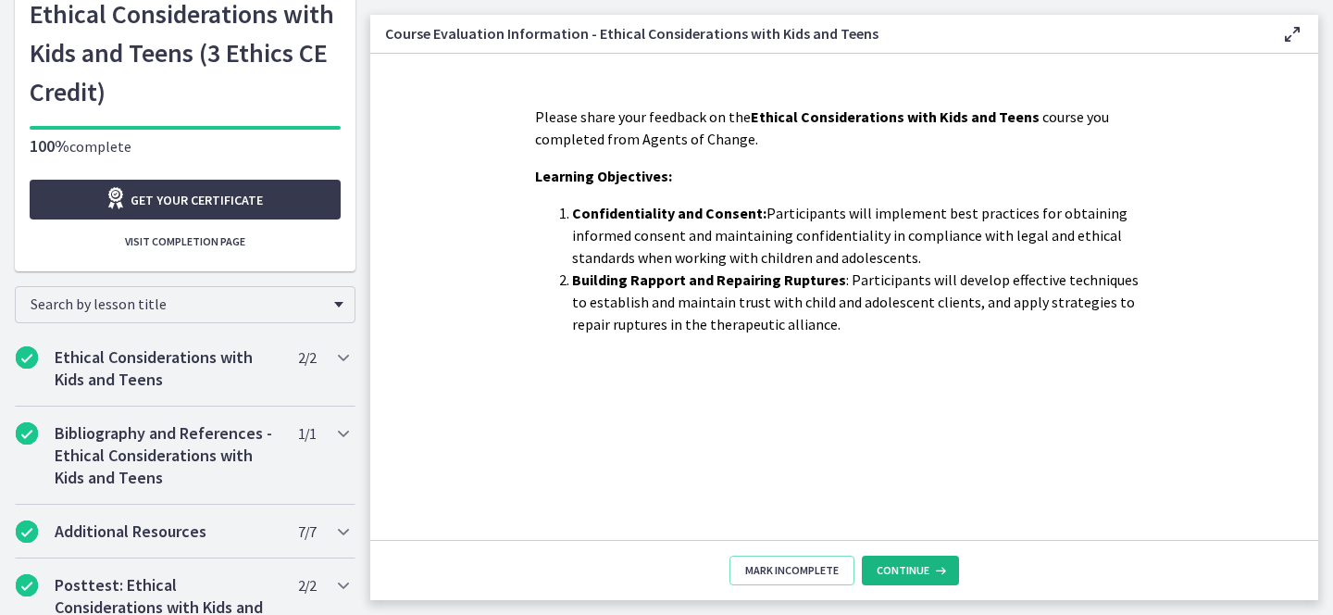
click at [933, 555] on button "Continue" at bounding box center [910, 570] width 97 height 30
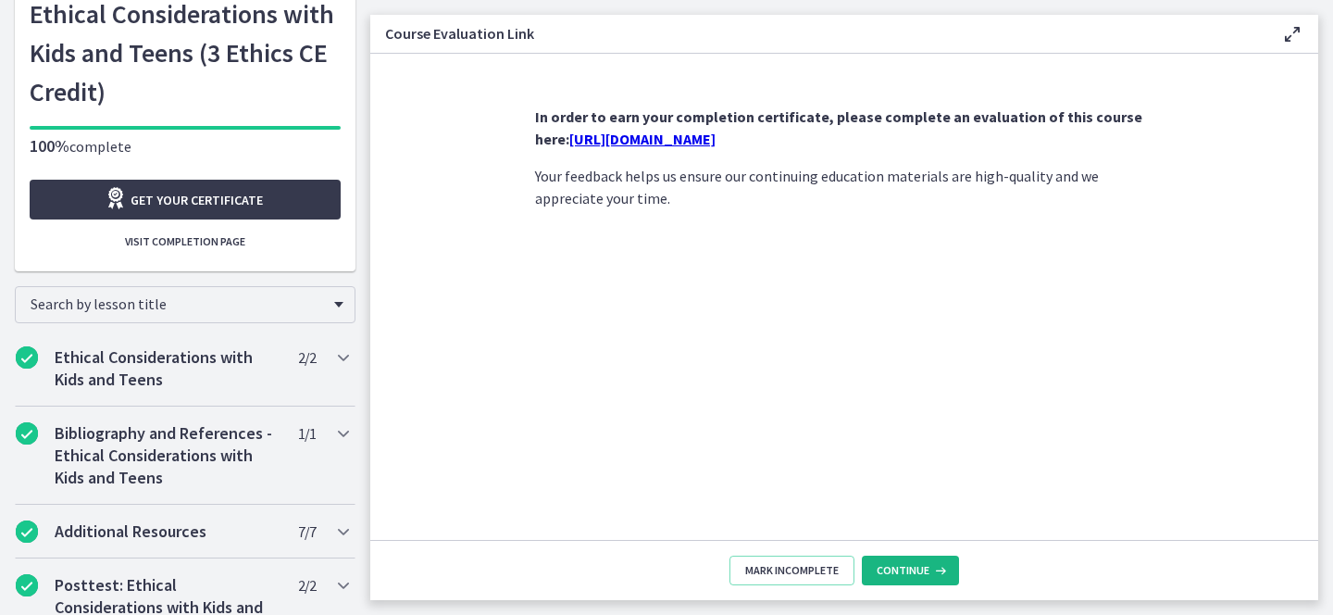
click at [933, 555] on button "Continue" at bounding box center [910, 570] width 97 height 30
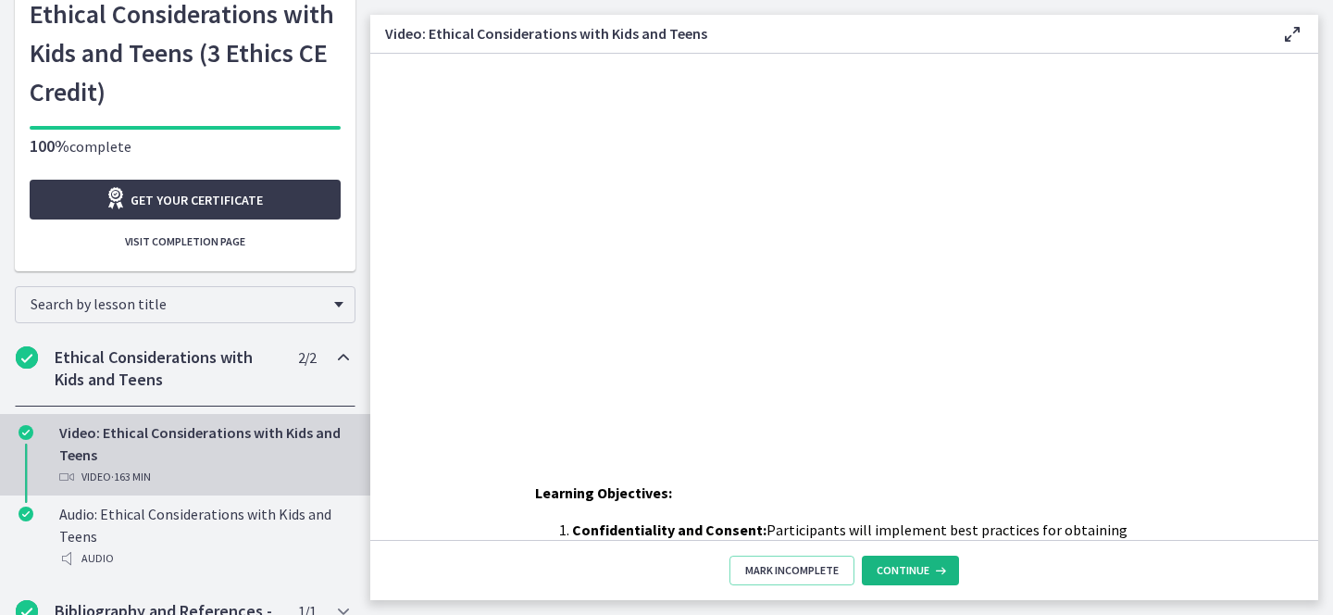
click at [895, 566] on span "Continue" at bounding box center [902, 570] width 53 height 15
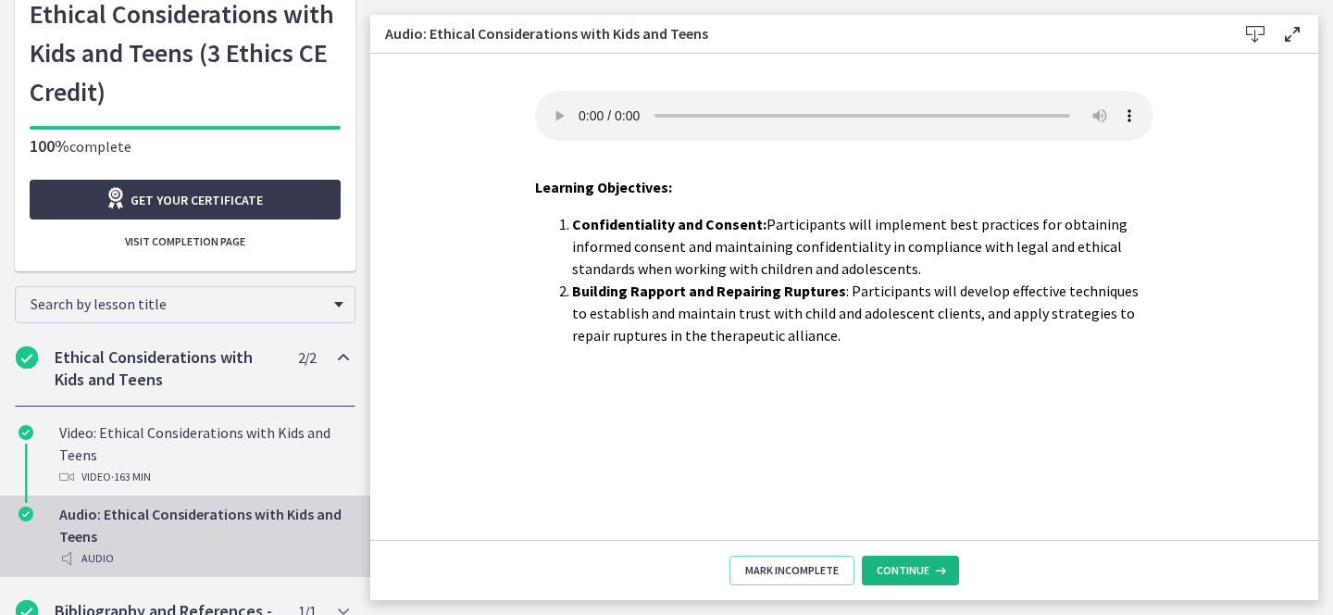
click at [895, 566] on span "Continue" at bounding box center [902, 570] width 53 height 15
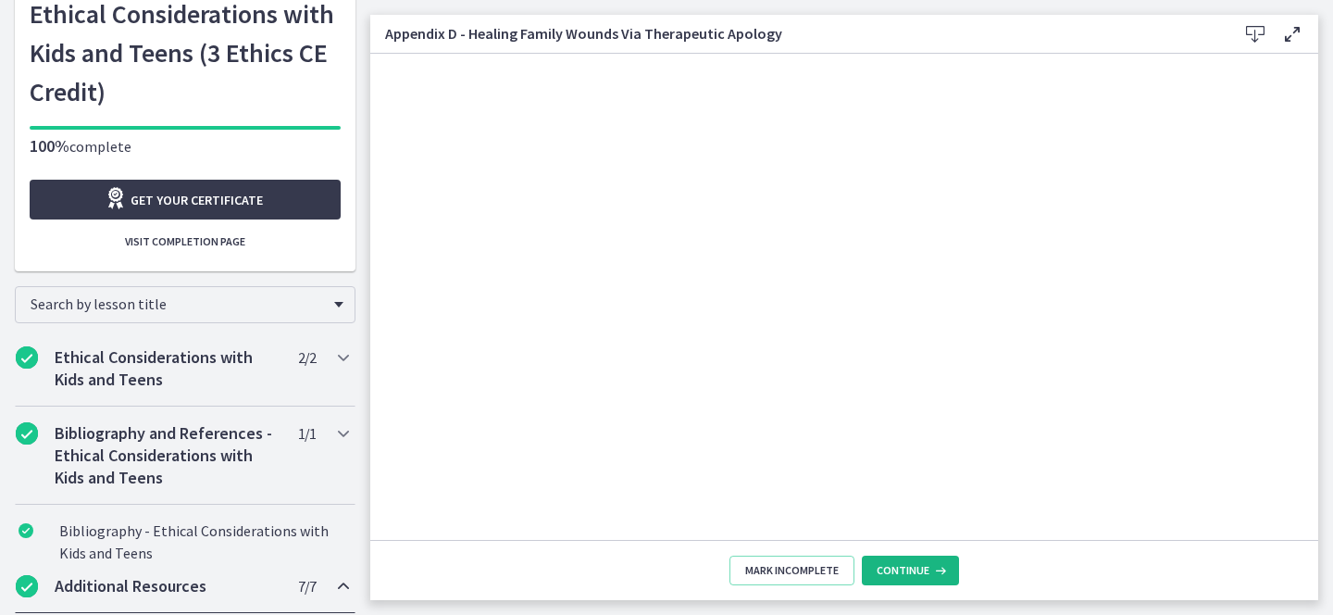
click at [895, 566] on span "Continue" at bounding box center [902, 570] width 53 height 15
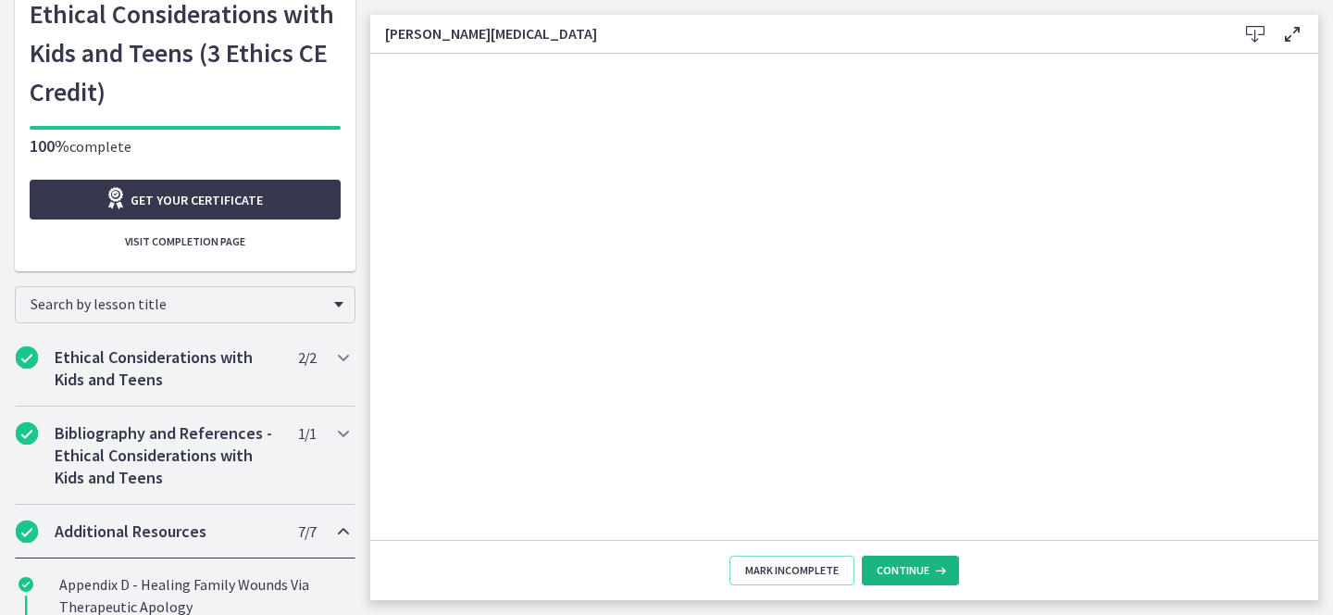
click at [895, 566] on span "Continue" at bounding box center [902, 570] width 53 height 15
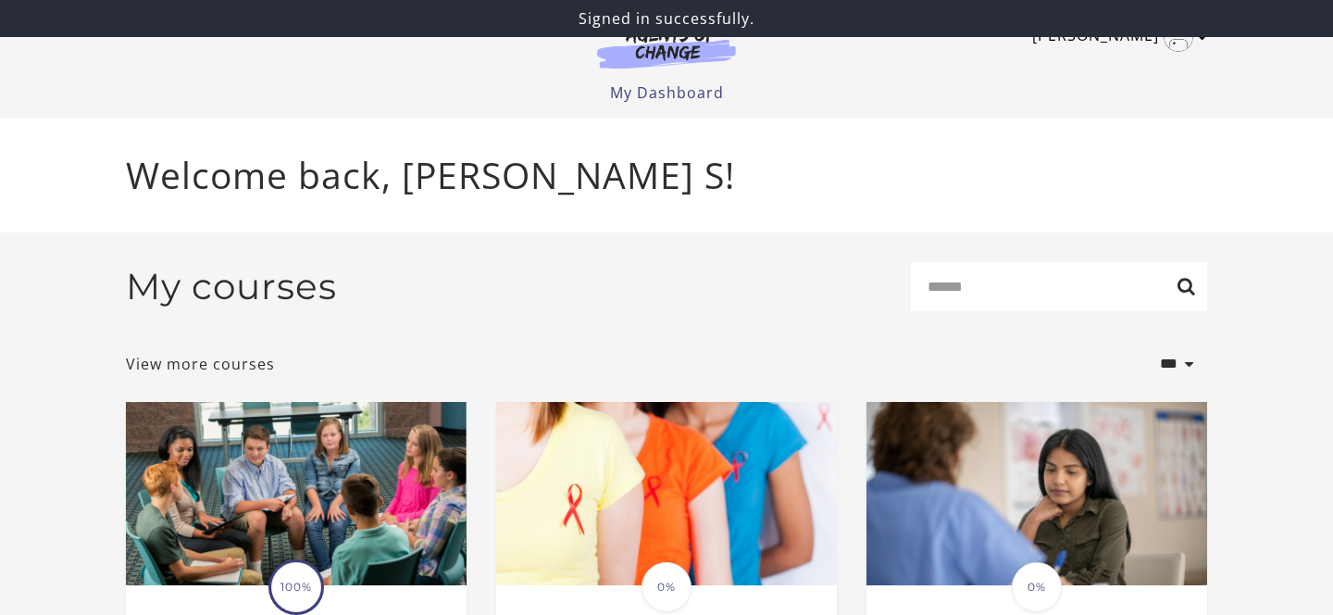
click at [1198, 39] on icon "Toggle menu" at bounding box center [1202, 37] width 9 height 15
click at [1145, 66] on link "My Account" at bounding box center [1130, 67] width 163 height 31
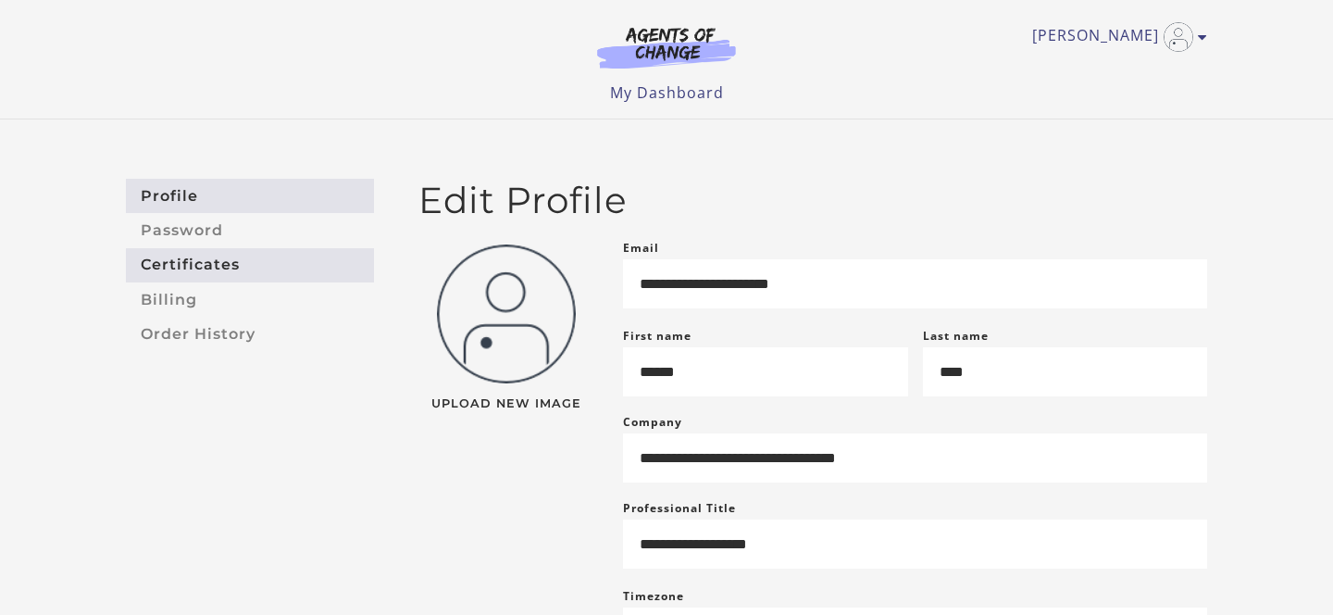
click at [236, 261] on link "Certificates" at bounding box center [250, 265] width 248 height 34
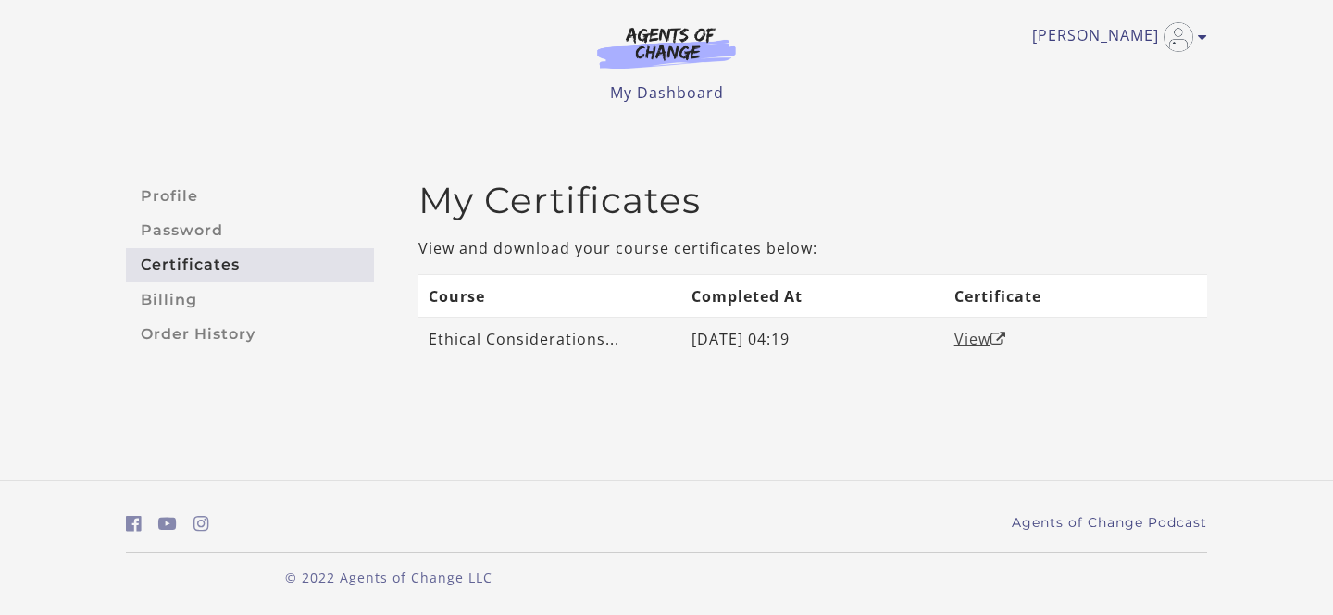
click at [966, 334] on link "View" at bounding box center [980, 339] width 52 height 20
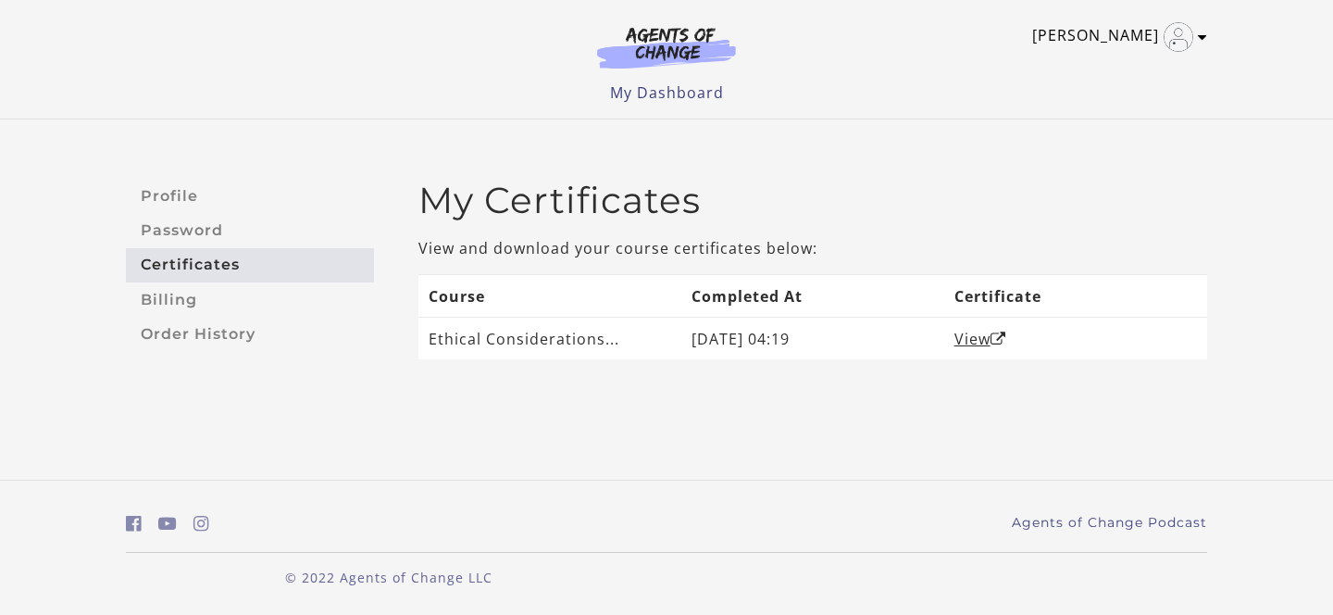
click at [1172, 37] on img "Toggle menu" at bounding box center [1178, 37] width 30 height 30
click at [1134, 64] on link "My Account" at bounding box center [1130, 67] width 163 height 31
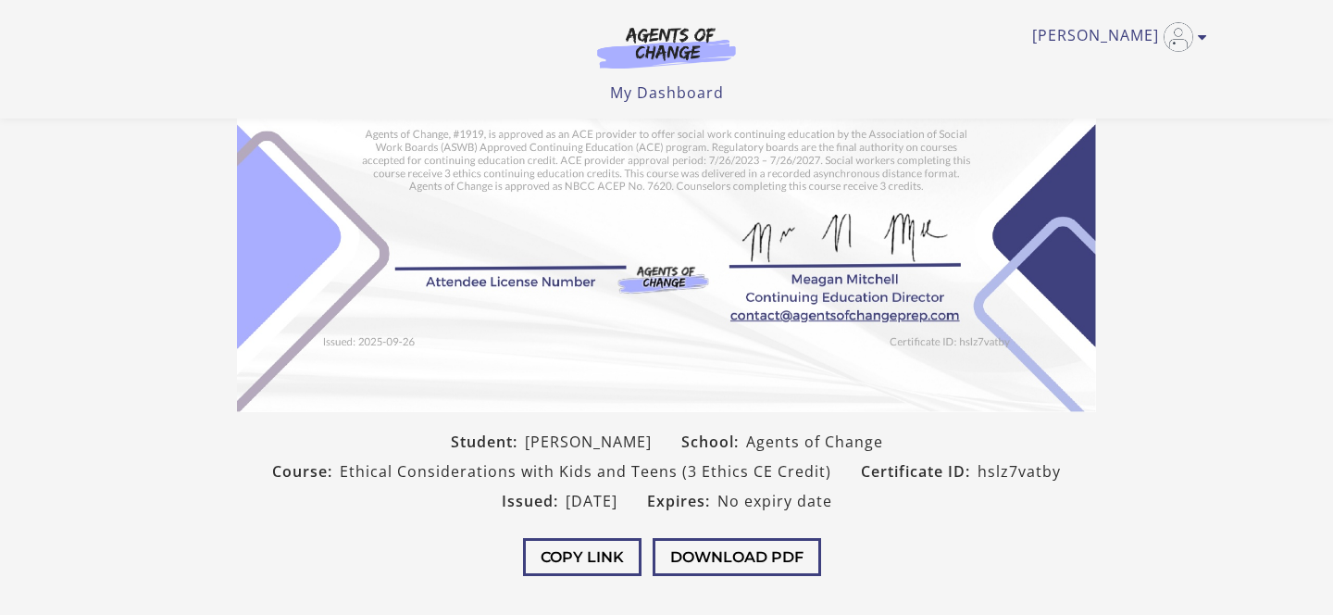
scroll to position [327, 0]
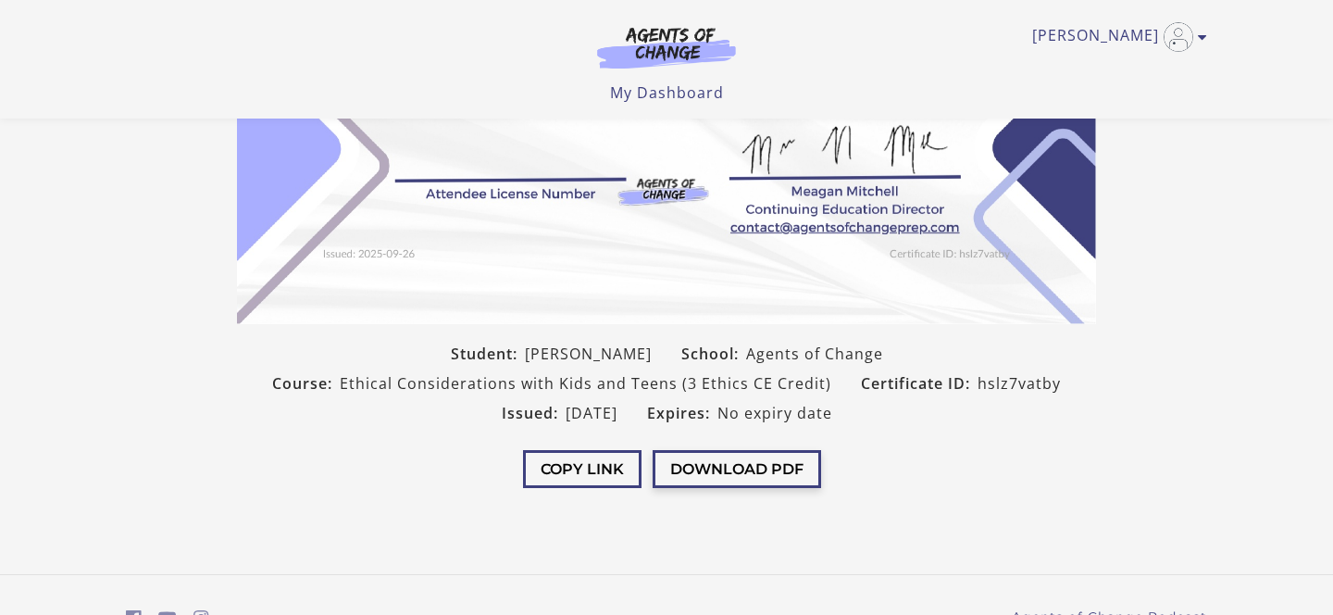
click at [740, 462] on button "Download PDF" at bounding box center [736, 469] width 168 height 38
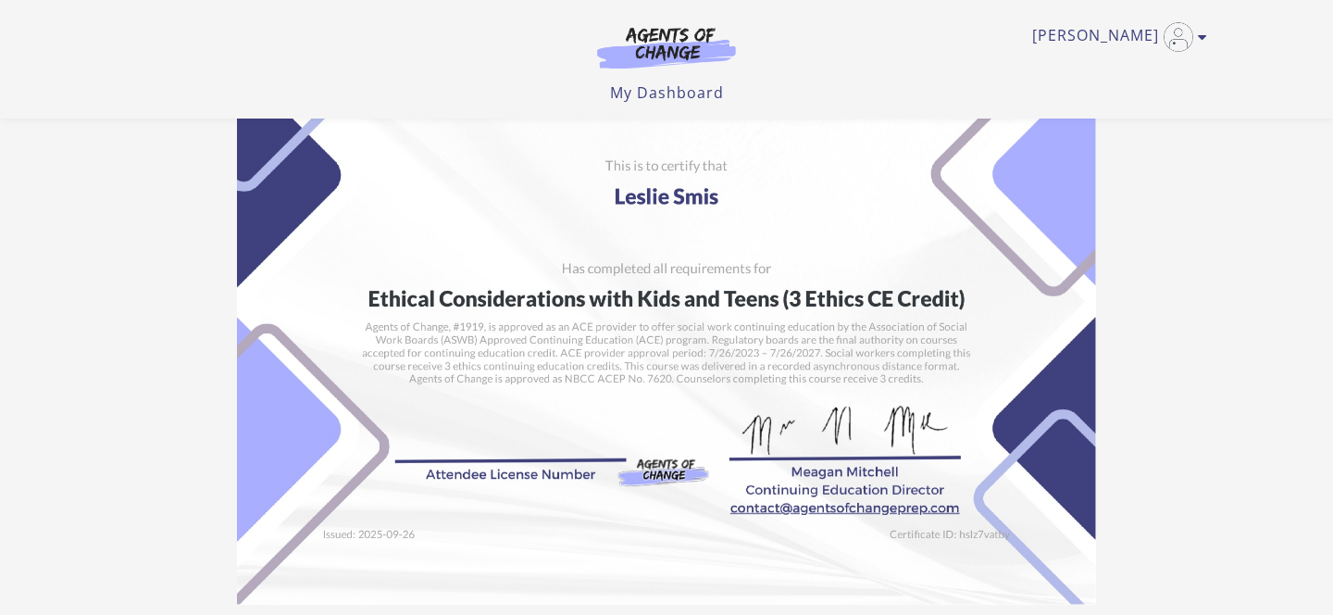
scroll to position [0, 0]
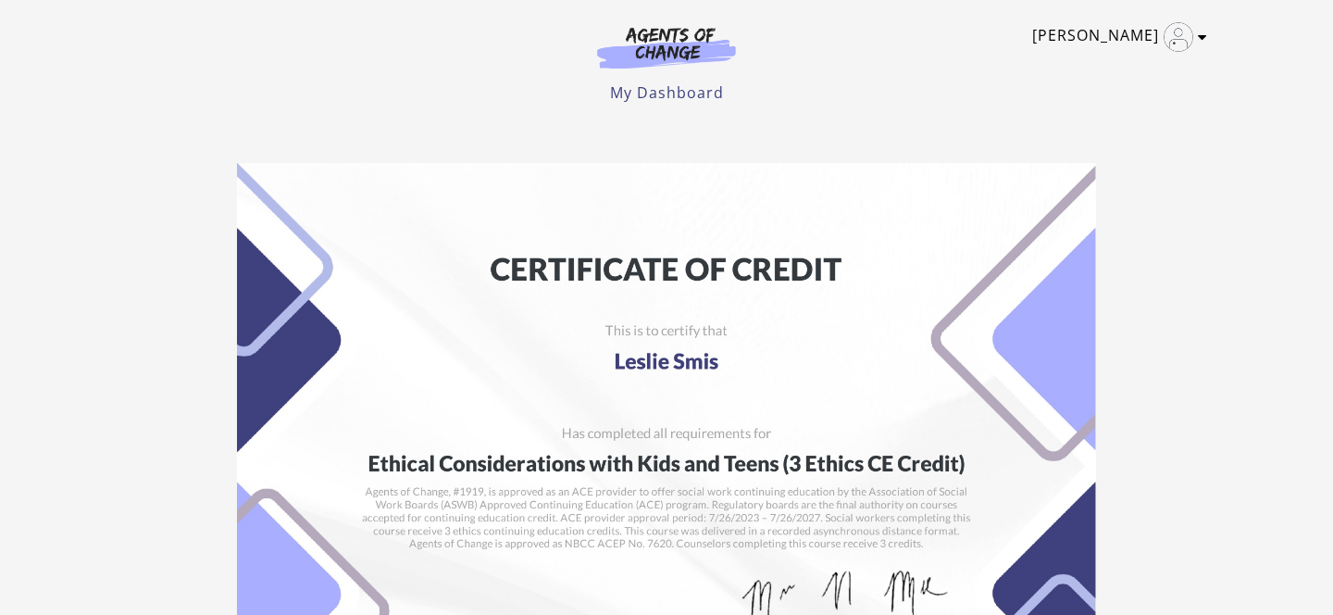
click at [1136, 28] on link "[PERSON_NAME]" at bounding box center [1115, 37] width 166 height 30
click at [1124, 63] on link "My Account" at bounding box center [1130, 67] width 163 height 31
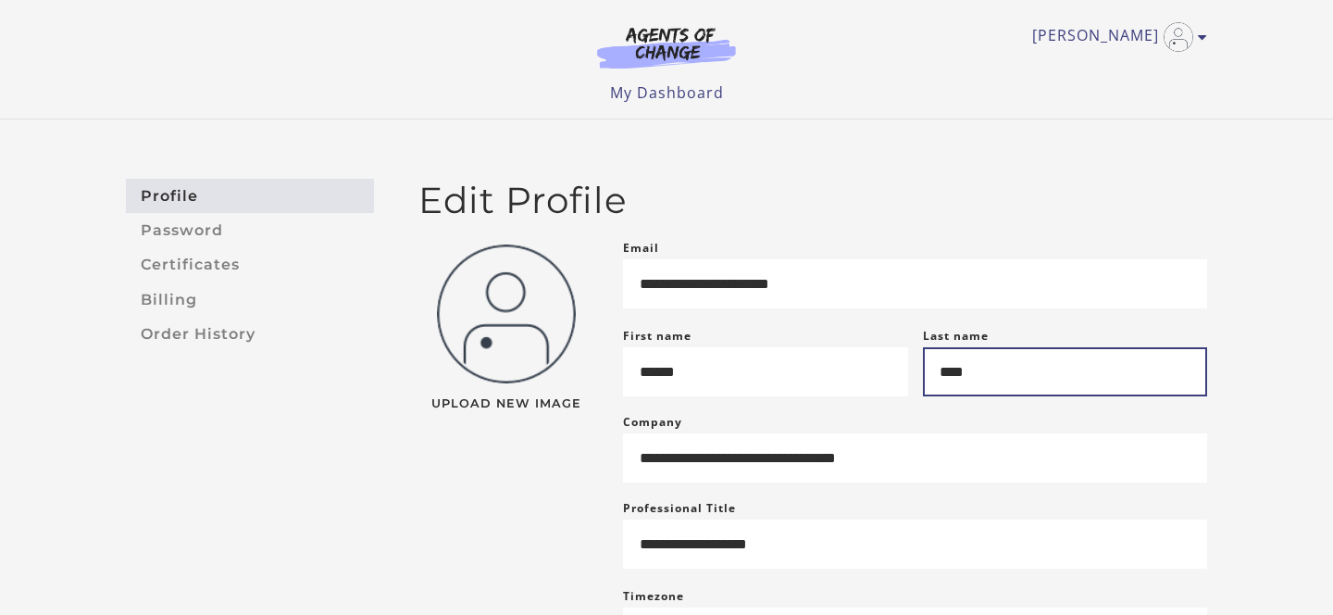
click at [987, 389] on input "****" at bounding box center [1065, 371] width 285 height 49
type input "*"
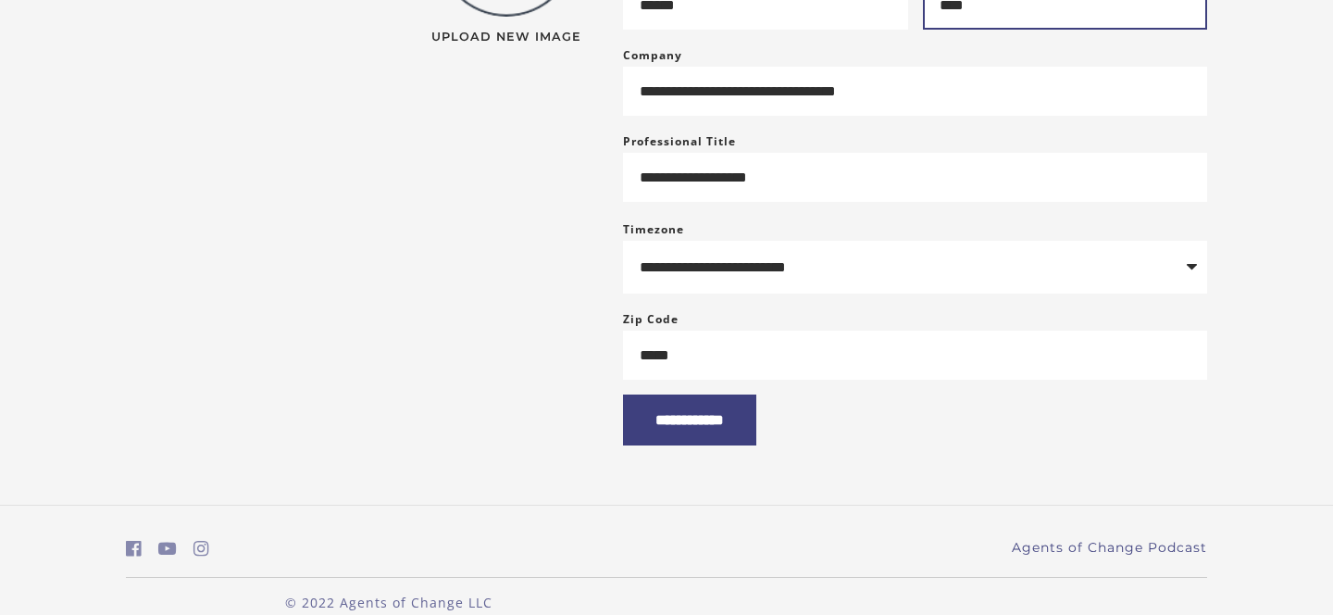
scroll to position [414, 0]
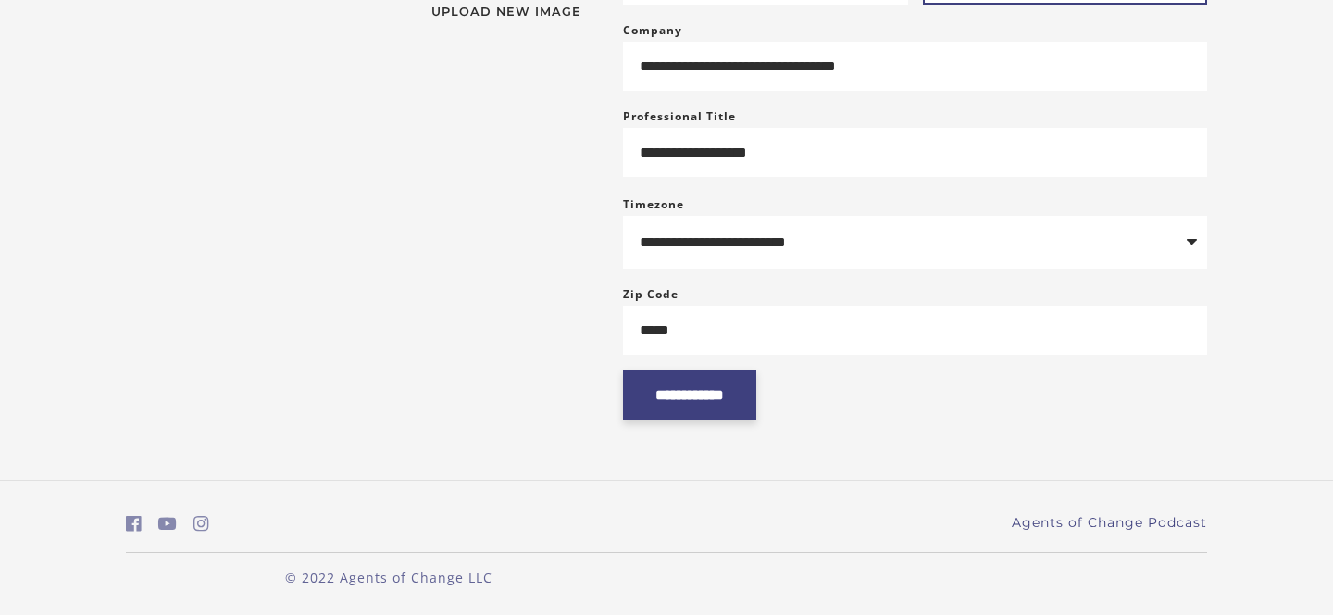
type input "****"
click at [726, 379] on input "**********" at bounding box center [689, 394] width 133 height 51
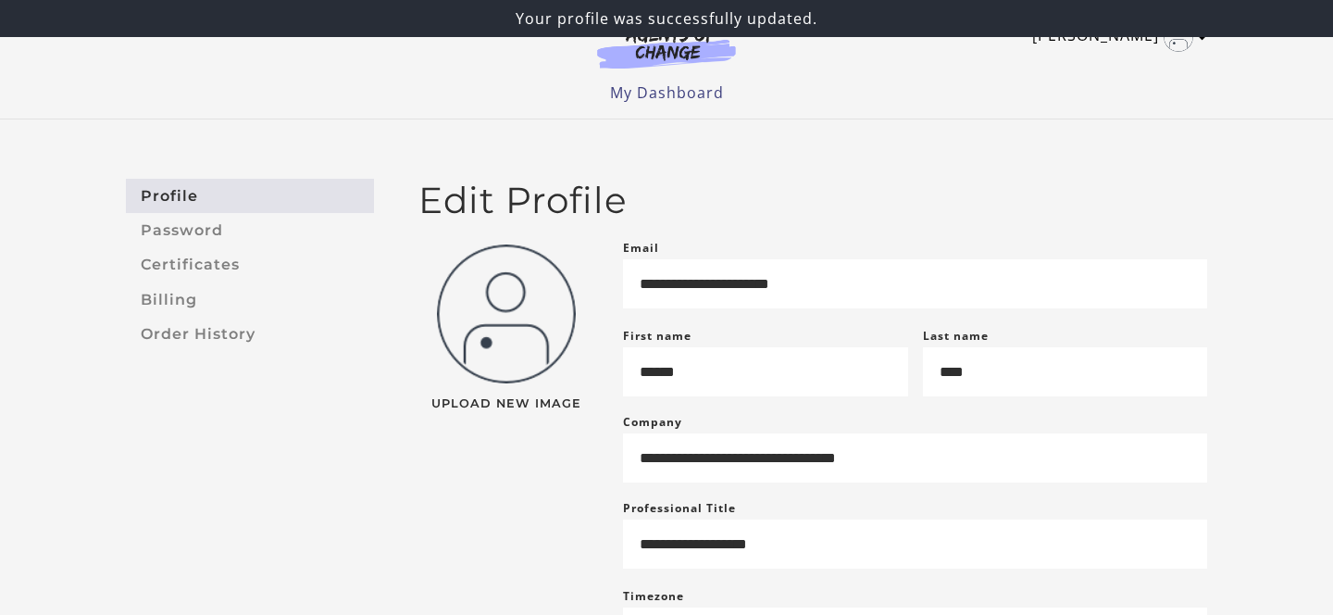
click at [1186, 43] on img "Toggle menu" at bounding box center [1178, 37] width 30 height 30
click at [1123, 67] on link "My Account" at bounding box center [1130, 67] width 163 height 31
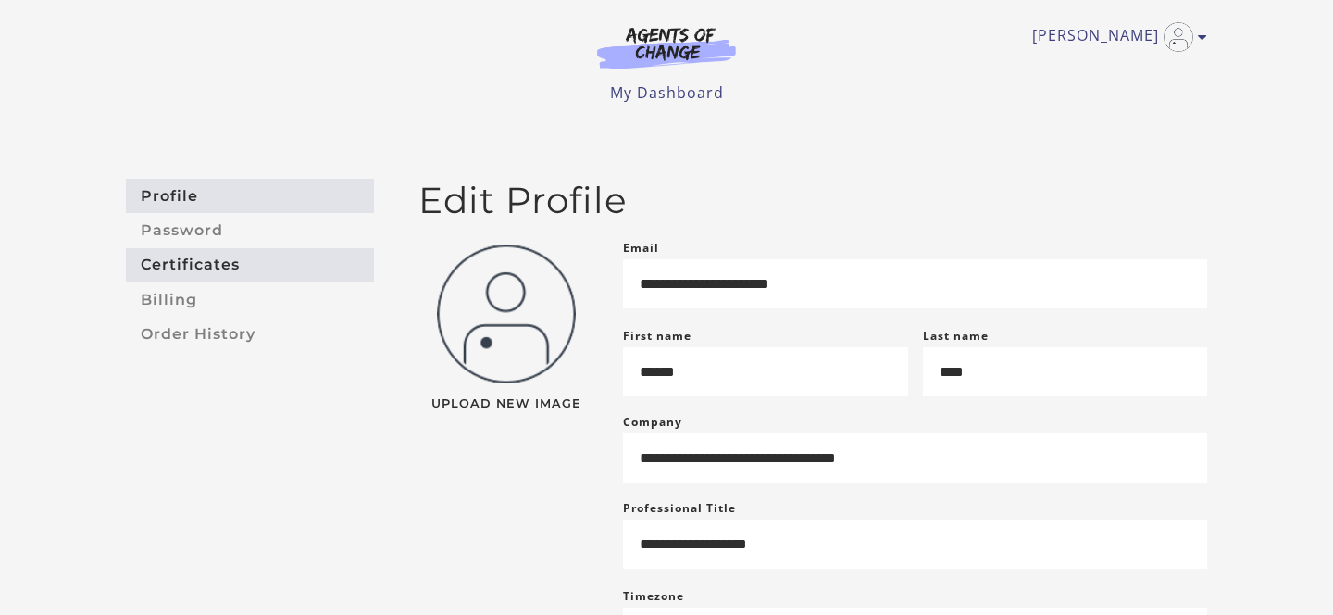
click at [231, 264] on link "Certificates" at bounding box center [250, 265] width 248 height 34
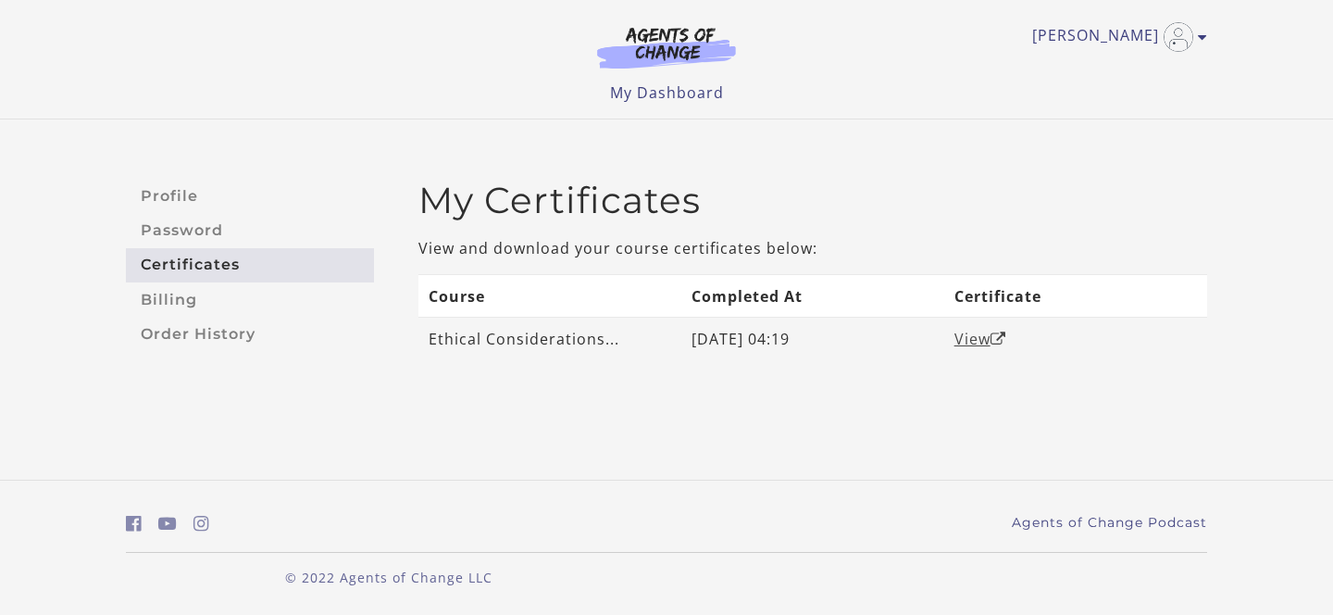
click at [962, 339] on link "View" at bounding box center [980, 339] width 52 height 20
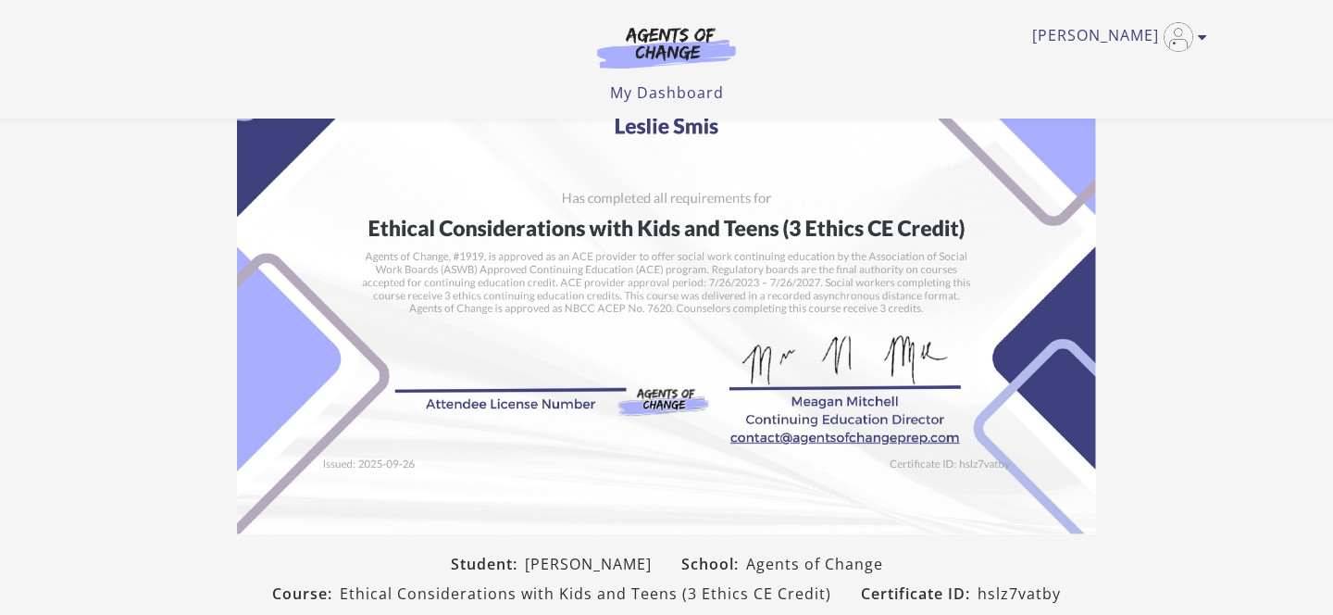
scroll to position [422, 0]
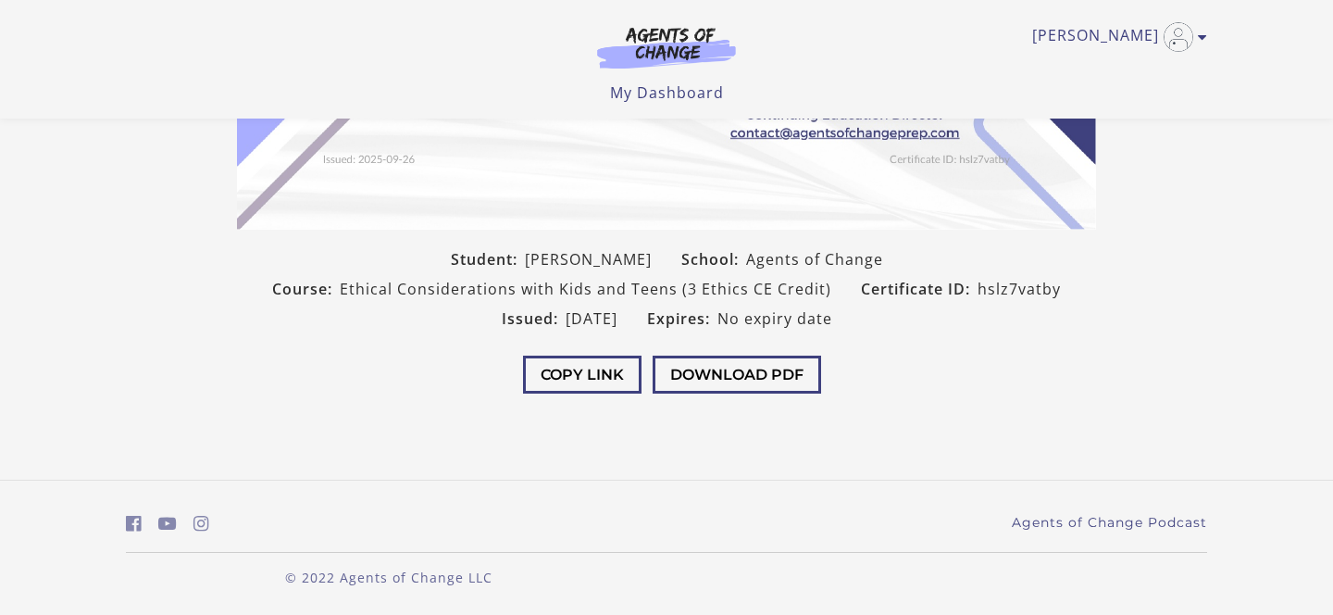
click at [627, 262] on span "Leslie Smis" at bounding box center [588, 259] width 127 height 22
click at [770, 369] on button "Download PDF" at bounding box center [736, 374] width 168 height 38
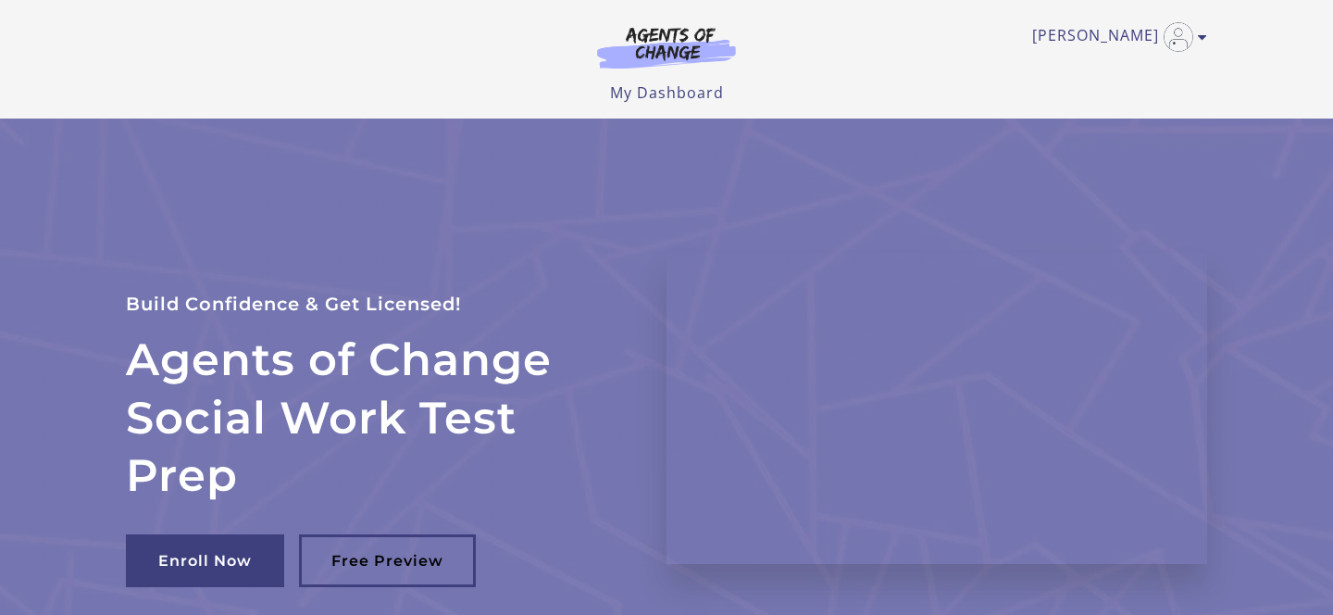
click at [677, 49] on img at bounding box center [666, 47] width 178 height 43
click at [672, 41] on img at bounding box center [666, 47] width 178 height 43
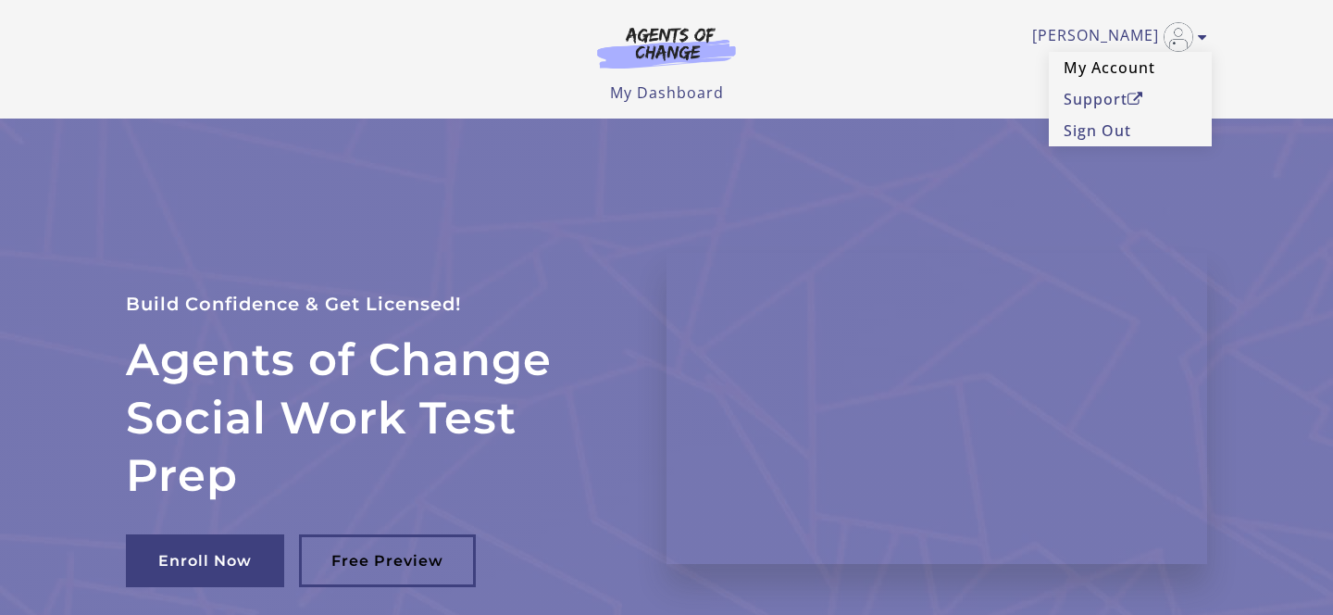
click at [1118, 62] on link "My Account" at bounding box center [1130, 67] width 163 height 31
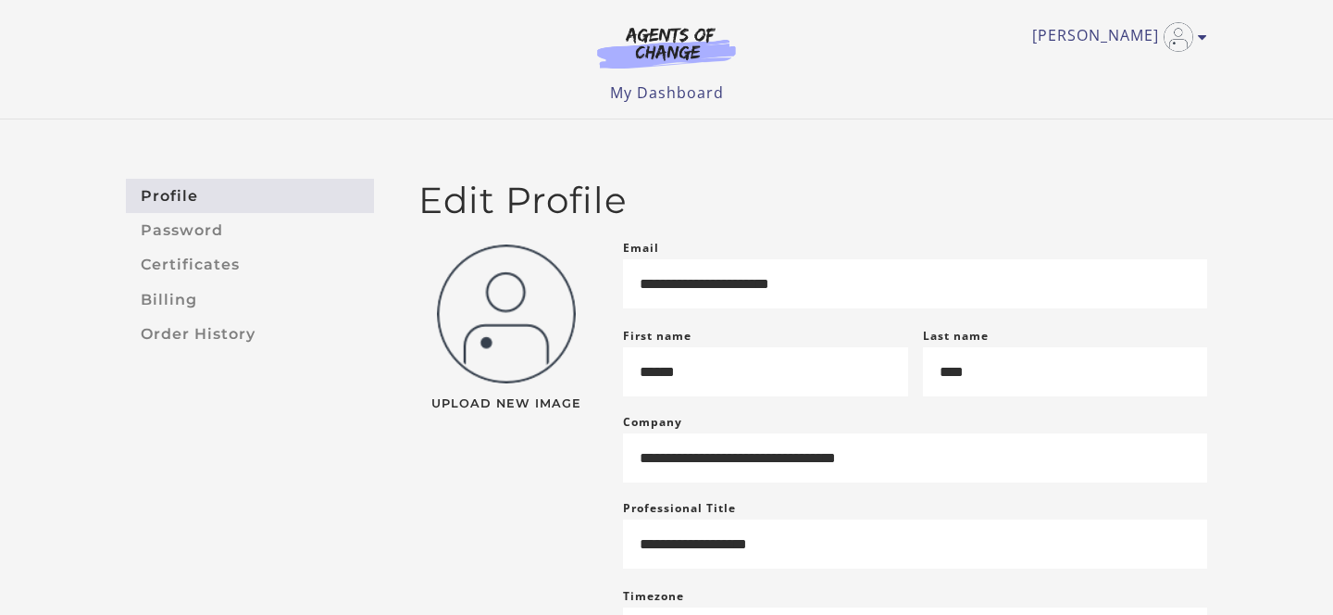
click at [178, 197] on link "Profile" at bounding box center [250, 196] width 248 height 34
click at [690, 51] on img at bounding box center [666, 47] width 178 height 43
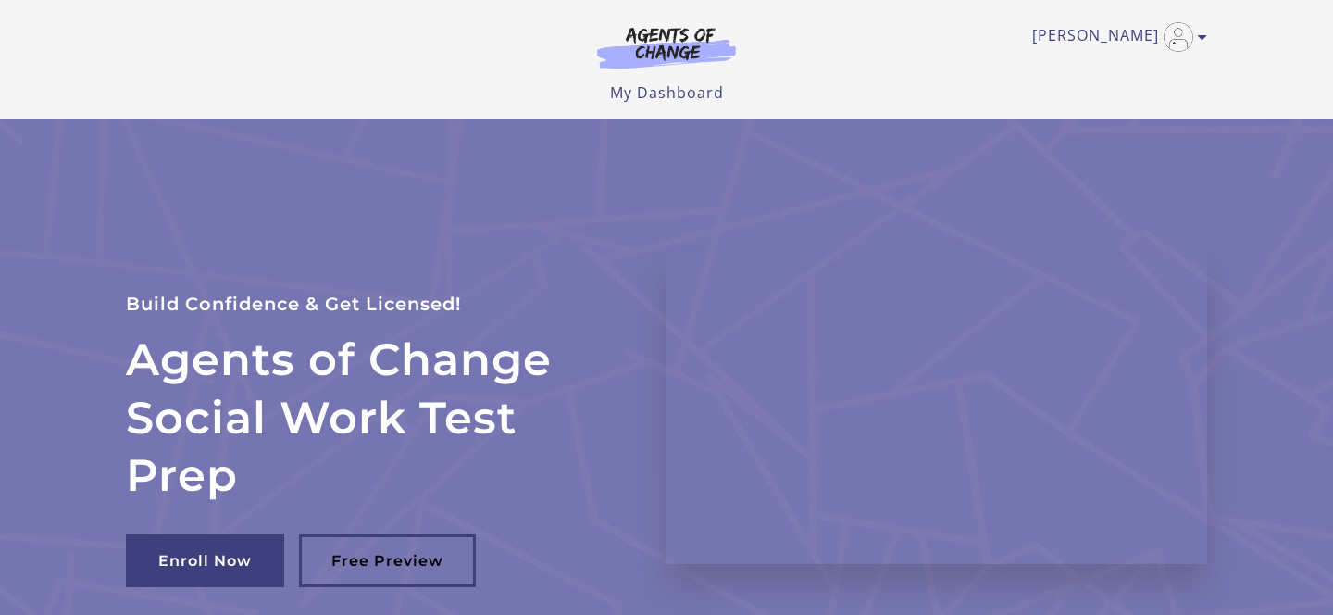
click at [667, 51] on img at bounding box center [666, 47] width 178 height 43
click at [673, 106] on div "[PERSON_NAME] My Account Support Sign Out Toggle menu Menu My Dashboard My Acco…" at bounding box center [666, 59] width 1111 height 118
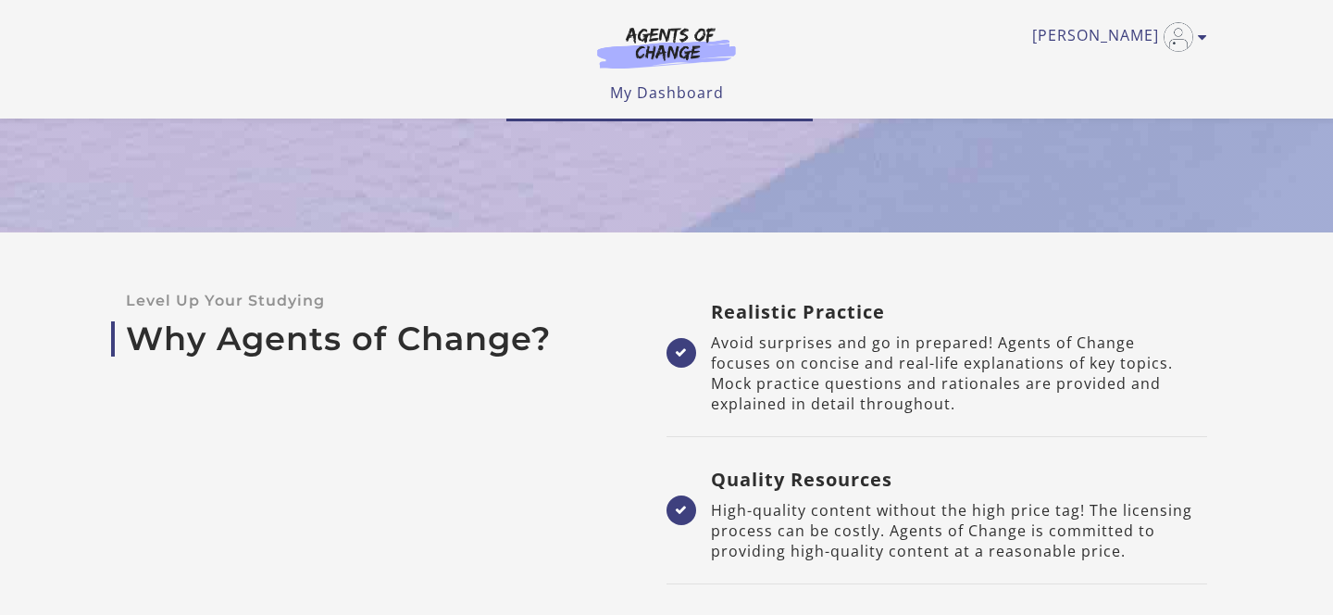
scroll to position [3786, 0]
click at [686, 35] on img at bounding box center [666, 47] width 178 height 43
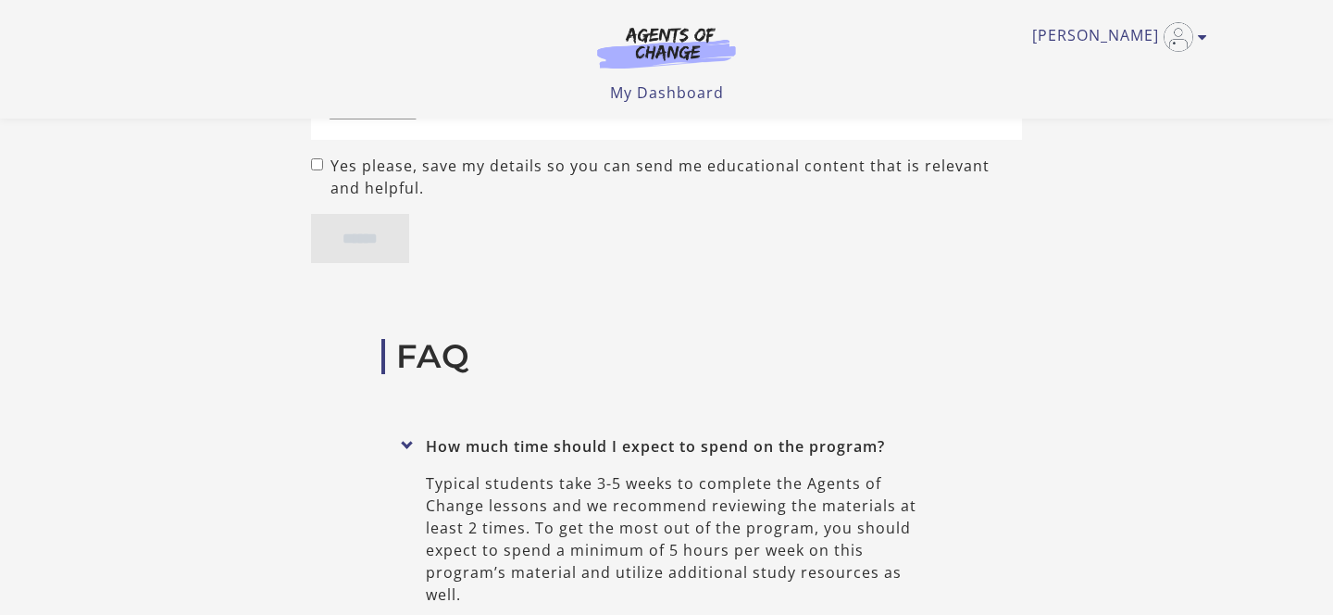
scroll to position [7196, 0]
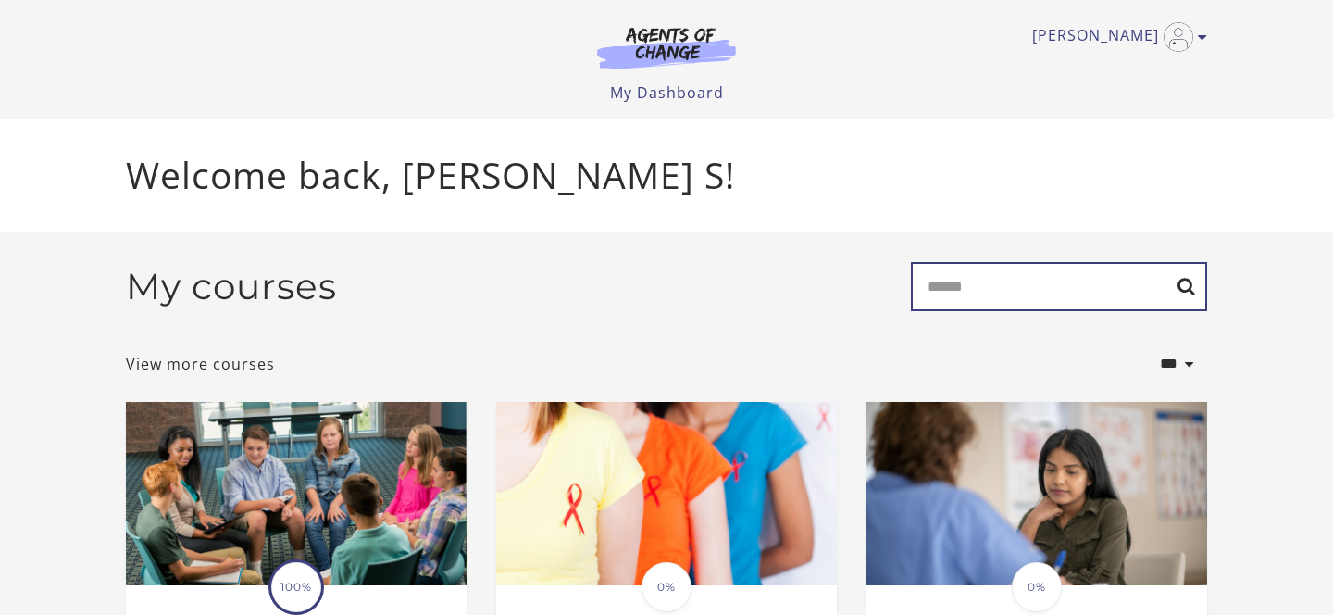
click at [1011, 304] on input "Search" at bounding box center [1059, 286] width 296 height 49
type input "******"
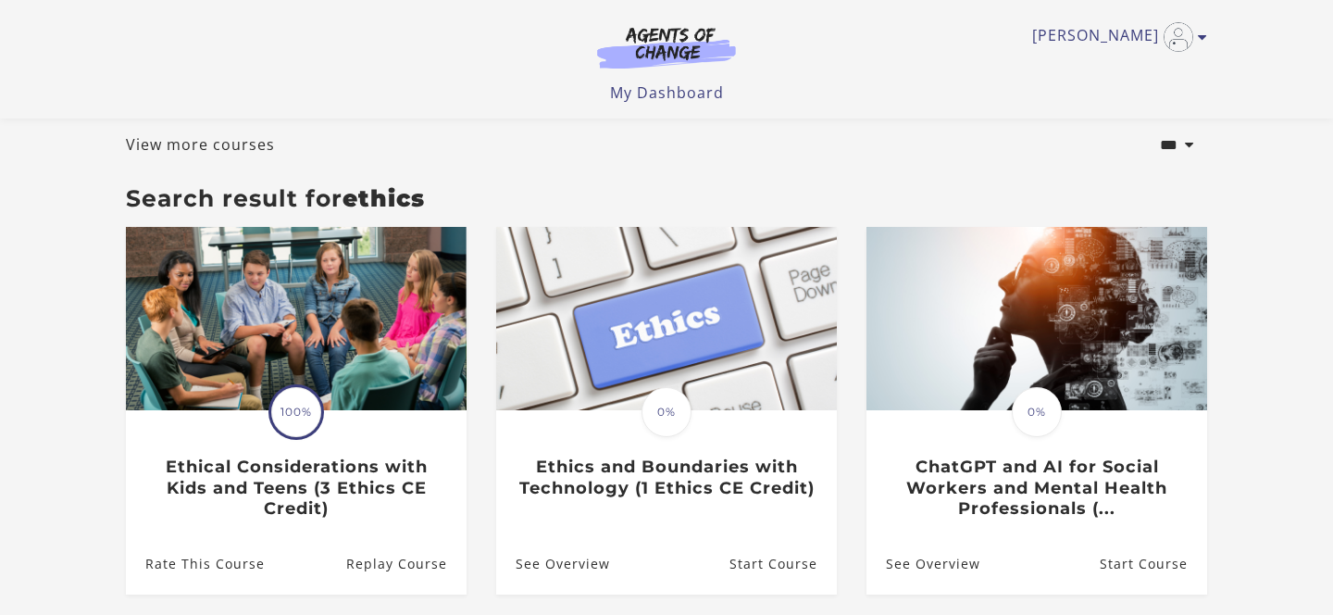
scroll to position [87, 0]
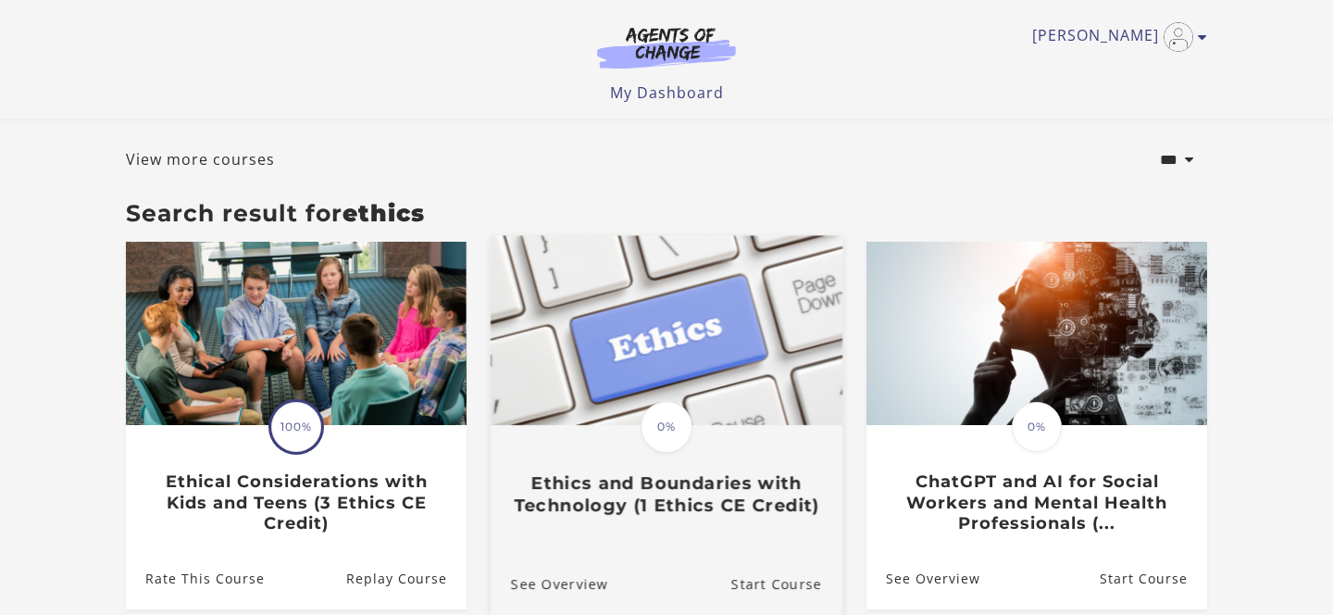
click at [764, 398] on img at bounding box center [666, 331] width 352 height 190
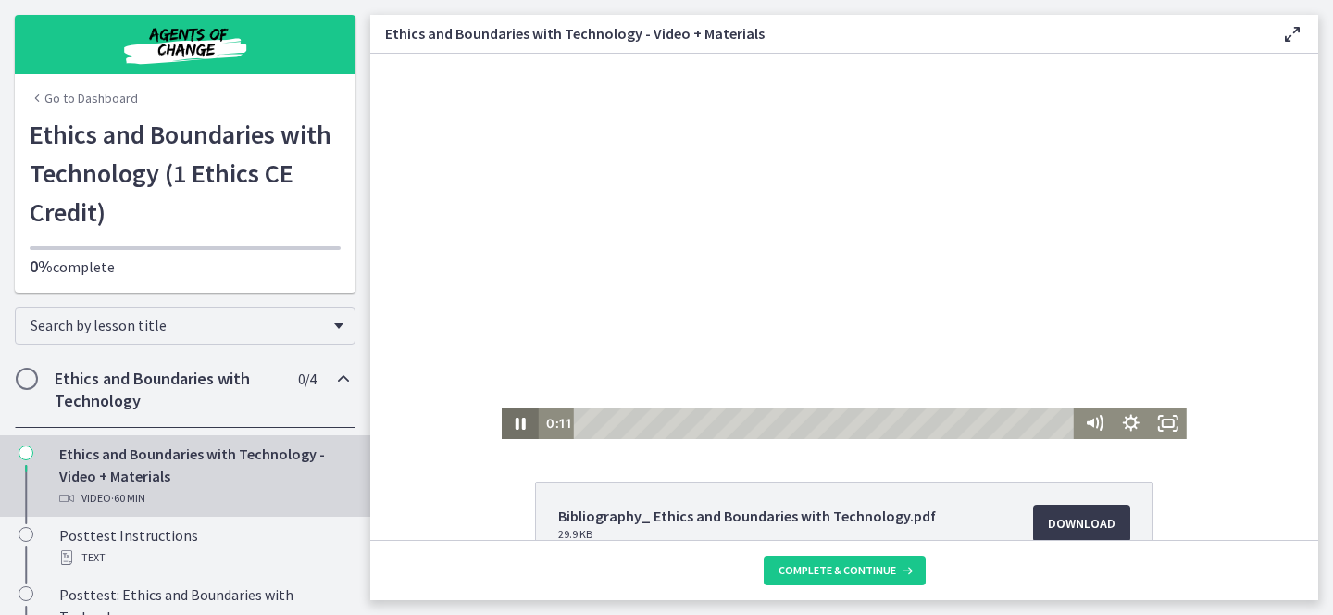
click at [517, 422] on icon "Pause" at bounding box center [520, 423] width 10 height 12
